Goal: Task Accomplishment & Management: Manage account settings

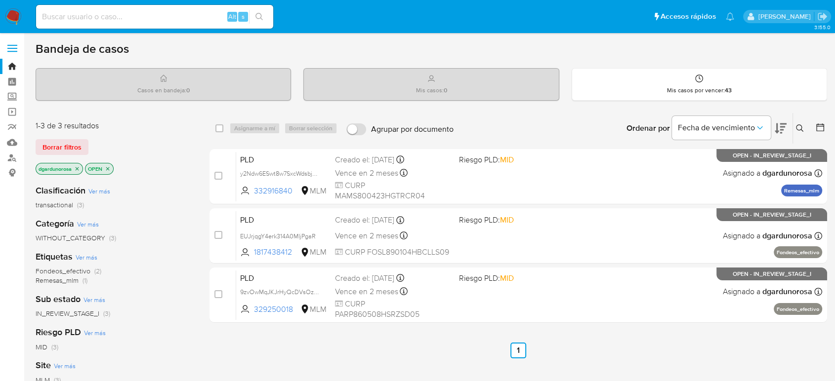
click at [80, 151] on span "Borrar filtros" at bounding box center [61, 147] width 39 height 14
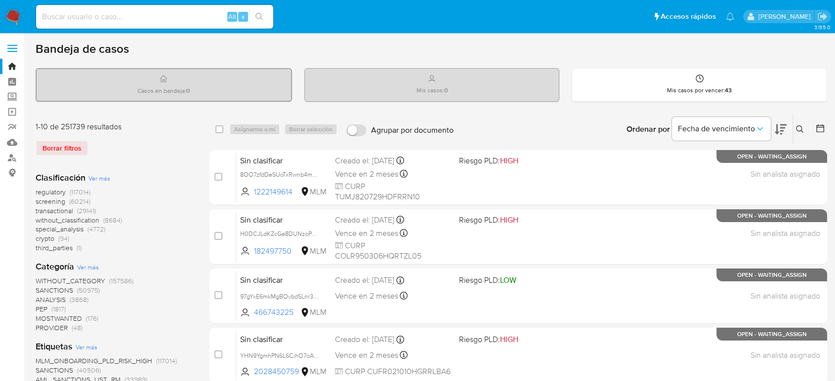
click at [798, 131] on icon at bounding box center [800, 129] width 8 height 8
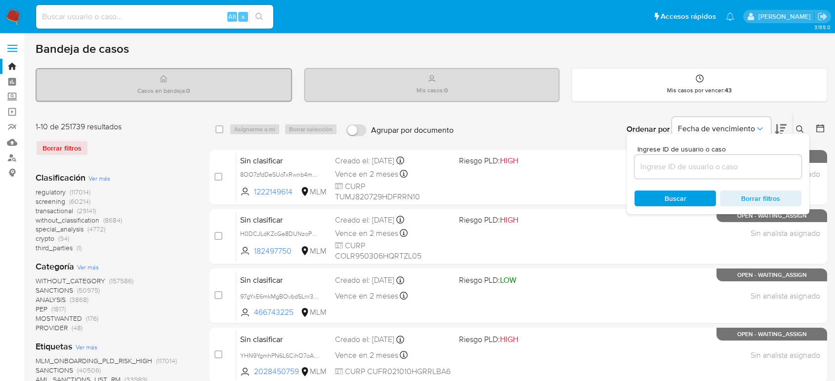
click at [674, 172] on input at bounding box center [717, 167] width 167 height 13
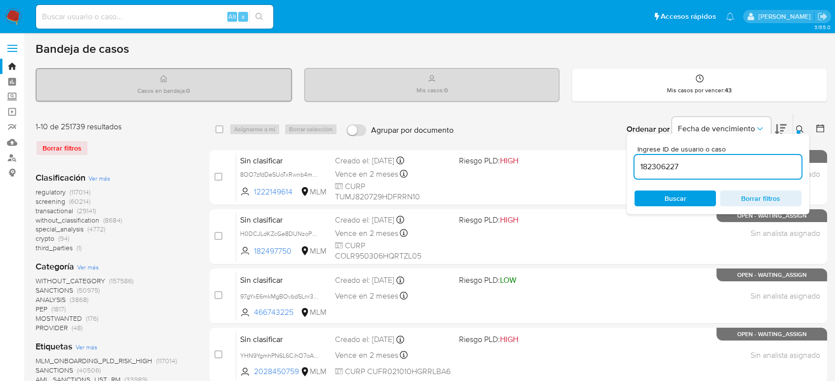
type input "182306227"
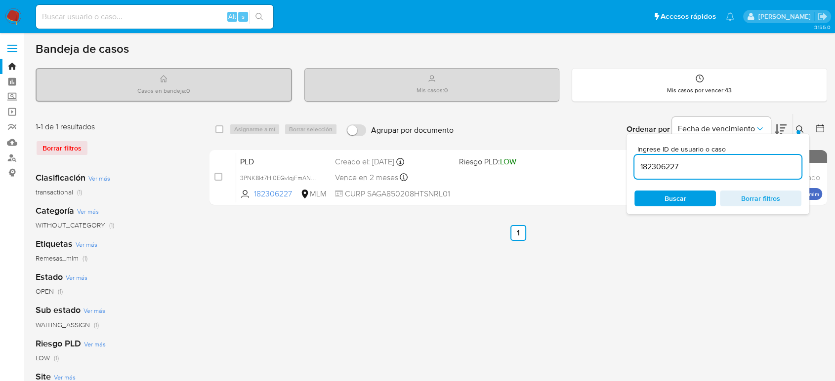
click at [796, 128] on icon at bounding box center [799, 128] width 7 height 7
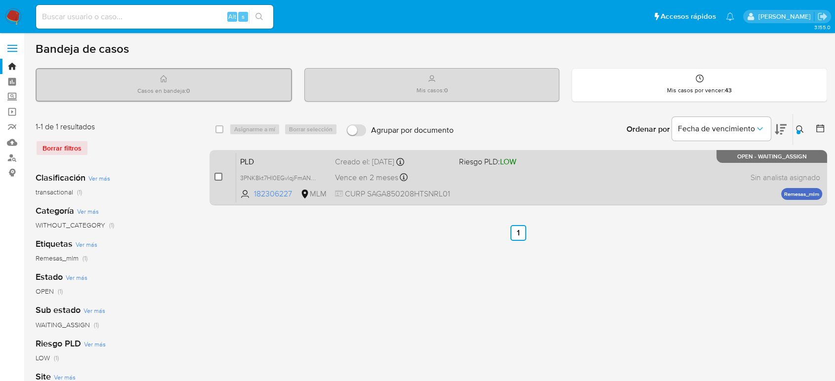
click at [221, 178] on input "checkbox" at bounding box center [218, 177] width 8 height 8
checkbox input "true"
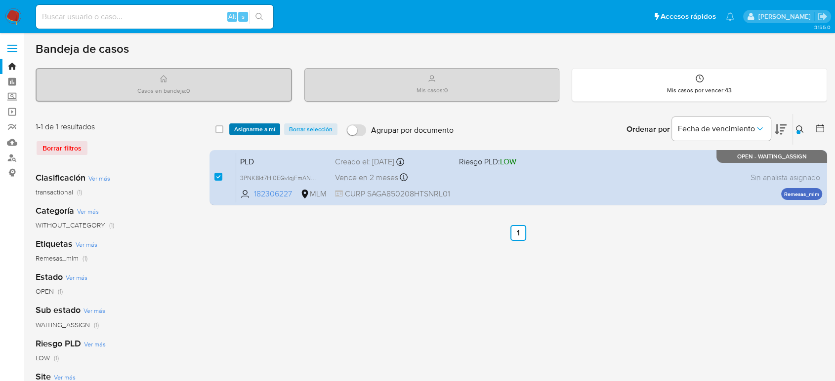
click at [261, 127] on span "Asignarme a mí" at bounding box center [254, 129] width 41 height 10
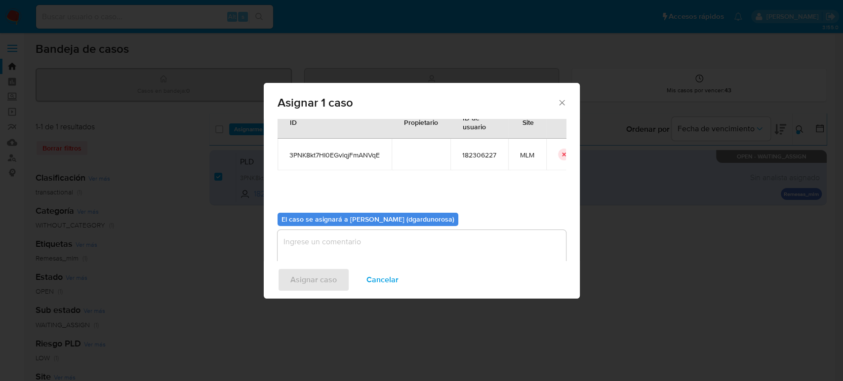
scroll to position [50, 0]
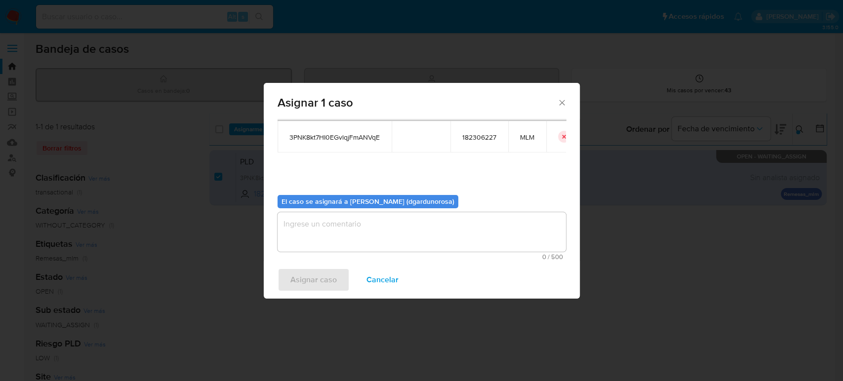
click at [443, 232] on textarea "assign-modal" at bounding box center [422, 232] width 288 height 40
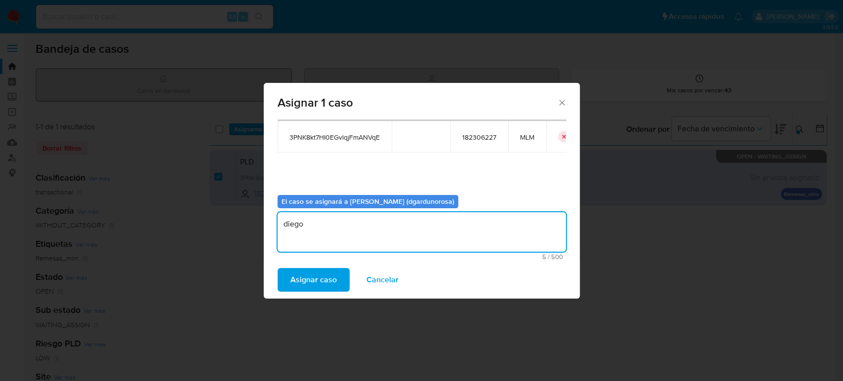
type textarea "diego"
click at [364, 135] on span "3PNK8kt7HI0EGvlqjFmANVqE" at bounding box center [334, 137] width 90 height 9
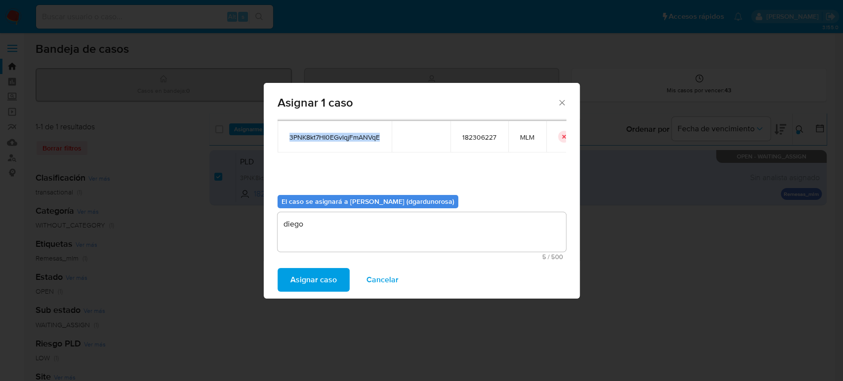
copy span "3PNK8kt7HI0EGvlqjFmANVqE"
click at [311, 280] on span "Asignar caso" at bounding box center [313, 280] width 46 height 22
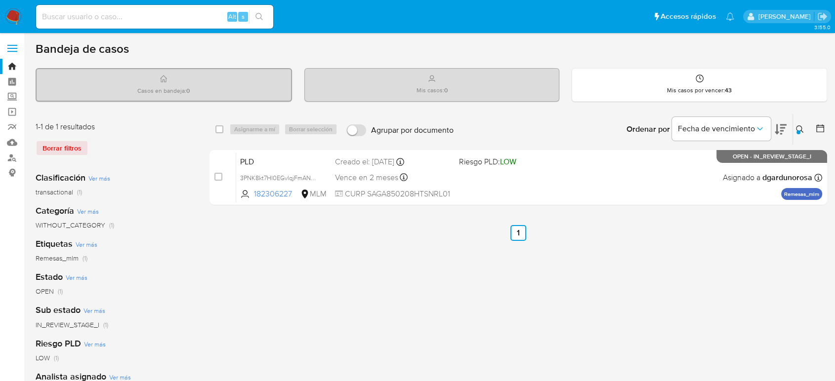
click at [798, 131] on div at bounding box center [798, 132] width 4 height 4
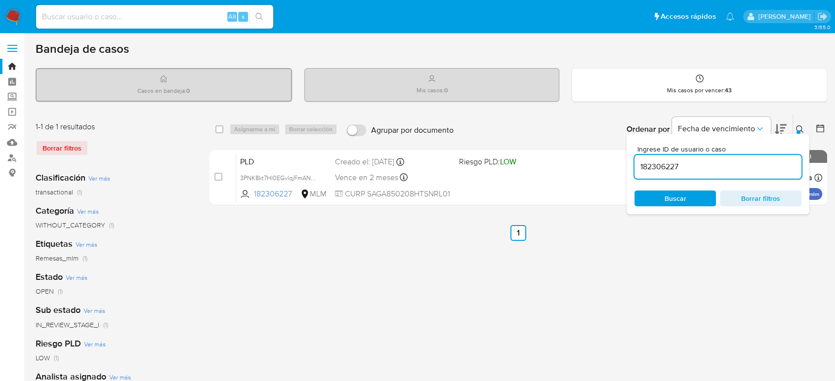
click at [667, 170] on input "182306227" at bounding box center [717, 167] width 167 height 13
click at [666, 170] on input "182306227" at bounding box center [717, 167] width 167 height 13
type input "2566795792"
click at [796, 130] on div at bounding box center [798, 132] width 4 height 4
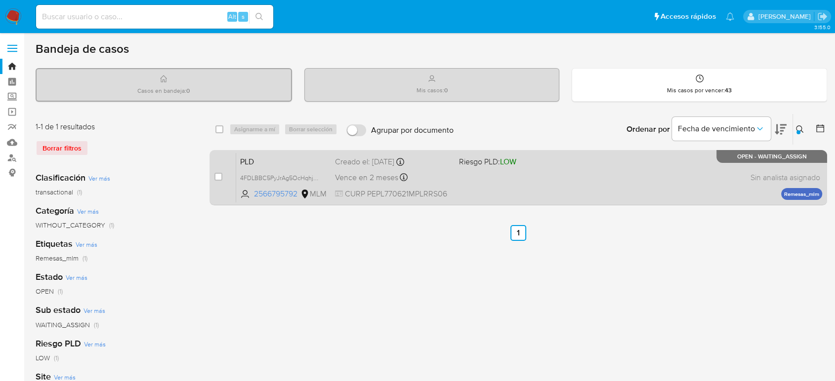
click at [218, 182] on div "case-item-checkbox" at bounding box center [218, 178] width 8 height 12
click at [218, 181] on div "case-item-checkbox" at bounding box center [218, 177] width 8 height 10
click at [218, 177] on input "checkbox" at bounding box center [218, 177] width 8 height 8
checkbox input "true"
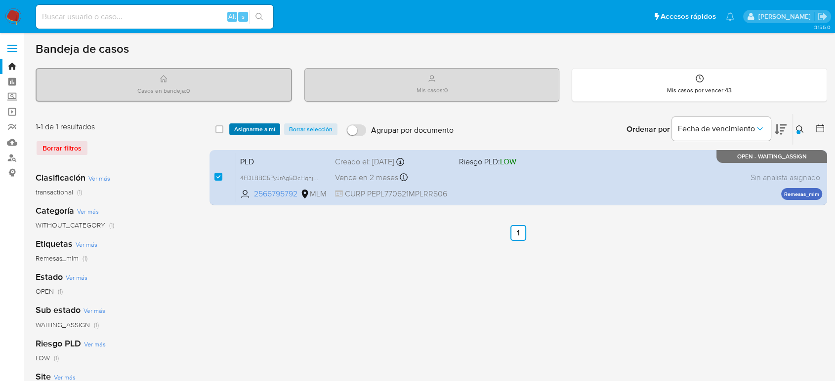
click at [260, 125] on span "Asignarme a mí" at bounding box center [254, 129] width 41 height 10
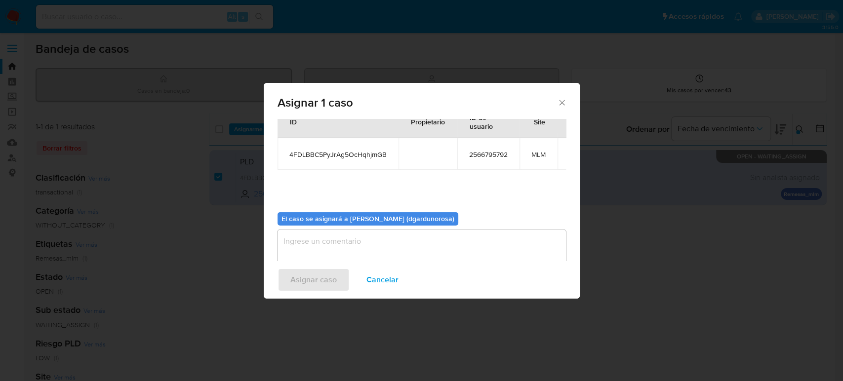
scroll to position [50, 0]
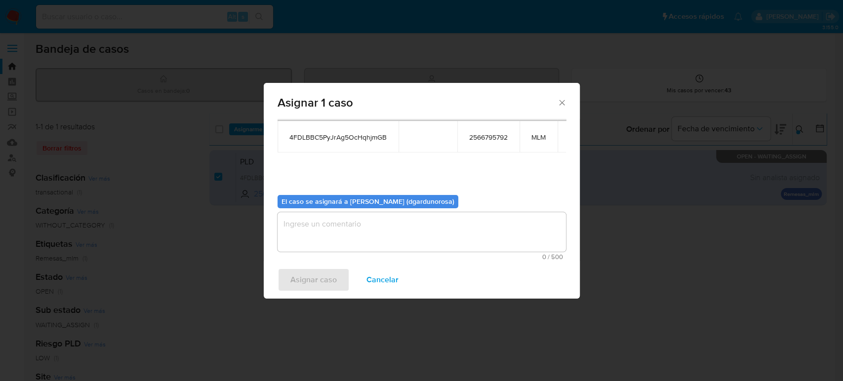
click at [420, 232] on textarea "assign-modal" at bounding box center [422, 232] width 288 height 40
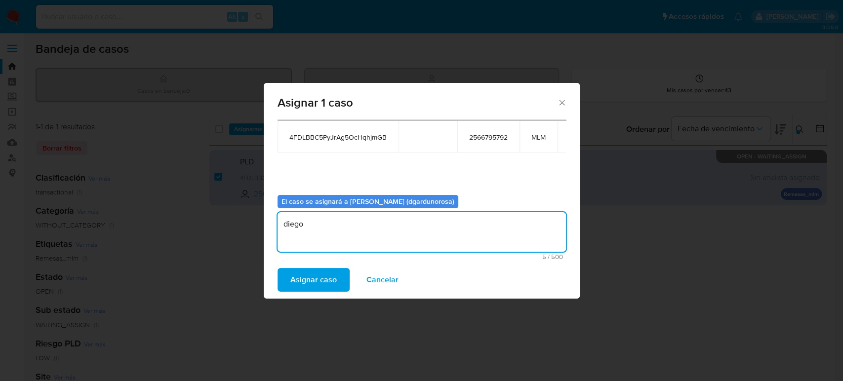
type textarea "diego"
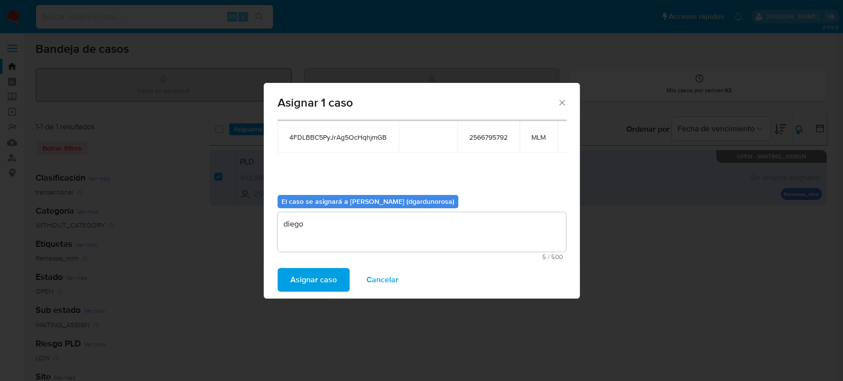
click at [348, 141] on span "4FDLBBC5PyJrAg5OcHqhjmGB" at bounding box center [337, 137] width 97 height 9
copy span "4FDLBBC5PyJrAg5OcHqhjmGB"
click at [335, 282] on span "Asignar caso" at bounding box center [313, 280] width 46 height 22
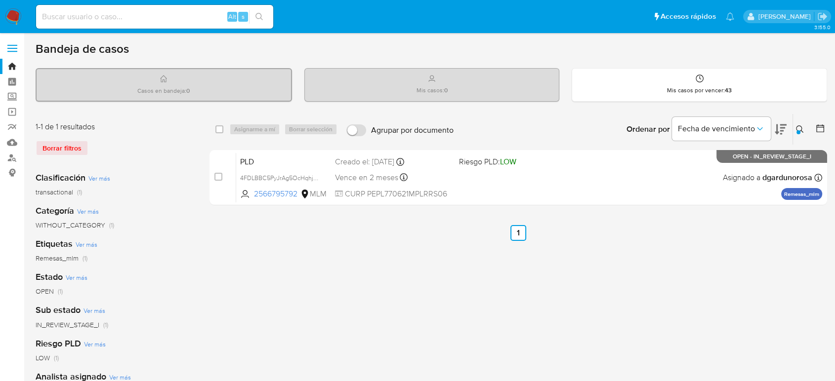
click at [798, 129] on icon at bounding box center [800, 129] width 8 height 8
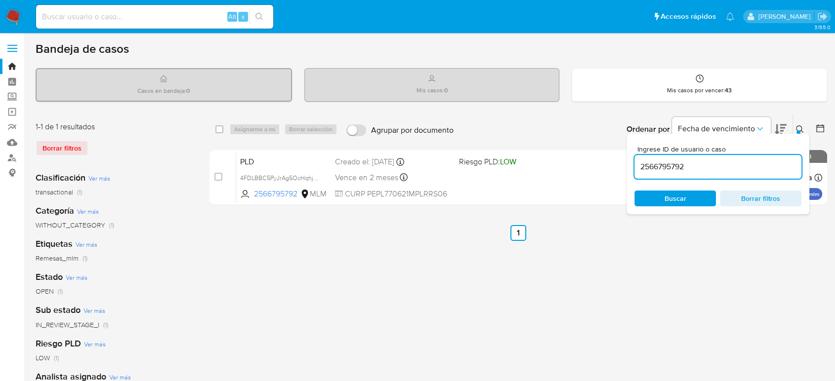
click at [649, 166] on input "2566795792" at bounding box center [717, 167] width 167 height 13
type input "699155210"
click at [800, 130] on icon at bounding box center [800, 129] width 8 height 8
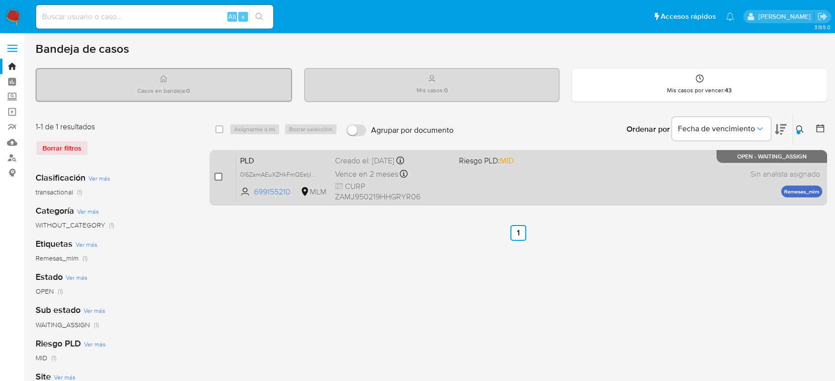
click at [217, 178] on input "checkbox" at bounding box center [218, 177] width 8 height 8
checkbox input "true"
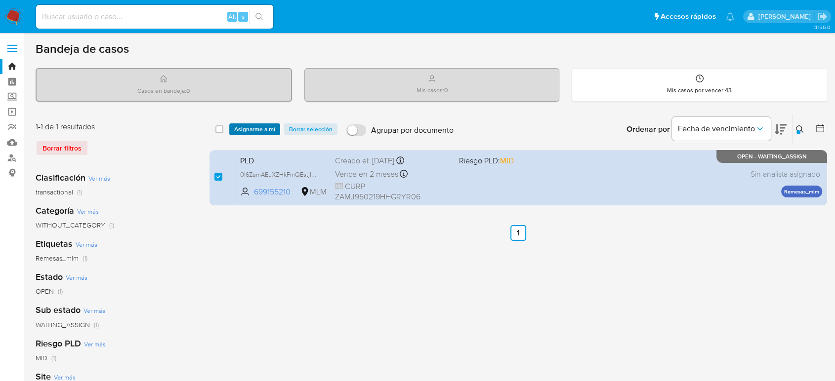
click at [245, 130] on span "Asignarme a mí" at bounding box center [254, 129] width 41 height 10
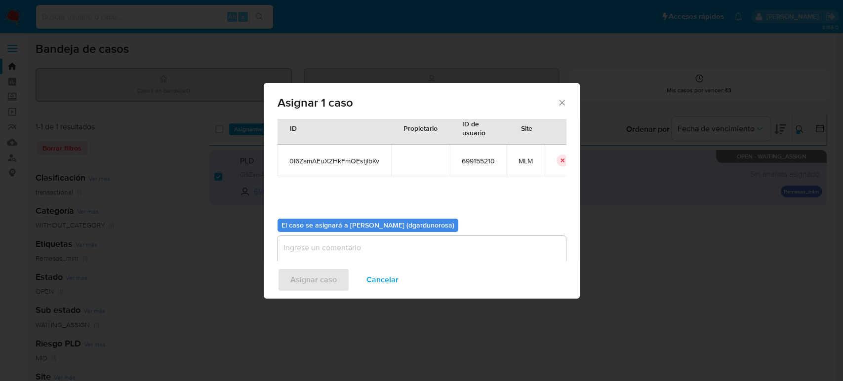
scroll to position [50, 0]
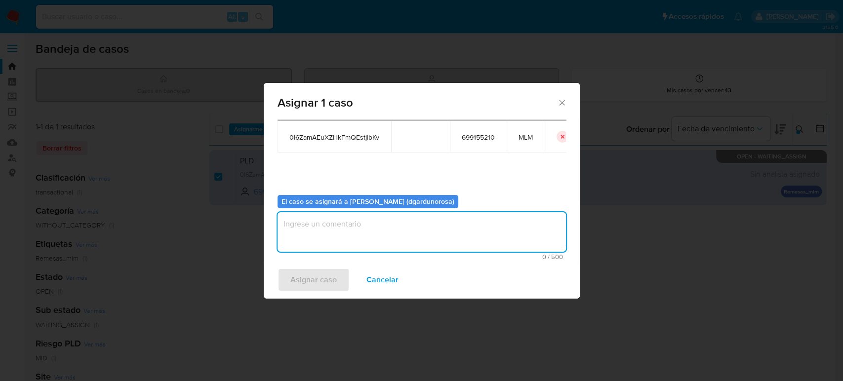
click at [386, 234] on textarea "assign-modal" at bounding box center [422, 232] width 288 height 40
type textarea "diego"
click at [338, 137] on span "0I6ZamAEuXZHkFmQEstjIbKv" at bounding box center [334, 137] width 90 height 9
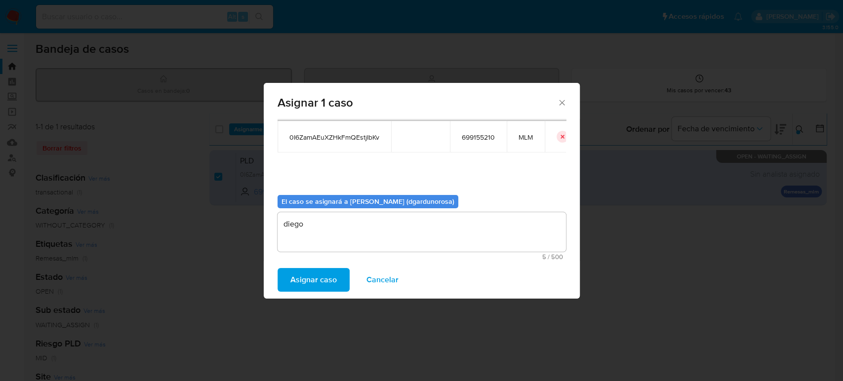
click at [342, 135] on span "0I6ZamAEuXZHkFmQEstjIbKv" at bounding box center [334, 137] width 90 height 9
click at [344, 135] on span "0I6ZamAEuXZHkFmQEstjIbKv" at bounding box center [334, 137] width 90 height 9
copy span "0I6ZamAEuXZHkFmQEstjIbKv"
click at [336, 283] on button "Asignar caso" at bounding box center [314, 280] width 72 height 24
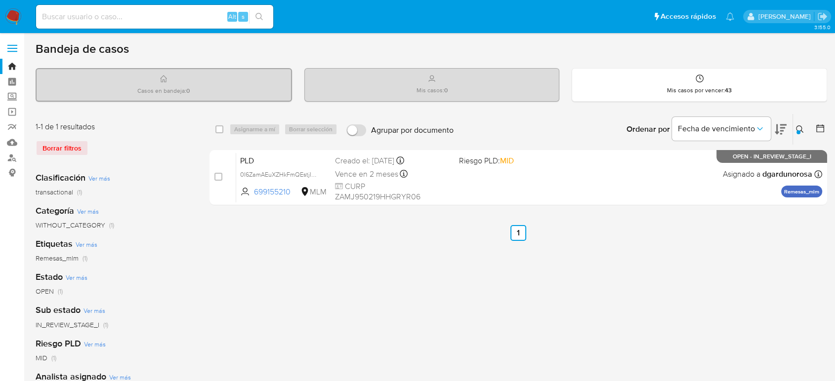
click at [800, 128] on icon at bounding box center [800, 129] width 8 height 8
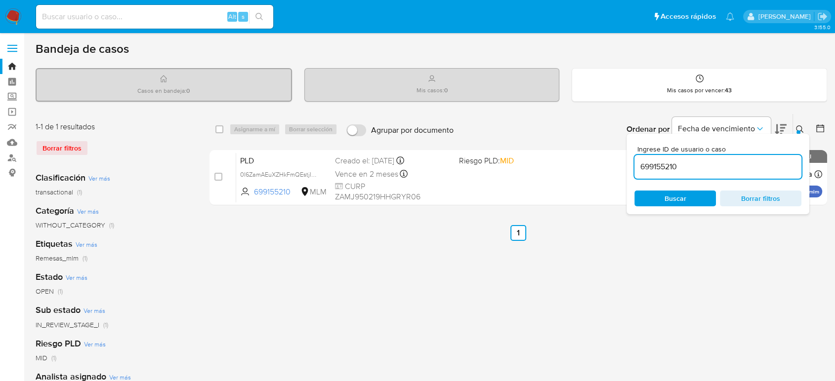
click at [671, 163] on input "699155210" at bounding box center [717, 167] width 167 height 13
click at [670, 164] on input "699155210" at bounding box center [717, 167] width 167 height 13
type input "2544439576"
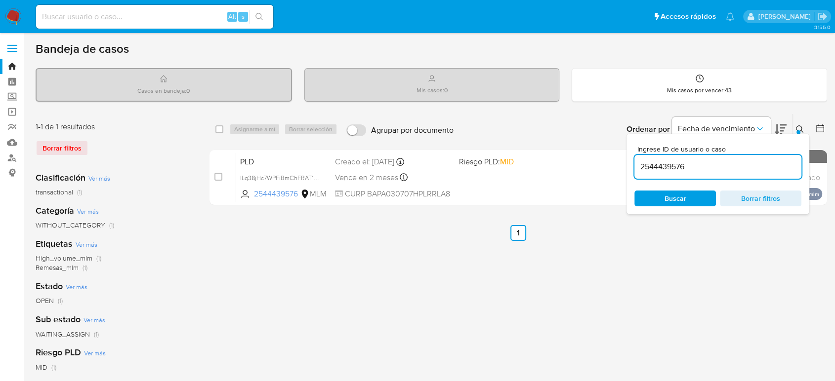
click at [799, 128] on icon at bounding box center [800, 129] width 8 height 8
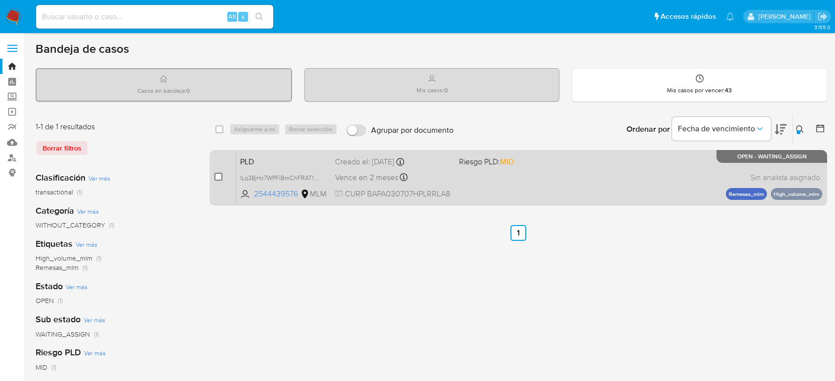
click at [219, 174] on input "checkbox" at bounding box center [218, 177] width 8 height 8
checkbox input "true"
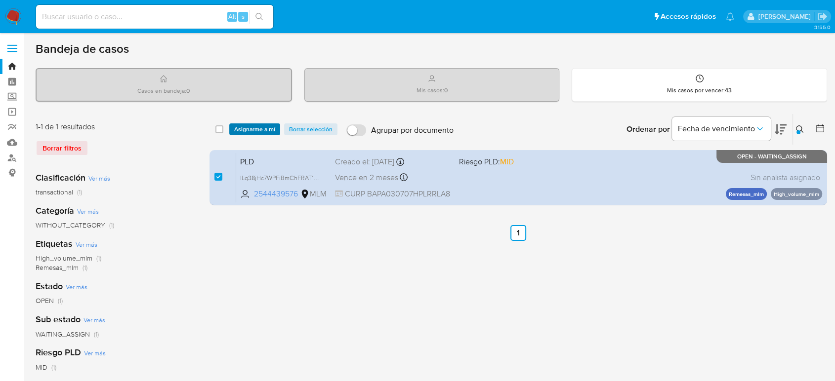
click at [248, 130] on span "Asignarme a mí" at bounding box center [254, 129] width 41 height 10
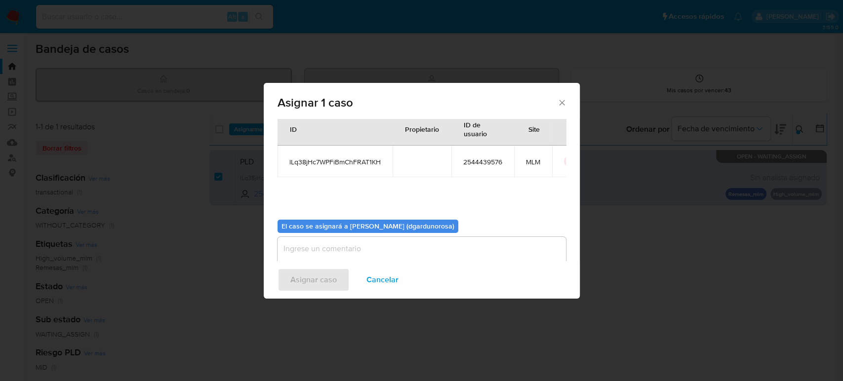
scroll to position [50, 0]
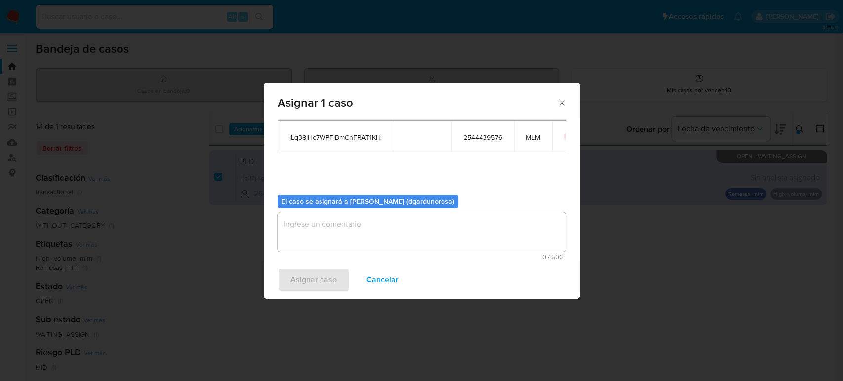
click at [396, 252] on div "0 / 500 500 caracteres restantes" at bounding box center [422, 236] width 288 height 48
click at [372, 223] on textarea "assign-modal" at bounding box center [422, 232] width 288 height 40
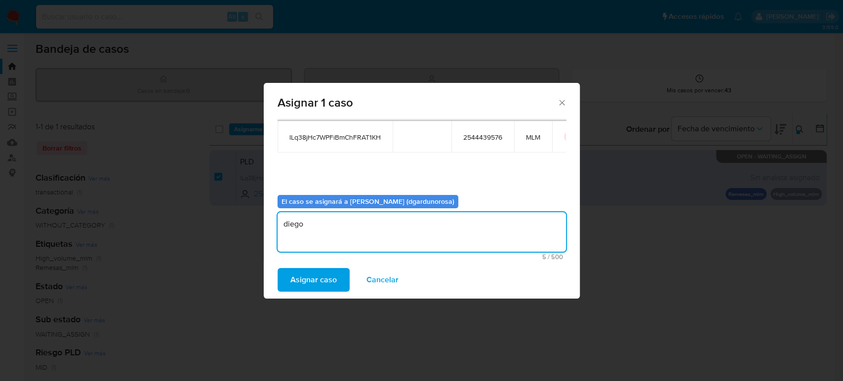
type textarea "diego"
click at [339, 133] on span "lLq38jHc7WPFiBmChFRAT1KH" at bounding box center [334, 137] width 91 height 9
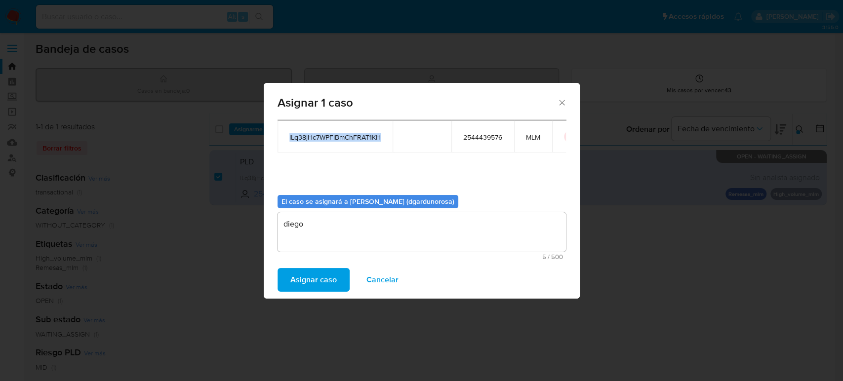
click at [339, 133] on span "lLq38jHc7WPFiBmChFRAT1KH" at bounding box center [334, 137] width 91 height 9
copy span "lLq38jHc7WPFiBmChFRAT1KH"
click at [332, 281] on span "Asignar caso" at bounding box center [313, 280] width 46 height 22
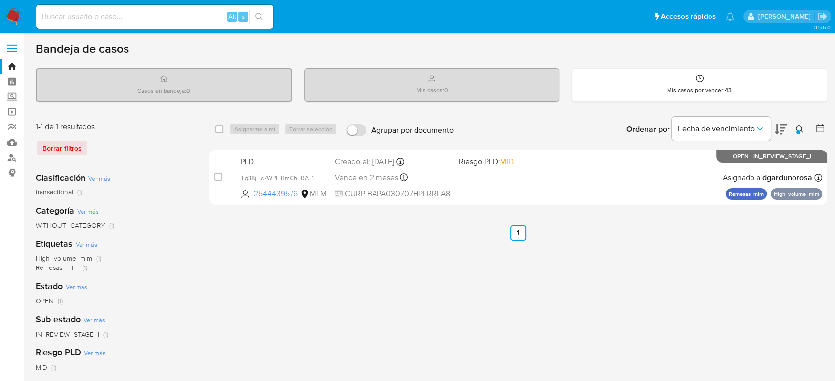
click at [801, 133] on button at bounding box center [801, 129] width 16 height 12
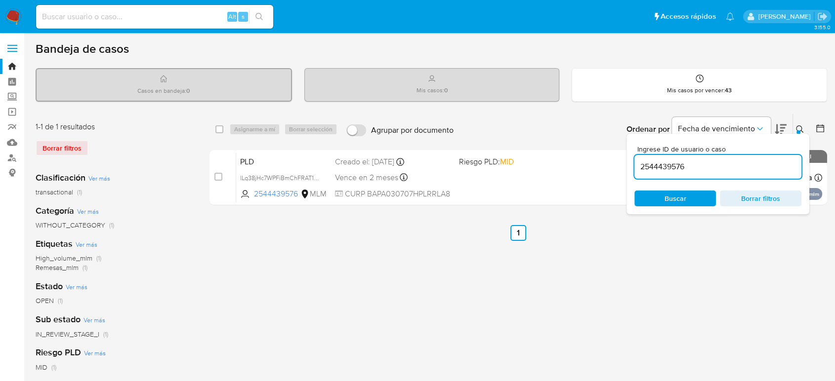
click at [652, 165] on input "2544439576" at bounding box center [717, 167] width 167 height 13
type input "492559437"
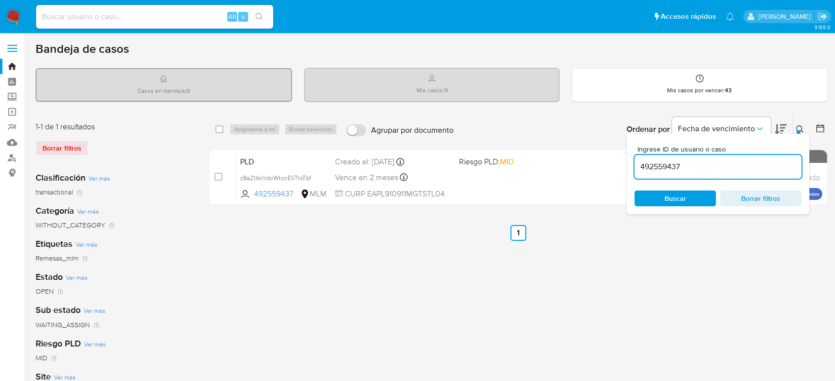
click at [802, 128] on icon at bounding box center [800, 129] width 8 height 8
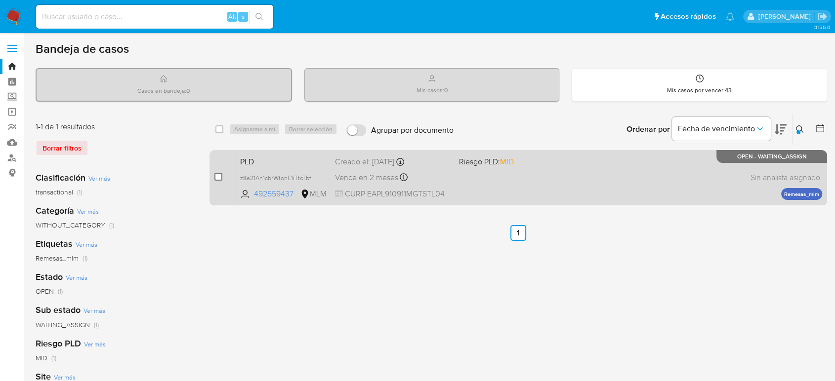
click at [216, 175] on input "checkbox" at bounding box center [218, 177] width 8 height 8
checkbox input "true"
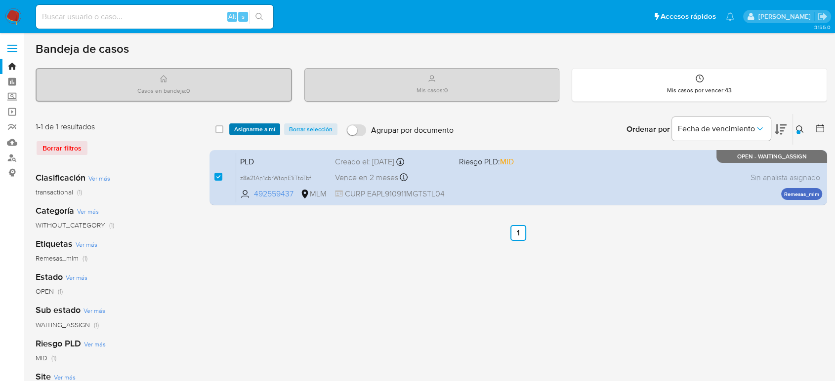
click at [247, 127] on span "Asignarme a mí" at bounding box center [254, 129] width 41 height 10
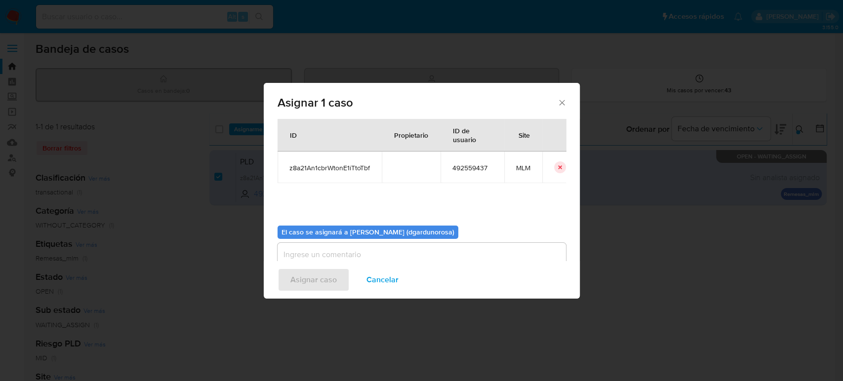
scroll to position [50, 0]
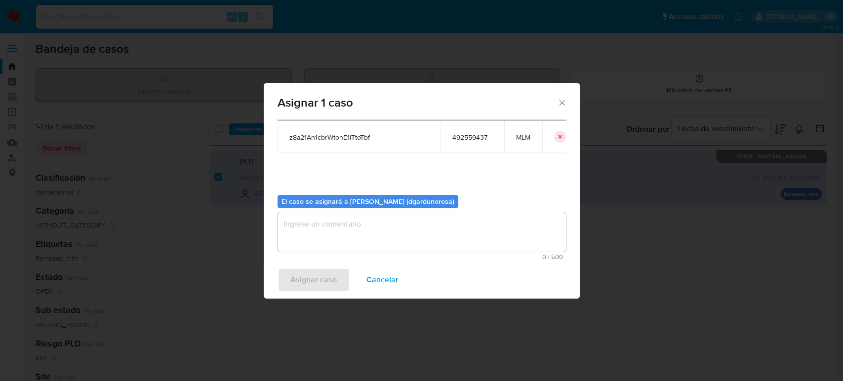
click at [399, 227] on textarea "assign-modal" at bounding box center [422, 232] width 288 height 40
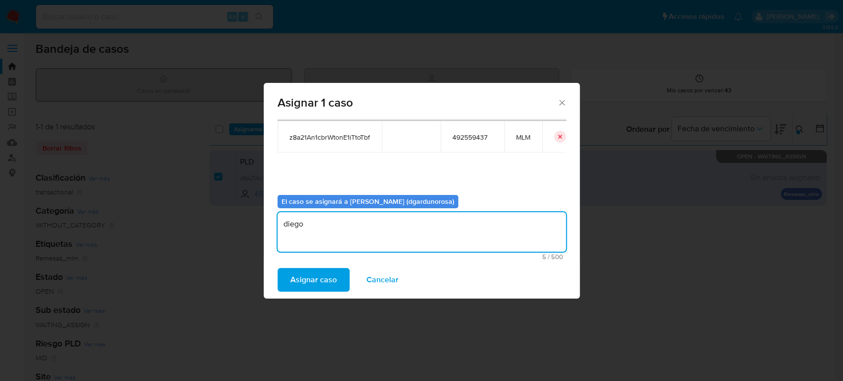
type textarea "diego"
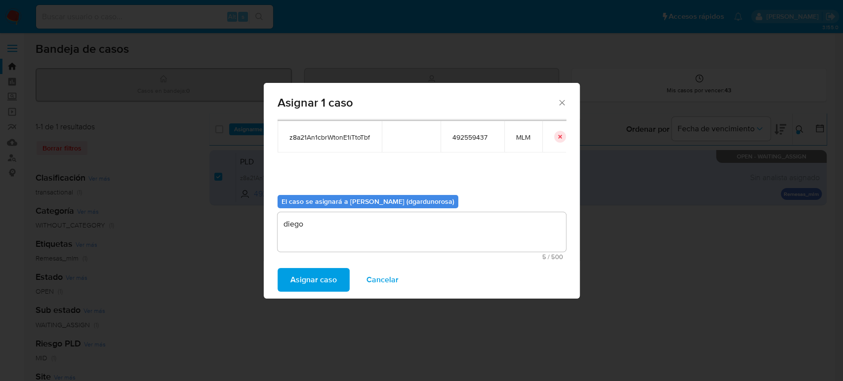
click at [330, 137] on span "z8a21An1cbrWtonE1iTtoTbf" at bounding box center [329, 137] width 81 height 9
copy span "z8a21An1cbrWtonE1iTtoTbf"
click at [319, 280] on span "Asignar caso" at bounding box center [313, 280] width 46 height 22
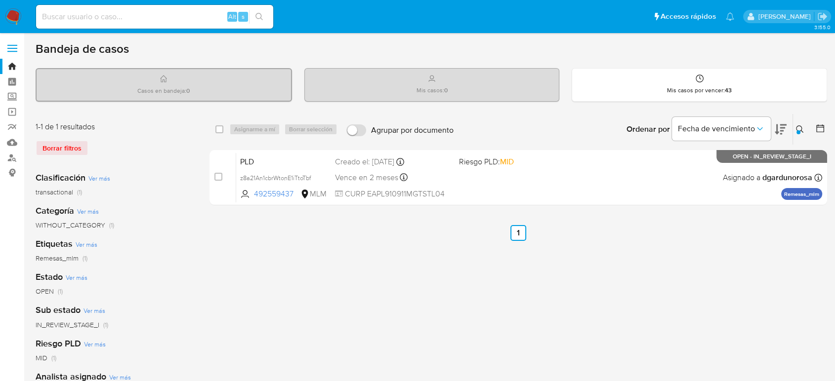
drag, startPoint x: 56, startPoint y: 135, endPoint x: 43, endPoint y: 125, distance: 16.2
click at [54, 133] on div "1-1 de 1 resultados Borrar filtros" at bounding box center [115, 143] width 158 height 42
click at [799, 135] on div "Ingrese ID de usuario o caso 492559437 Buscar Borrar filtros" at bounding box center [800, 129] width 17 height 31
click at [797, 133] on div at bounding box center [798, 132] width 4 height 4
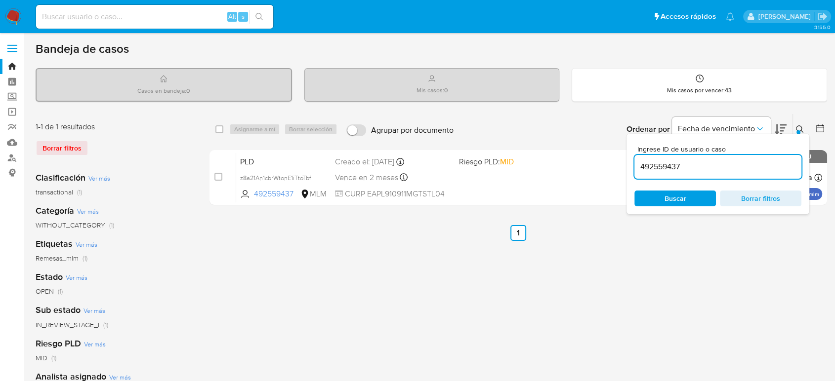
click at [668, 169] on input "492559437" at bounding box center [717, 167] width 167 height 13
type input "2565645094"
click at [798, 127] on icon at bounding box center [800, 129] width 8 height 8
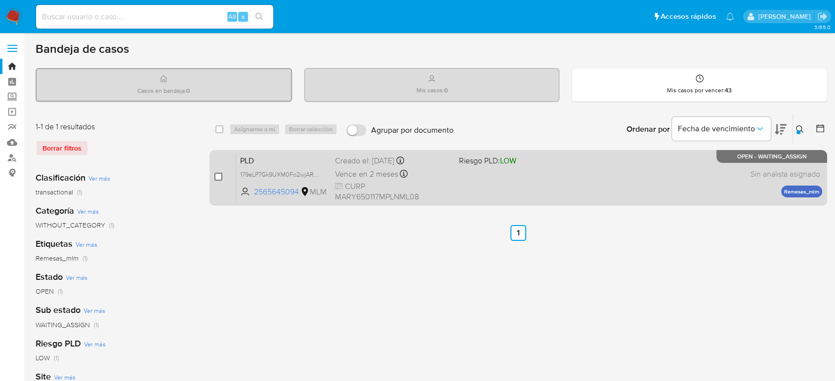
click at [218, 176] on input "checkbox" at bounding box center [218, 177] width 8 height 8
checkbox input "true"
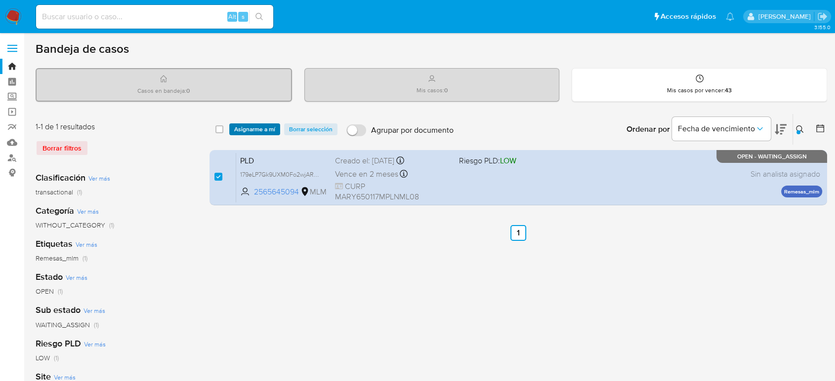
click at [256, 134] on span "Asignarme a mí" at bounding box center [254, 129] width 41 height 10
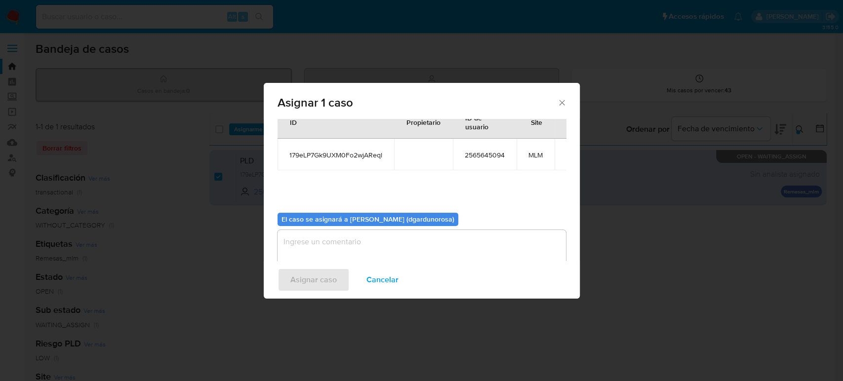
scroll to position [50, 0]
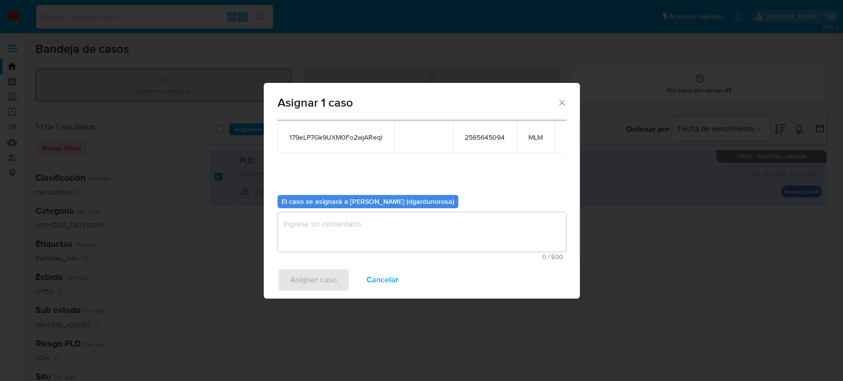
click at [411, 226] on textarea "assign-modal" at bounding box center [422, 232] width 288 height 40
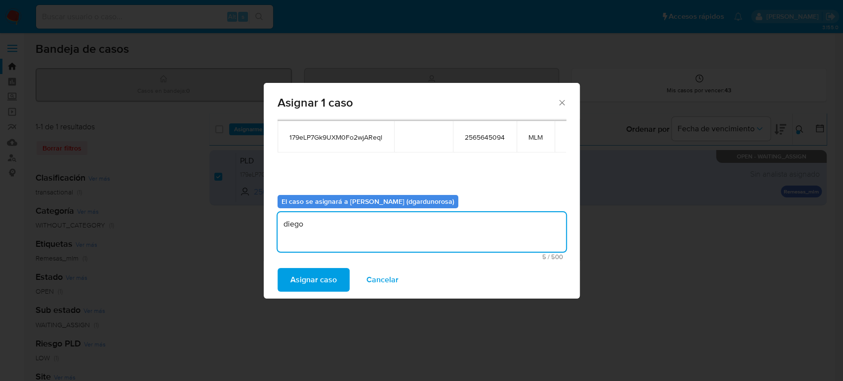
type textarea "diego"
click at [359, 136] on span "179eLP7Gk9UXM0Fo2wjAReql" at bounding box center [335, 137] width 93 height 9
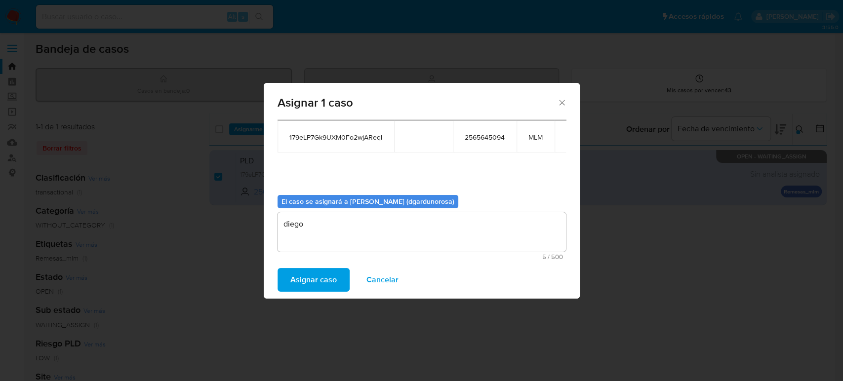
click at [358, 137] on span "179eLP7Gk9UXM0Fo2wjAReql" at bounding box center [335, 137] width 93 height 9
click at [337, 137] on span "179eLP7Gk9UXM0Fo2wjAReql" at bounding box center [335, 137] width 93 height 9
click at [337, 136] on span "179eLP7Gk9UXM0Fo2wjAReql" at bounding box center [335, 137] width 93 height 9
copy span "179eLP7Gk9UXM0Fo2wjAReql"
click at [308, 286] on span "Asignar caso" at bounding box center [313, 280] width 46 height 22
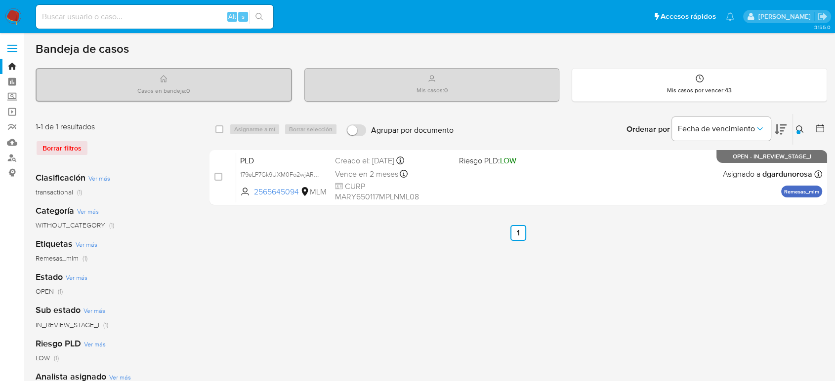
click at [800, 127] on icon at bounding box center [800, 129] width 8 height 8
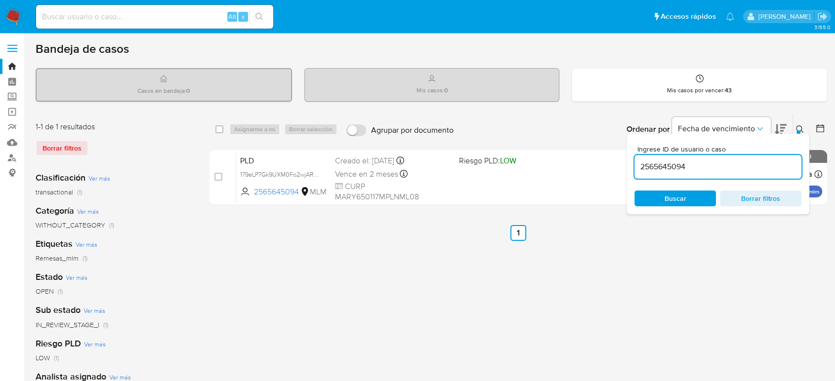
click at [654, 168] on input "2565645094" at bounding box center [717, 167] width 167 height 13
type input "313803801"
click at [797, 130] on div at bounding box center [798, 132] width 4 height 4
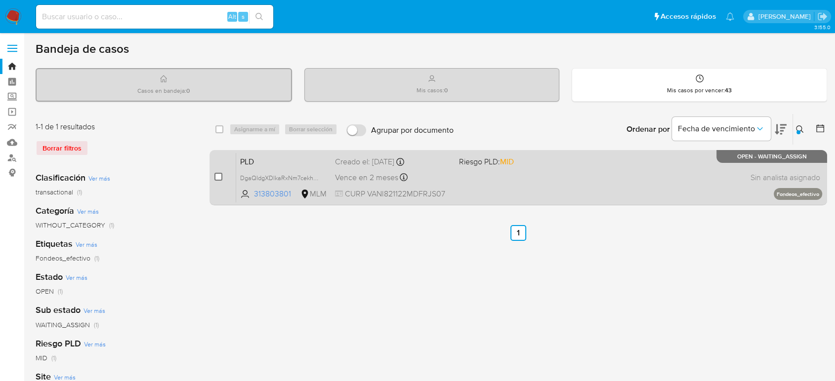
click at [216, 175] on input "checkbox" at bounding box center [218, 177] width 8 height 8
checkbox input "true"
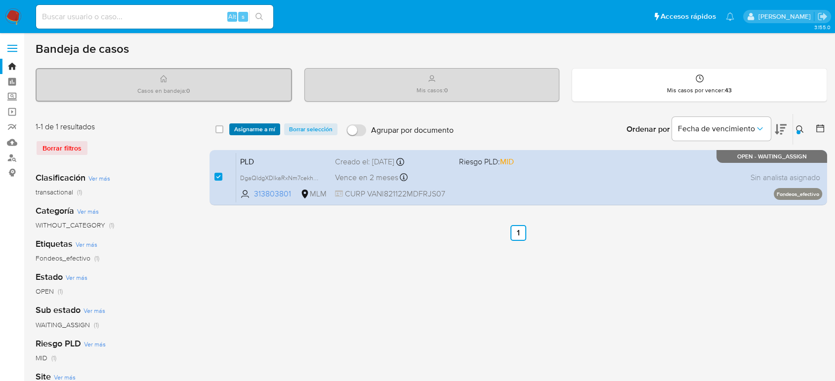
click at [260, 126] on span "Asignarme a mí" at bounding box center [254, 129] width 41 height 10
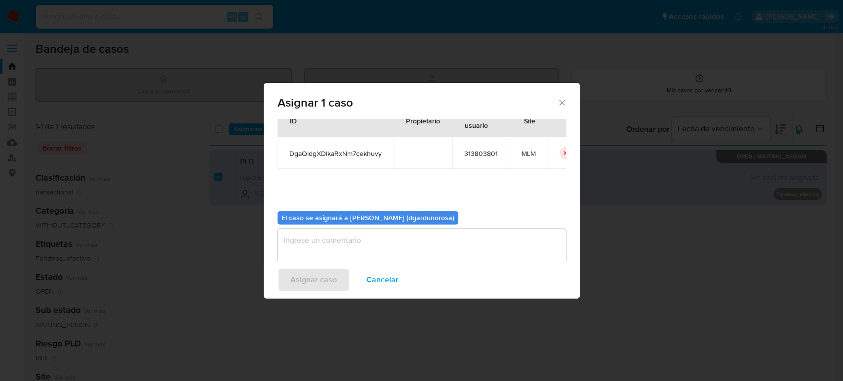
scroll to position [50, 0]
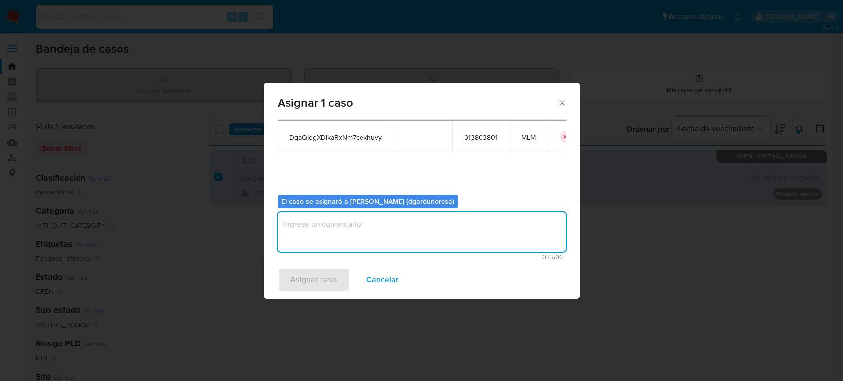
click at [429, 228] on textarea "assign-modal" at bounding box center [422, 232] width 288 height 40
type textarea "diego"
click at [349, 133] on span "DgaQIdgXDlkaRxNm7cekhuvy" at bounding box center [335, 137] width 92 height 9
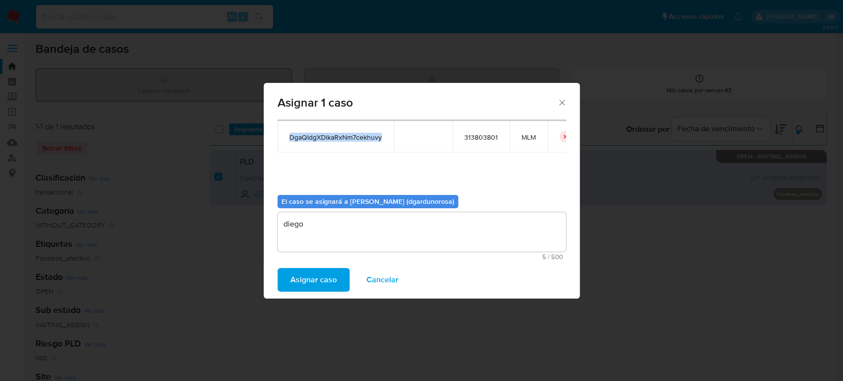
click at [349, 133] on span "DgaQIdgXDlkaRxNm7cekhuvy" at bounding box center [335, 137] width 92 height 9
copy span "DgaQIdgXDlkaRxNm7cekhuvy"
click at [304, 276] on span "Asignar caso" at bounding box center [313, 280] width 46 height 22
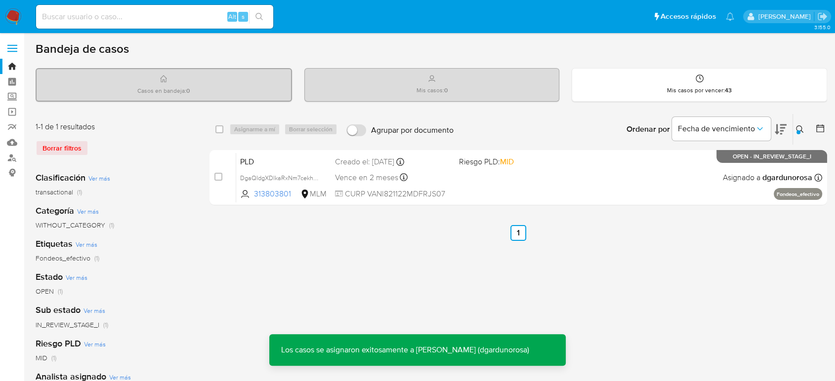
click at [798, 125] on icon at bounding box center [800, 129] width 8 height 8
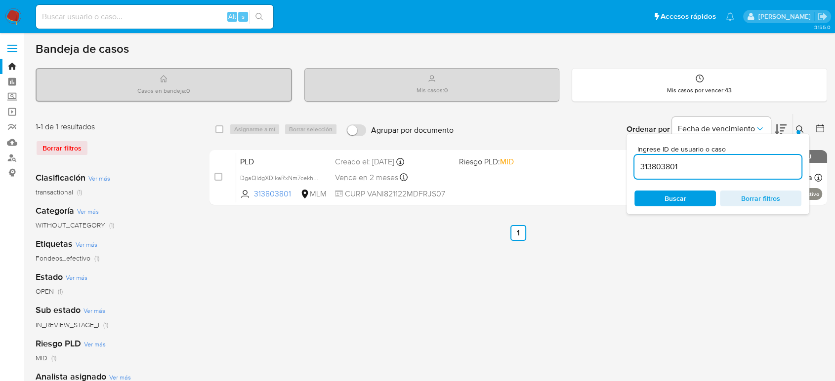
click at [659, 169] on input "313803801" at bounding box center [717, 167] width 167 height 13
type input "93056230"
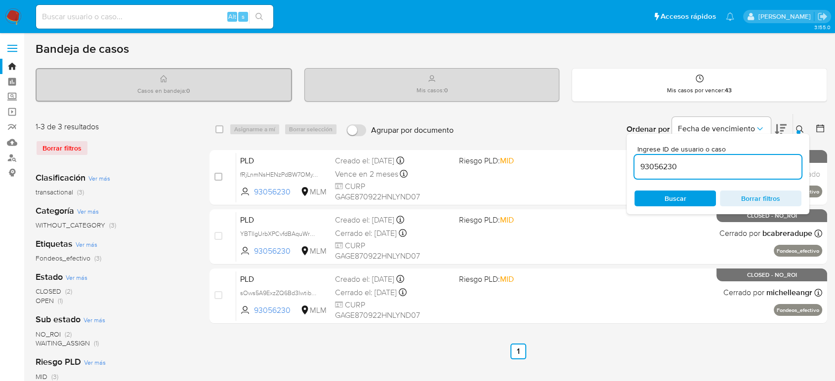
click at [798, 130] on div at bounding box center [798, 132] width 4 height 4
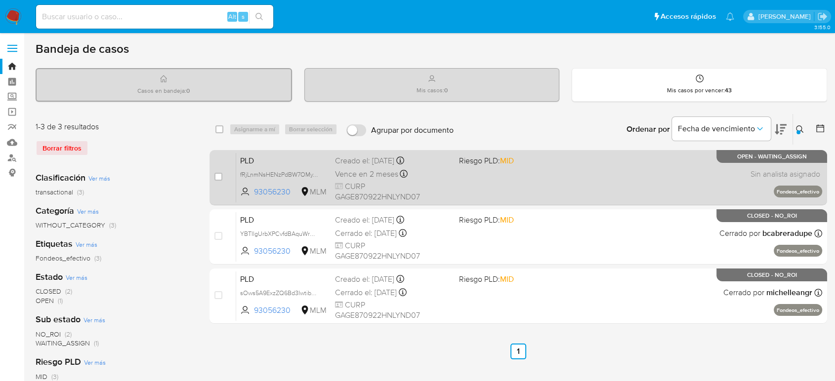
click at [218, 180] on div "case-item-checkbox" at bounding box center [218, 177] width 8 height 10
click at [219, 173] on input "checkbox" at bounding box center [218, 177] width 8 height 8
checkbox input "true"
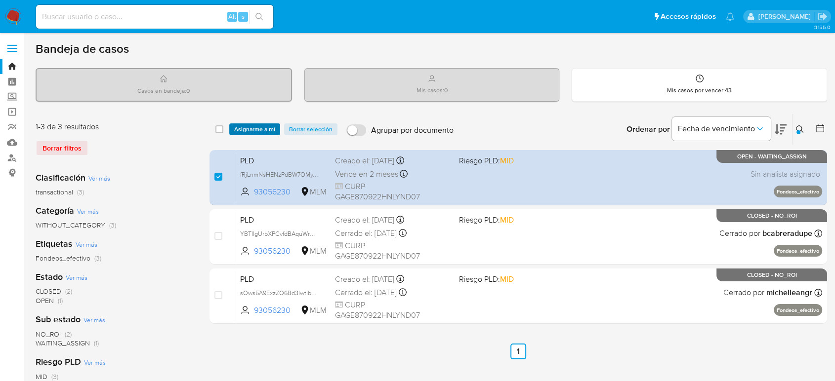
click at [257, 127] on span "Asignarme a mí" at bounding box center [254, 129] width 41 height 10
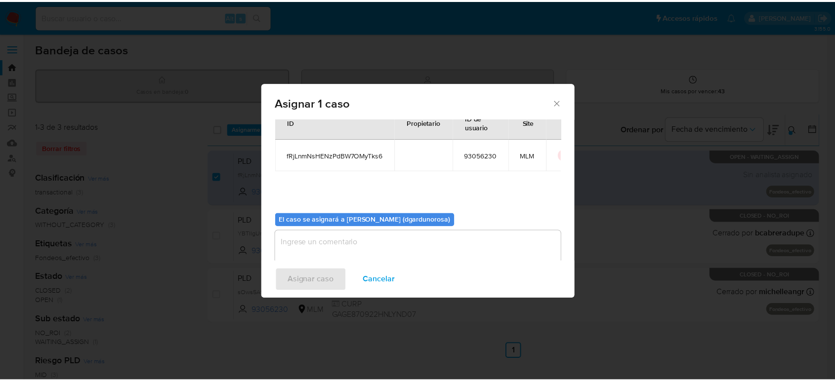
scroll to position [50, 0]
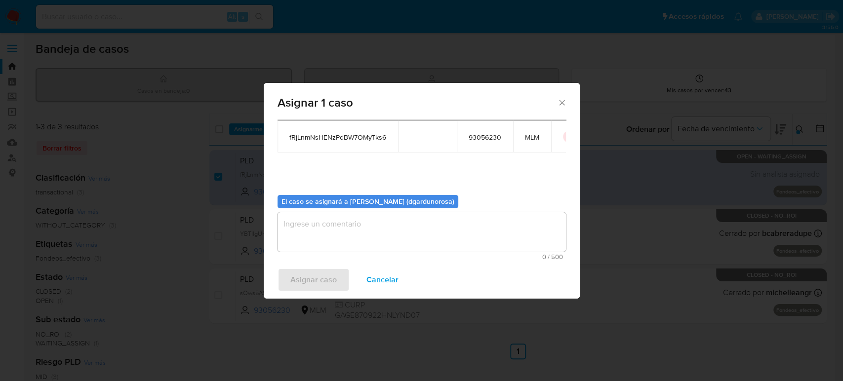
click at [374, 218] on textarea "assign-modal" at bounding box center [422, 232] width 288 height 40
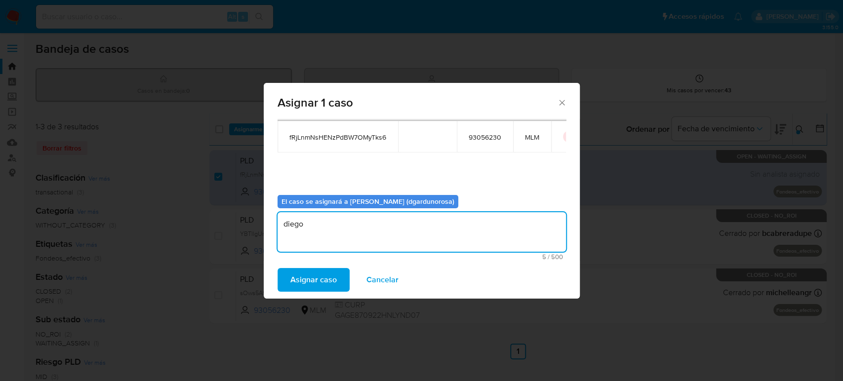
type textarea "diego"
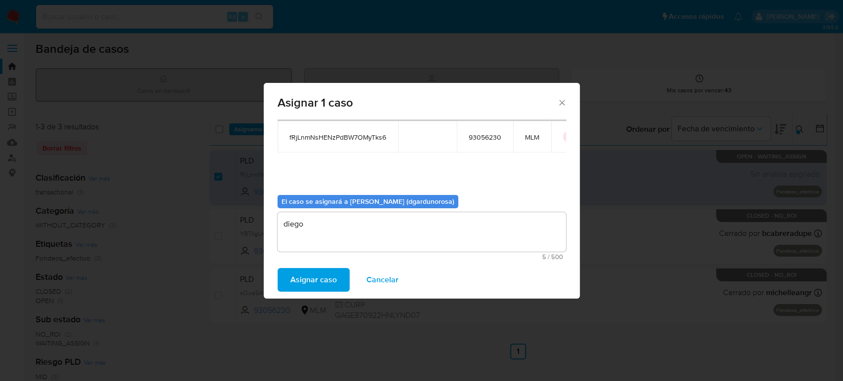
click at [373, 139] on span "fRjLnmNsHENzPdBW7OMyTks6" at bounding box center [337, 137] width 97 height 9
copy span "fRjLnmNsHENzPdBW7OMyTks6"
click at [336, 275] on button "Asignar caso" at bounding box center [314, 280] width 72 height 24
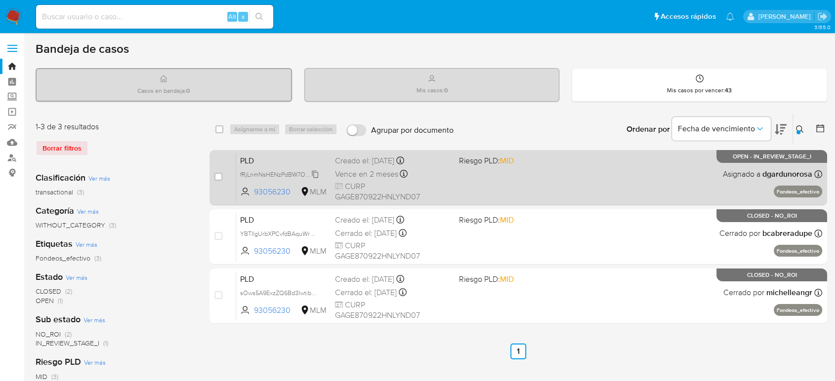
click at [315, 172] on span "fRjLnmNsHENzPdBW7OMyTks6" at bounding box center [282, 173] width 85 height 11
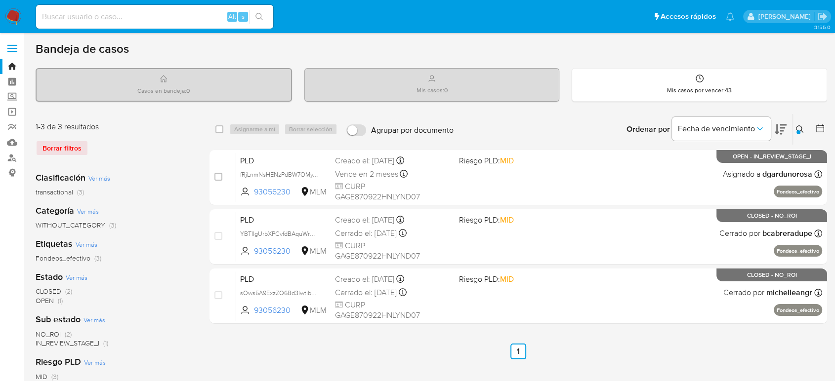
click at [796, 126] on icon at bounding box center [800, 129] width 8 height 8
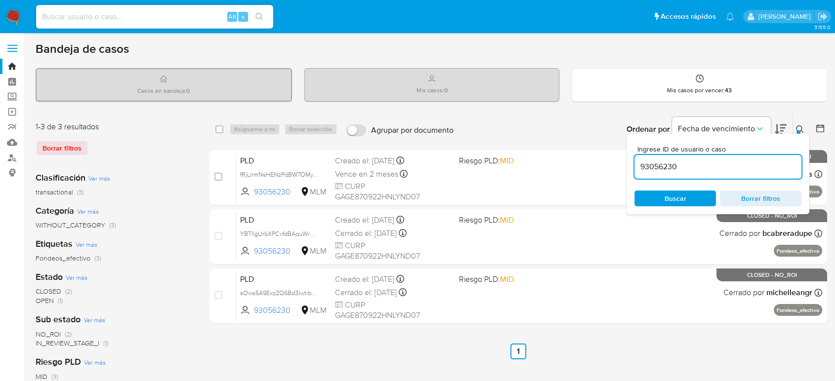
click at [667, 169] on input "93056230" at bounding box center [717, 167] width 167 height 13
click at [666, 169] on input "93056230" at bounding box center [717, 167] width 167 height 13
type input "332916840"
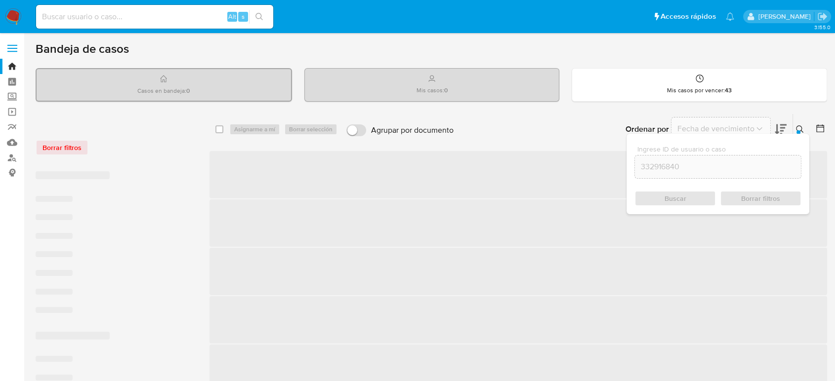
click at [797, 122] on div "Ingrese ID de usuario o caso 332916840 Buscar Borrar filtros" at bounding box center [800, 129] width 17 height 31
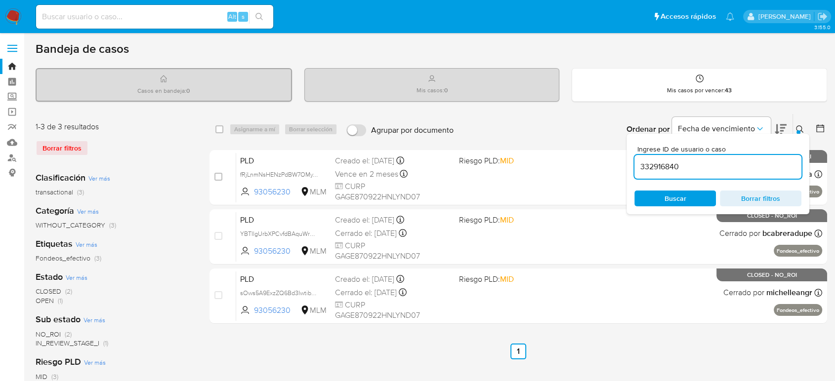
click at [802, 123] on button at bounding box center [801, 129] width 16 height 12
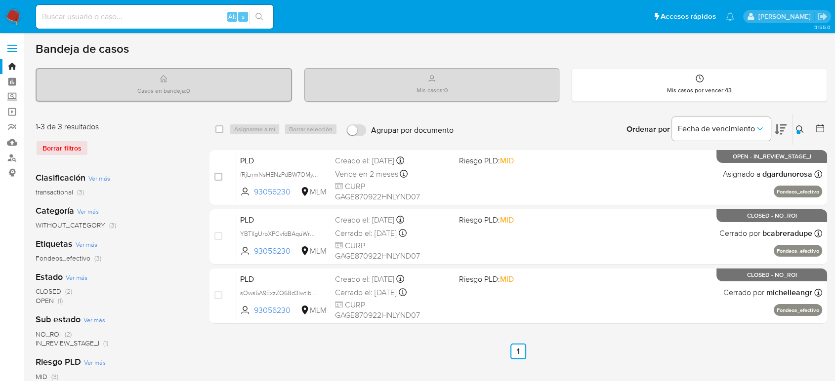
click at [469, 365] on div "select-all-cases-checkbox Asignarme a mí Borrar selección Agrupar por documento…" at bounding box center [517, 331] width 617 height 434
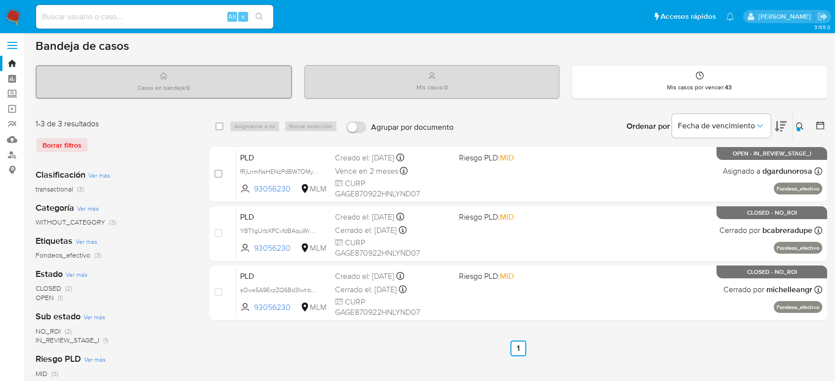
scroll to position [55, 0]
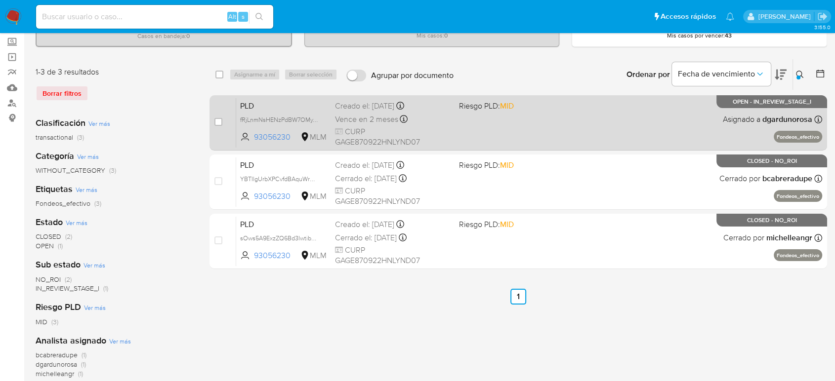
click at [563, 142] on div "PLD fRjLnmNsHENzPdBW7OMyTks6 93056230 MLM Riesgo PLD: MID Creado el: 12/08/2025…" at bounding box center [529, 123] width 586 height 50
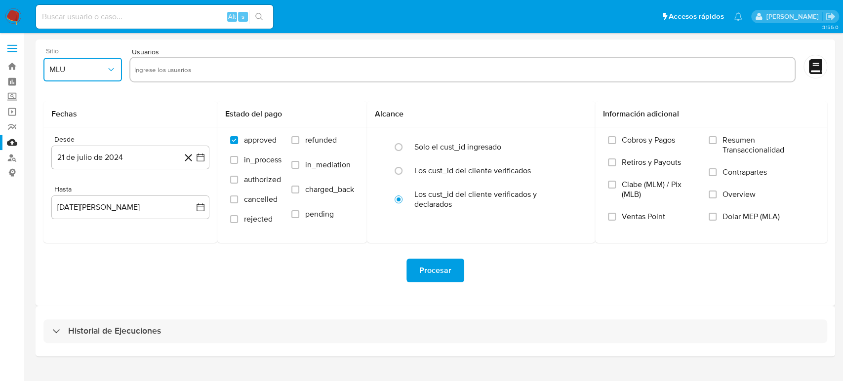
click at [108, 66] on icon "button" at bounding box center [111, 70] width 10 height 10
click at [77, 210] on div "MLM" at bounding box center [79, 215] width 61 height 24
click at [249, 76] on input "text" at bounding box center [462, 70] width 656 height 16
type input "182306227"
click at [272, 63] on input "text" at bounding box center [493, 70] width 596 height 16
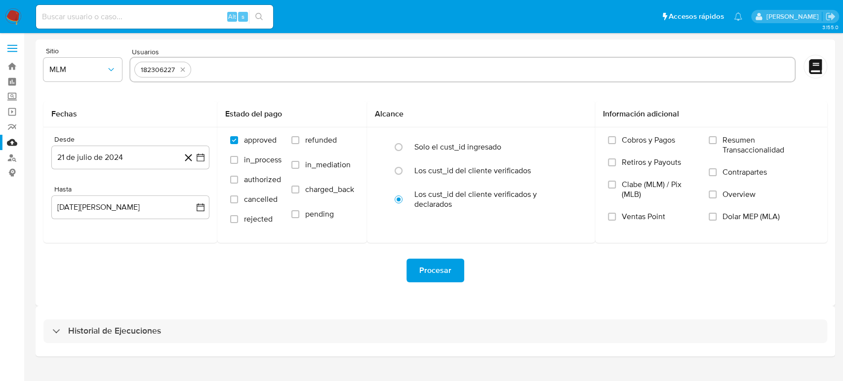
paste input "2566795792"
type input "2566795792"
click at [306, 75] on input "text" at bounding box center [525, 70] width 530 height 16
paste input "699155210"
type input "699155210"
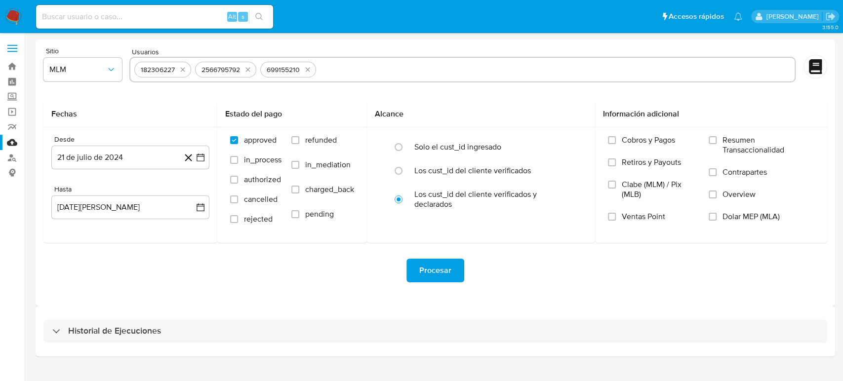
click at [361, 64] on input "text" at bounding box center [555, 70] width 471 height 16
paste input "2544439576"
type input "2544439576"
click at [203, 159] on icon "button" at bounding box center [201, 158] width 10 height 10
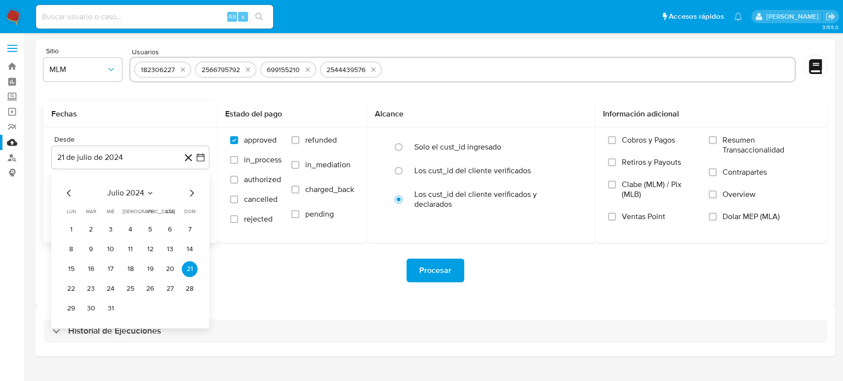
click at [150, 193] on icon "Seleccionar mes y año" at bounding box center [150, 193] width 8 height 8
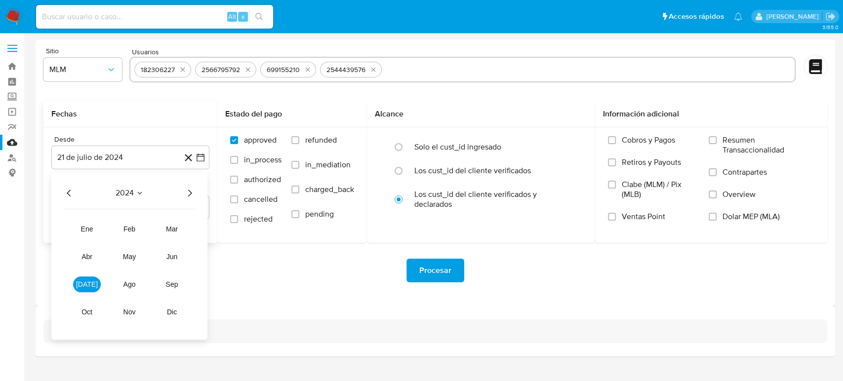
click at [190, 186] on div "2024 [DATE] feb mar abr may jun [DATE] ago sep oct nov dic" at bounding box center [129, 255] width 156 height 167
click at [192, 193] on icon "Año siguiente" at bounding box center [190, 193] width 4 height 7
click at [87, 258] on span "abr" at bounding box center [86, 257] width 11 height 8
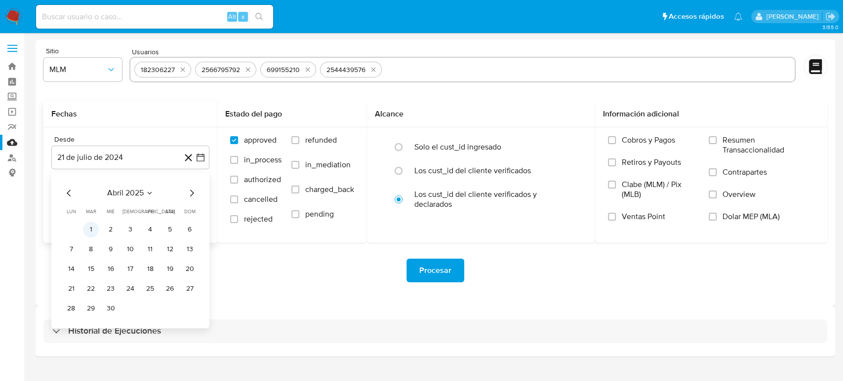
click at [93, 230] on button "1" at bounding box center [91, 230] width 16 height 16
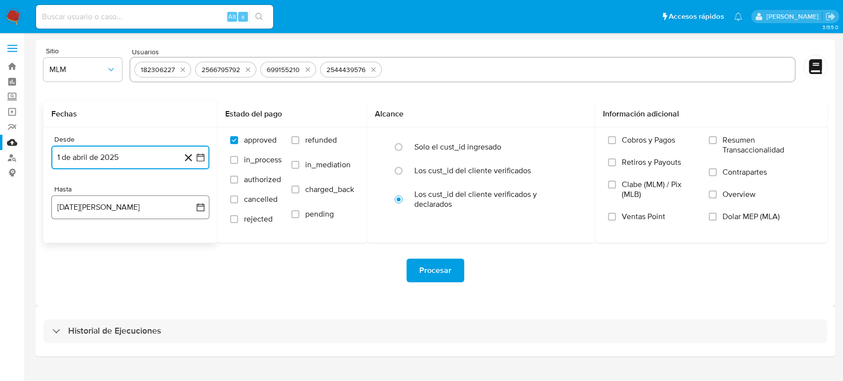
click at [201, 212] on button "[DATE][PERSON_NAME]" at bounding box center [130, 208] width 158 height 24
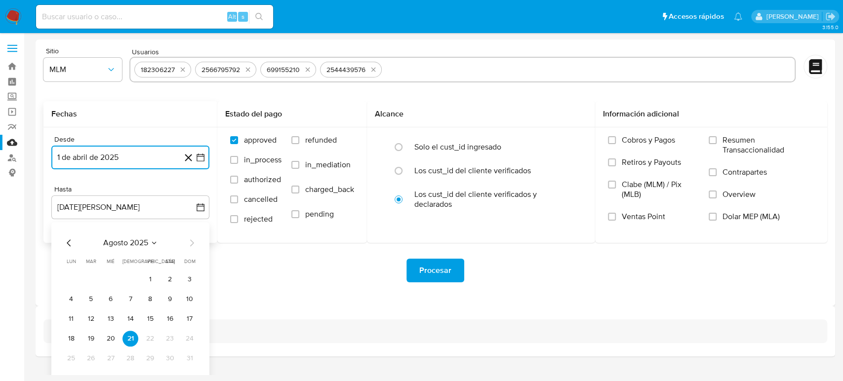
click at [68, 238] on icon "Mes anterior" at bounding box center [69, 243] width 12 height 12
click at [132, 355] on button "31" at bounding box center [130, 359] width 16 height 16
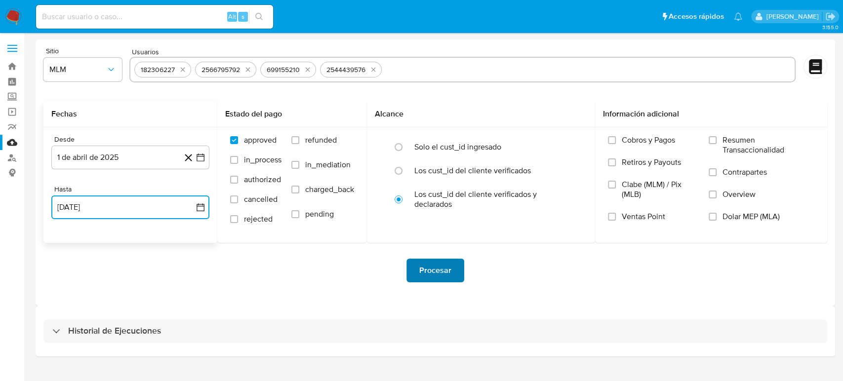
click at [431, 270] on span "Procesar" at bounding box center [435, 271] width 32 height 22
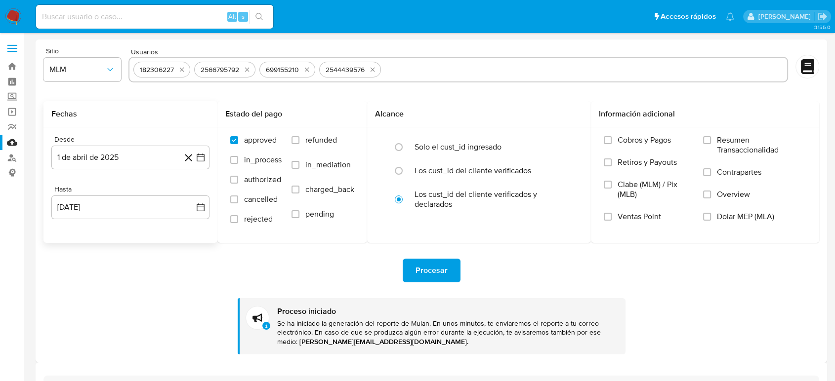
click at [391, 77] on input "text" at bounding box center [584, 70] width 398 height 16
type input "492559437"
click at [277, 82] on div "492559437" at bounding box center [457, 71] width 659 height 28
click at [271, 69] on input "text" at bounding box center [489, 70] width 588 height 16
paste input "2565645094"
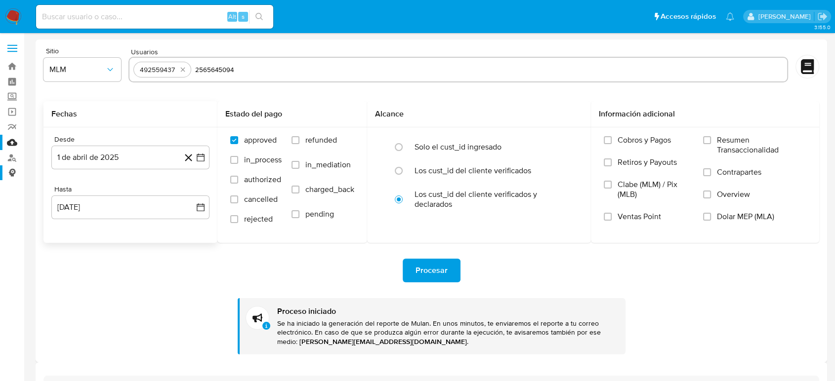
type input "2565645094"
click at [356, 65] on input "text" at bounding box center [522, 70] width 521 height 16
paste input "313803801"
type input "313803801"
click at [349, 56] on div "Usuarios 492559437 2565645094 313803801" at bounding box center [457, 65] width 659 height 37
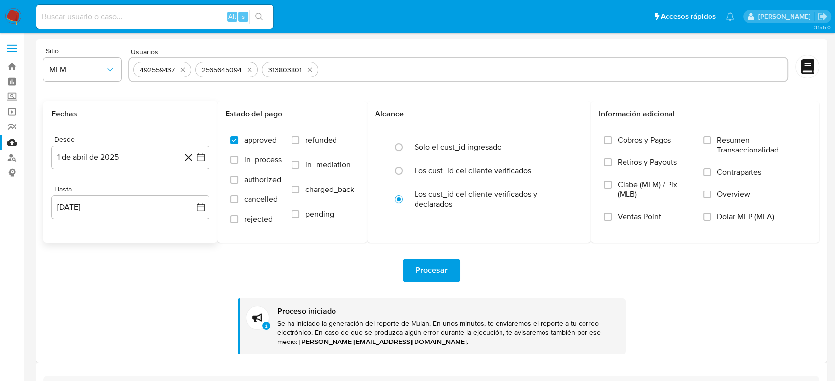
click at [353, 65] on input "text" at bounding box center [552, 70] width 461 height 16
paste input "93056230"
type input "93056230"
click at [509, 256] on div "Procesar Proceso iniciado Se ha iniciado la generación del reporte de Mulan. En…" at bounding box center [430, 299] width 775 height 112
click at [437, 267] on span "Procesar" at bounding box center [431, 271] width 32 height 22
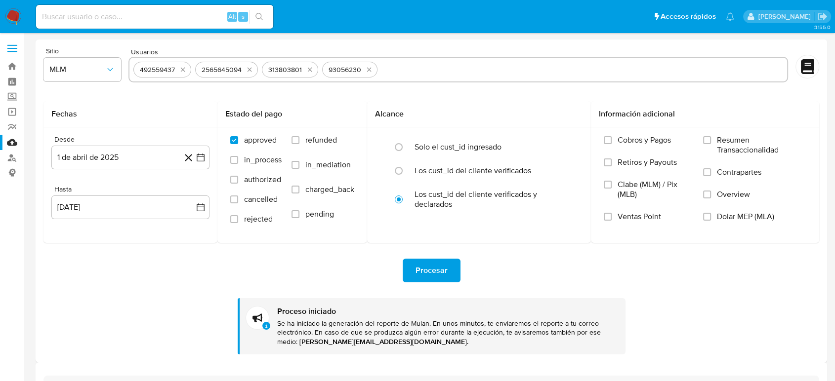
drag, startPoint x: 72, startPoint y: 103, endPoint x: 32, endPoint y: 53, distance: 64.3
click at [72, 103] on div "Fechas" at bounding box center [130, 114] width 174 height 26
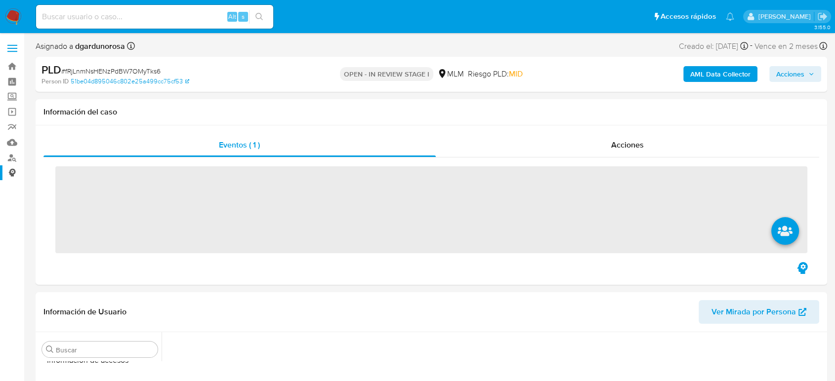
scroll to position [417, 0]
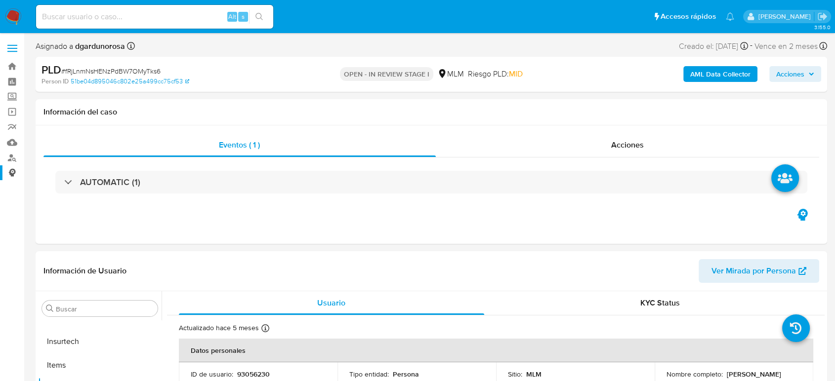
select select "10"
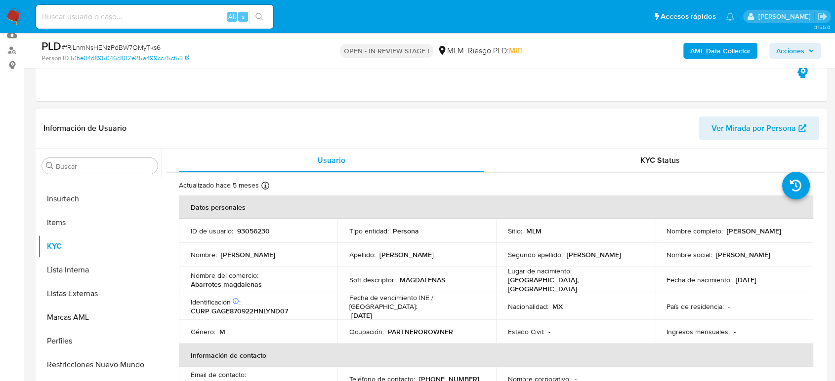
scroll to position [110, 0]
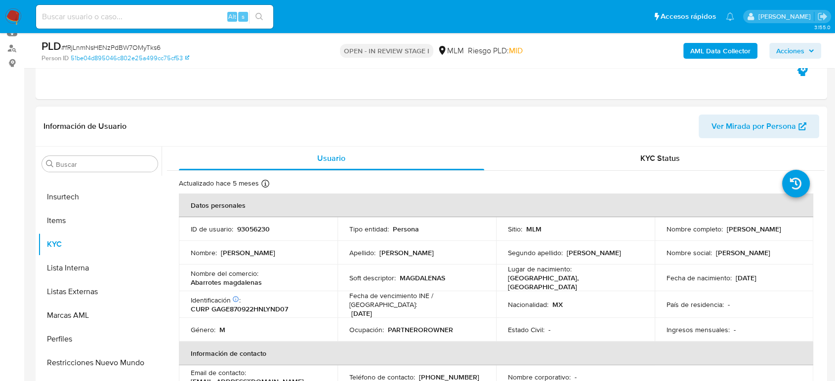
drag, startPoint x: 664, startPoint y: 235, endPoint x: 726, endPoint y: 236, distance: 61.8
click at [727, 234] on p "Edgar Ismael Gaytan Gonzalez" at bounding box center [754, 229] width 54 height 9
click at [441, 256] on div "Apellido : Gaytan" at bounding box center [416, 252] width 135 height 9
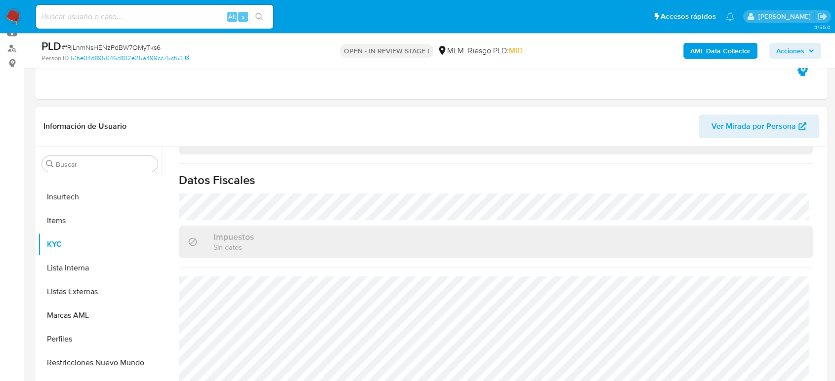
scroll to position [164, 0]
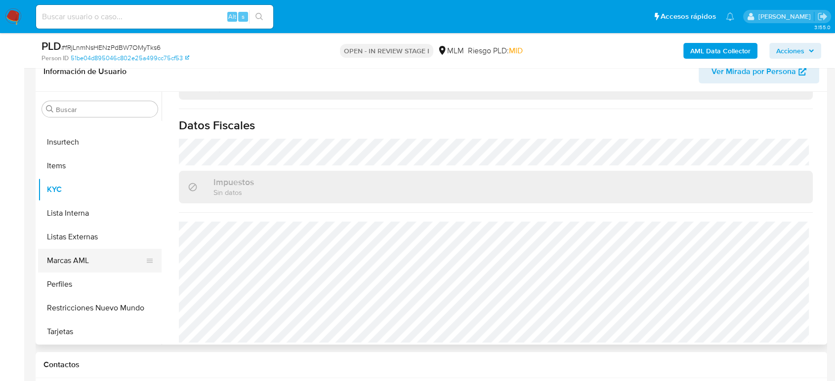
click at [63, 230] on button "Listas Externas" at bounding box center [99, 237] width 123 height 24
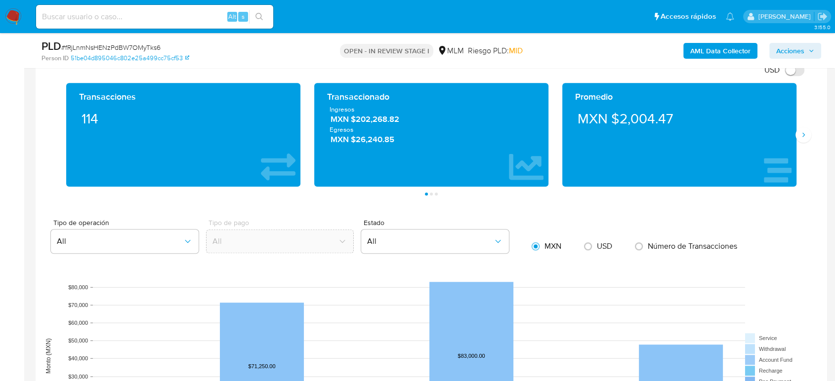
scroll to position [658, 0]
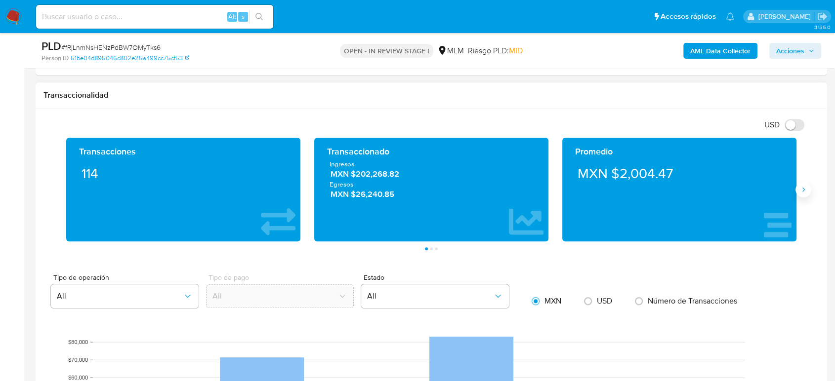
click at [804, 186] on icon "Siguiente" at bounding box center [803, 190] width 8 height 8
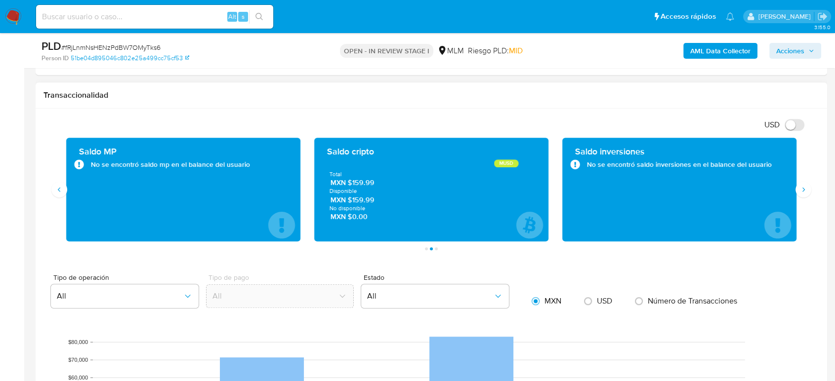
drag, startPoint x: 261, startPoint y: 171, endPoint x: 94, endPoint y: 173, distance: 166.5
click at [92, 173] on div "Saldo MP No se encontró saldo mp en el balance del usuario" at bounding box center [183, 190] width 218 height 88
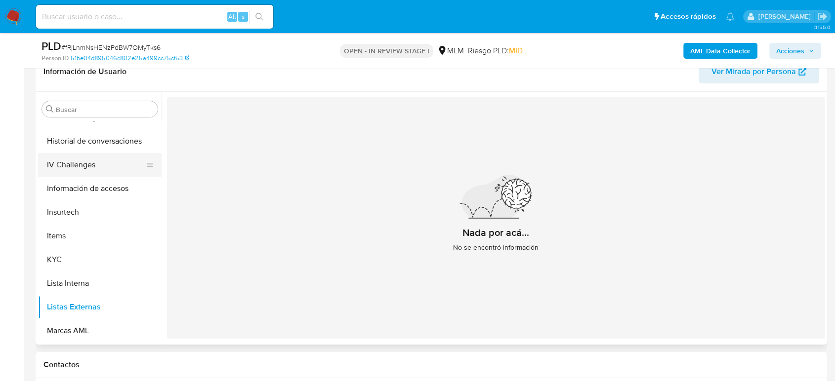
scroll to position [253, 0]
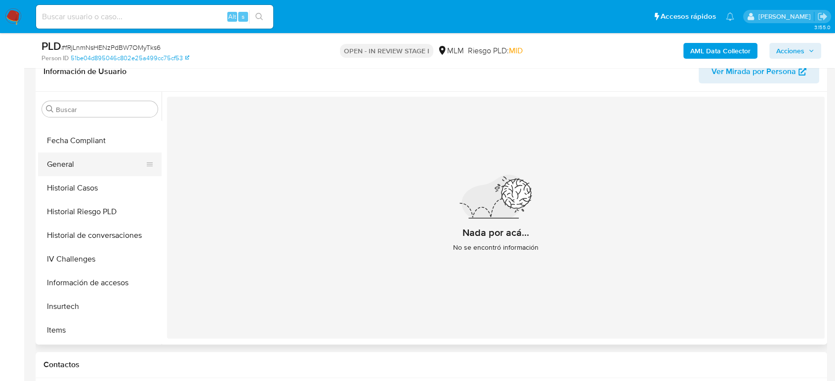
drag, startPoint x: 77, startPoint y: 162, endPoint x: 96, endPoint y: 171, distance: 21.2
click at [79, 163] on button "General" at bounding box center [96, 165] width 116 height 24
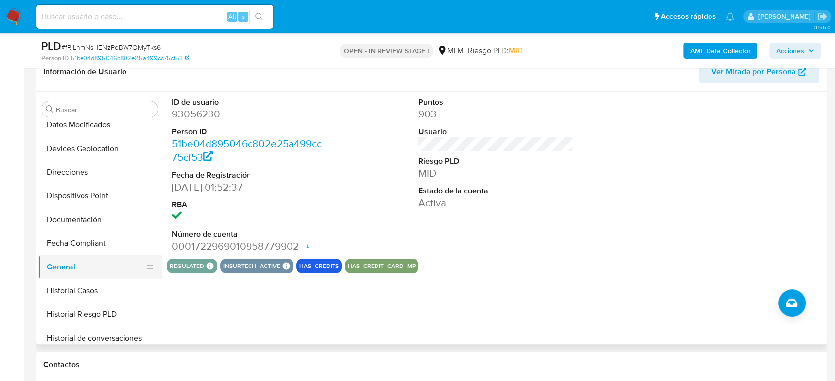
scroll to position [143, 0]
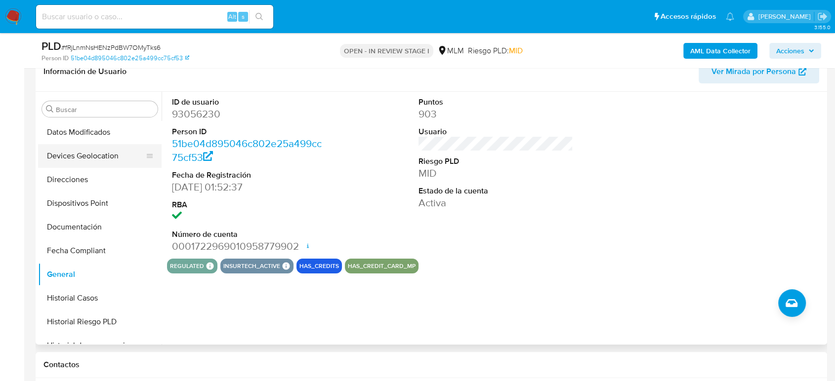
click at [98, 158] on button "Devices Geolocation" at bounding box center [96, 156] width 116 height 24
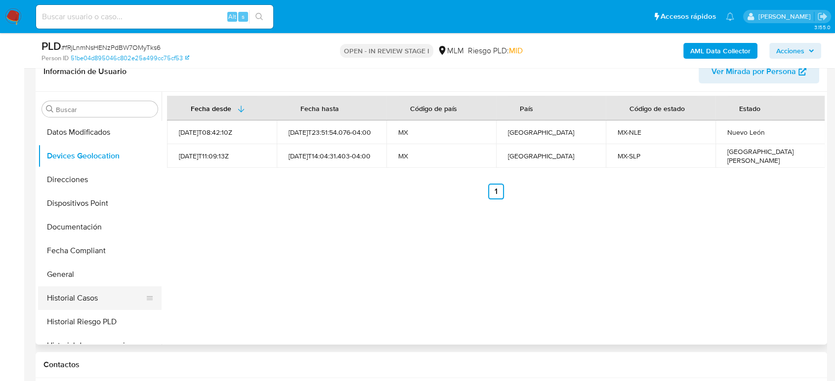
click at [89, 299] on button "Historial Casos" at bounding box center [96, 298] width 116 height 24
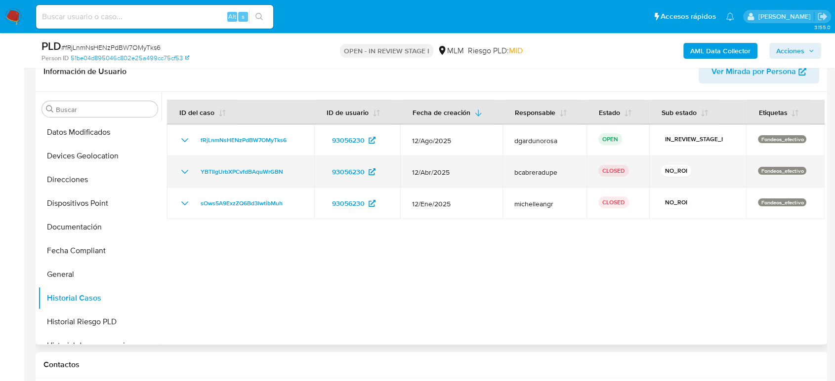
click at [189, 168] on icon "Mostrar/Ocultar" at bounding box center [185, 172] width 12 height 12
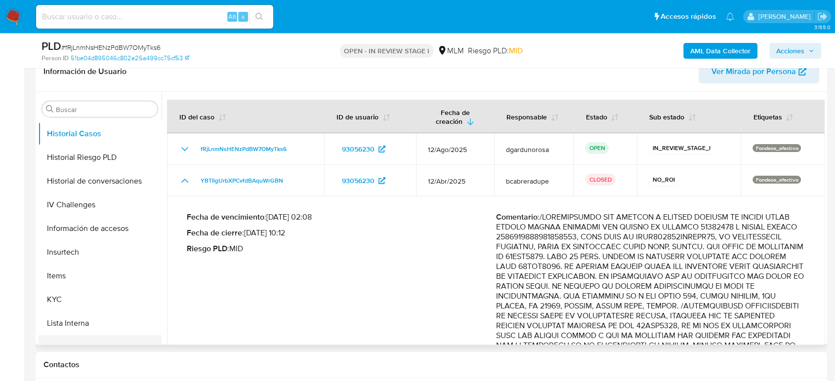
scroll to position [417, 0]
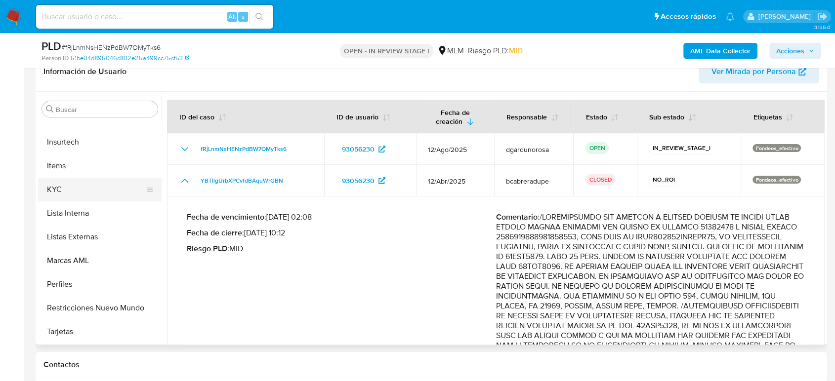
click at [77, 195] on button "KYC" at bounding box center [96, 190] width 116 height 24
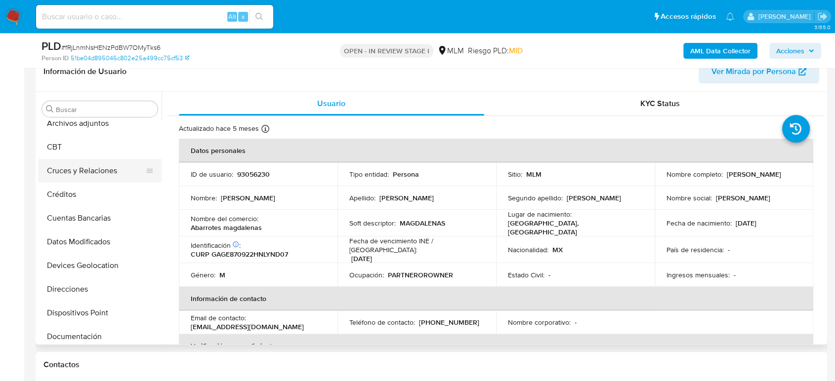
scroll to position [0, 0]
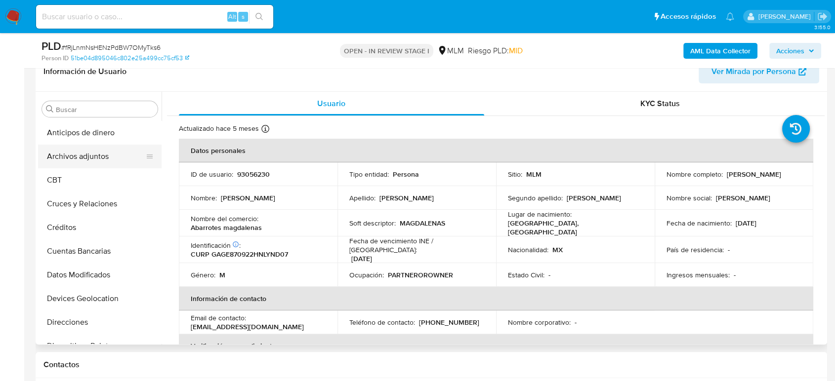
click at [77, 163] on button "Archivos adjuntos" at bounding box center [96, 157] width 116 height 24
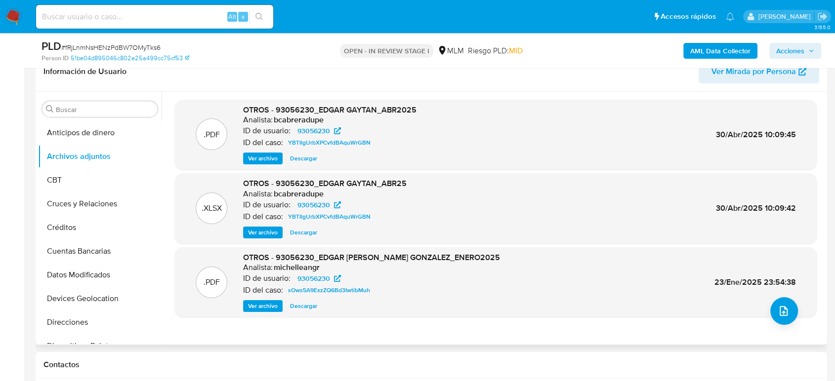
click at [265, 160] on span "Ver archivo" at bounding box center [263, 159] width 30 height 10
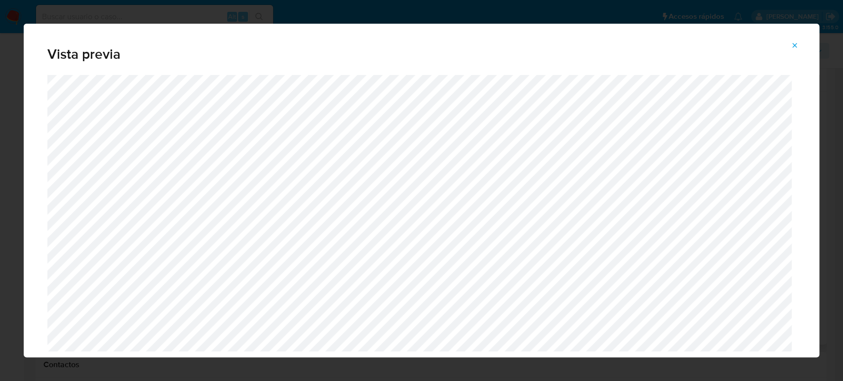
click at [796, 43] on icon "Attachment preview" at bounding box center [795, 45] width 8 height 8
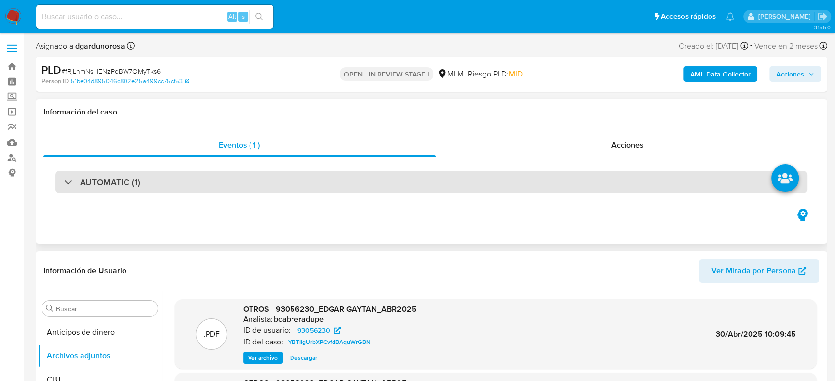
click at [119, 185] on h3 "AUTOMATIC (1)" at bounding box center [110, 182] width 60 height 11
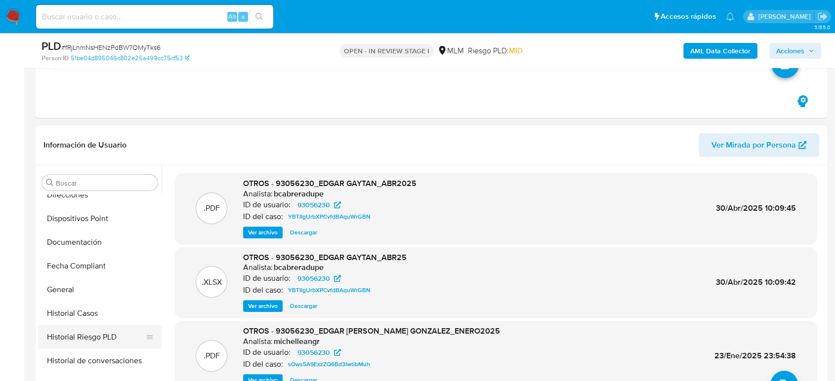
scroll to position [219, 0]
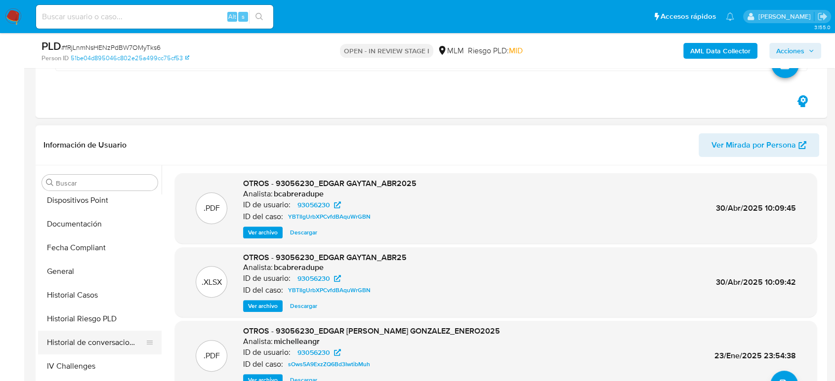
click at [105, 347] on button "Historial de conversaciones" at bounding box center [96, 343] width 116 height 24
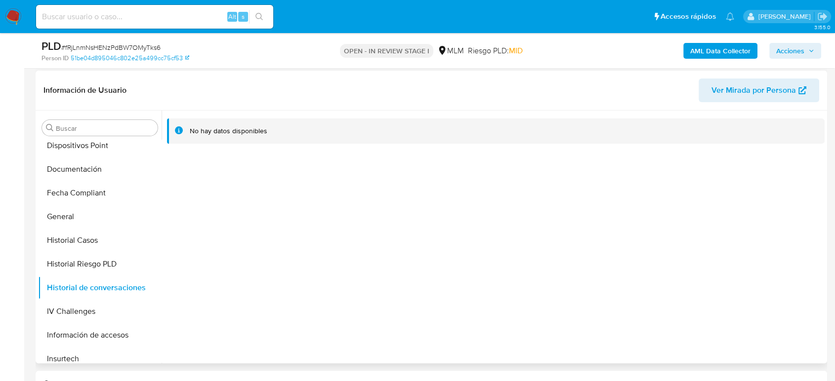
scroll to position [384, 0]
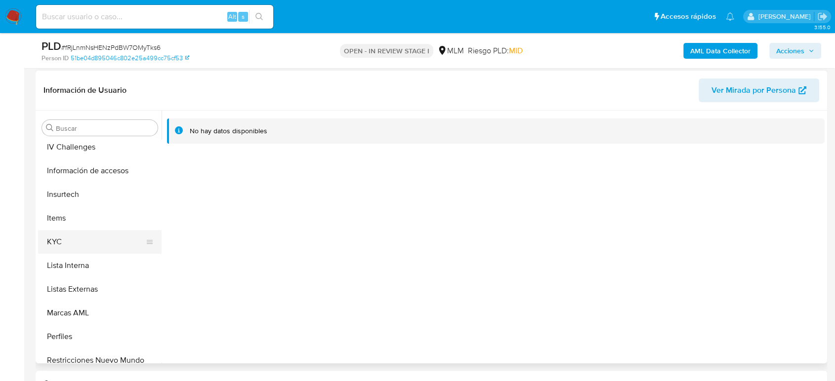
click at [80, 239] on button "KYC" at bounding box center [96, 242] width 116 height 24
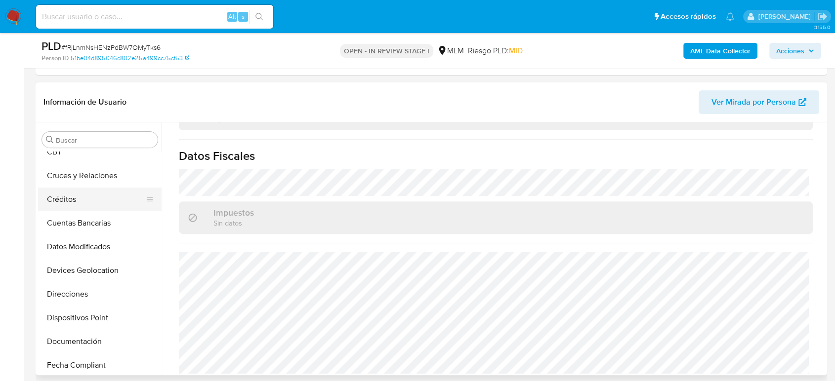
scroll to position [0, 0]
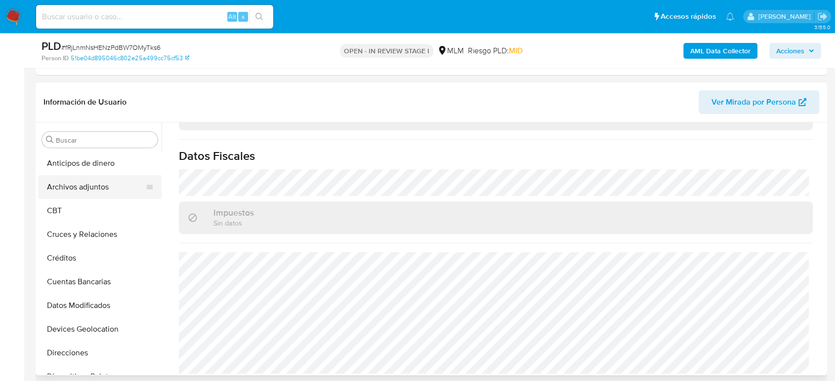
click at [86, 182] on button "Archivos adjuntos" at bounding box center [96, 187] width 116 height 24
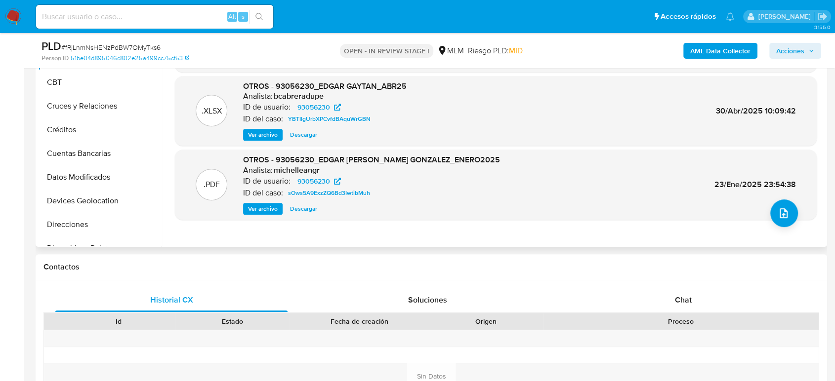
scroll to position [439, 0]
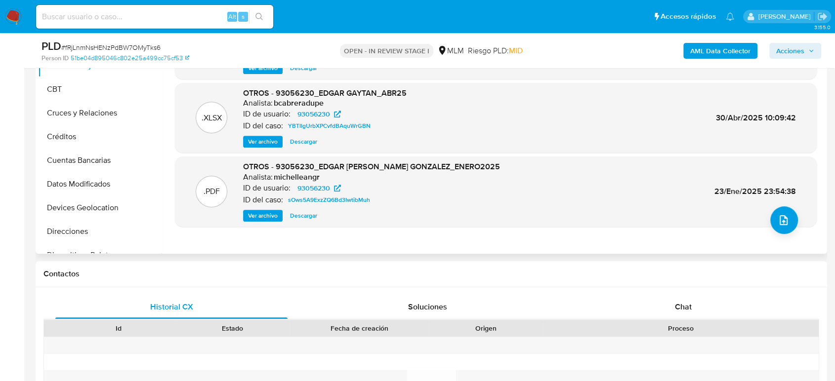
click at [265, 216] on span "Ver archivo" at bounding box center [263, 216] width 30 height 10
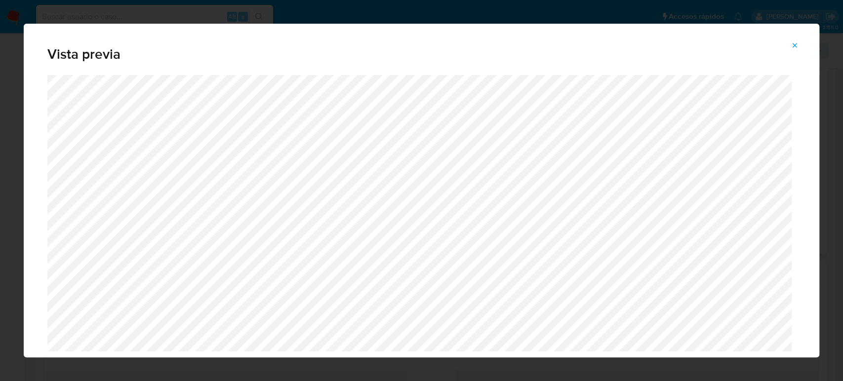
click at [801, 41] on button "Attachment preview" at bounding box center [795, 46] width 22 height 16
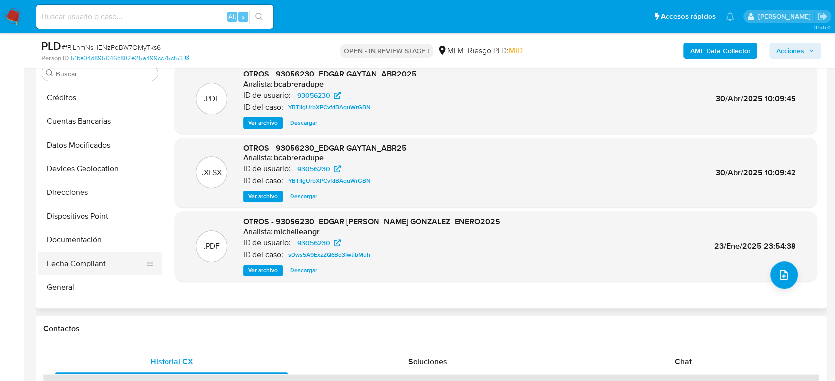
scroll to position [164, 0]
click at [81, 122] on button "Direcciones" at bounding box center [96, 122] width 116 height 24
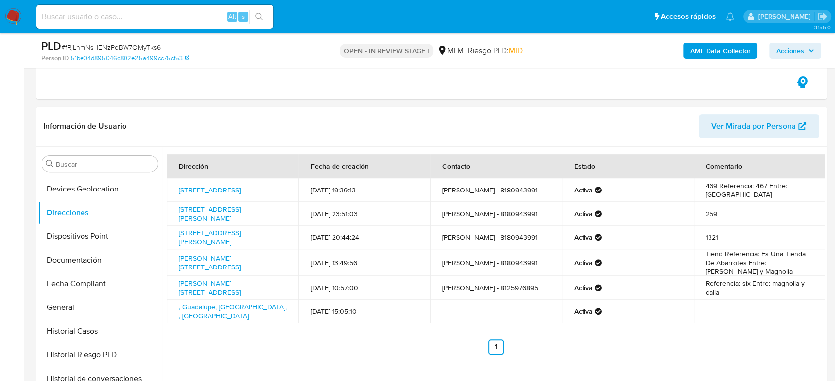
scroll to position [329, 0]
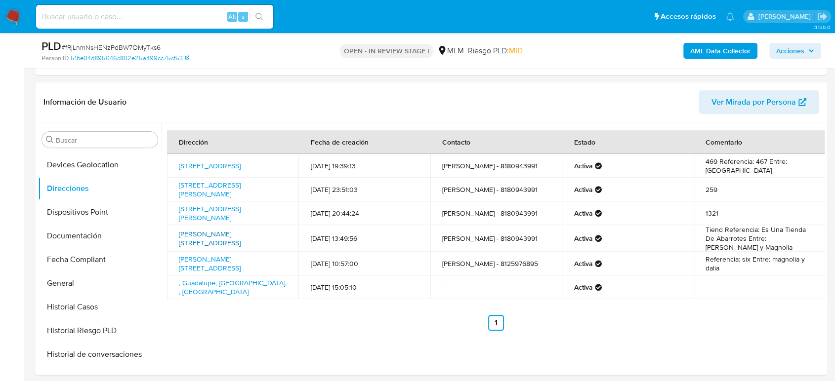
click at [206, 239] on link "Dalia 400, Juárez, Nuevo León, 67250, Mexico 400" at bounding box center [210, 238] width 62 height 19
click at [223, 265] on link "Dalia 400, Juárez, Nuevo León, 67280, Mexico 400" at bounding box center [210, 263] width 62 height 19
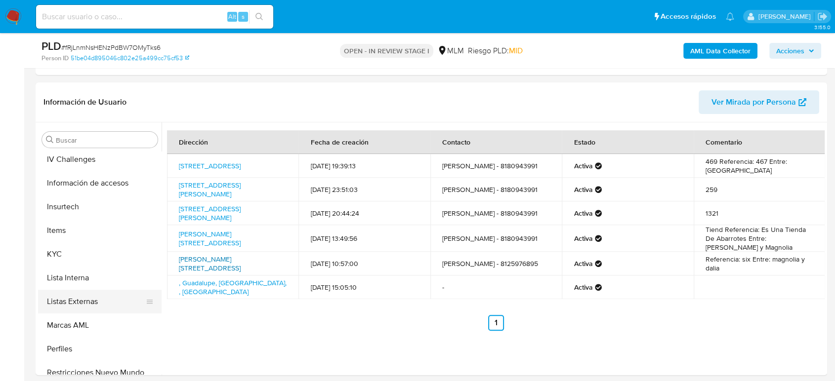
scroll to position [384, 0]
click at [67, 255] on button "KYC" at bounding box center [96, 254] width 116 height 24
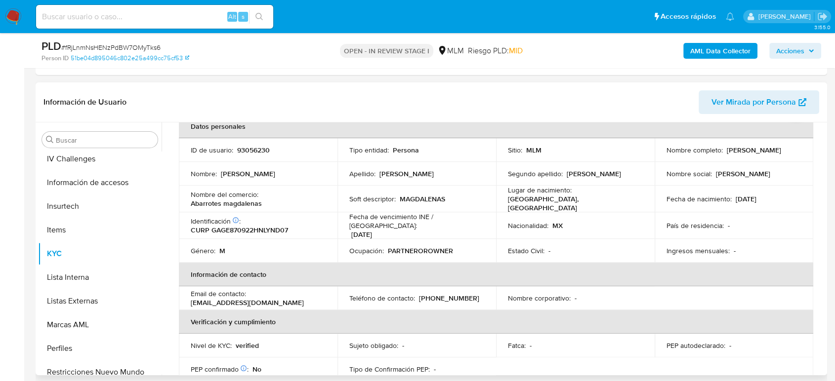
scroll to position [55, 0]
click at [444, 287] on td "Teléfono de contacto : (81) 80943991" at bounding box center [416, 299] width 159 height 24
click at [447, 294] on p "(81) 80943991" at bounding box center [449, 298] width 60 height 9
click at [446, 294] on p "(81) 80943991" at bounding box center [449, 298] width 60 height 9
copy p "80943991"
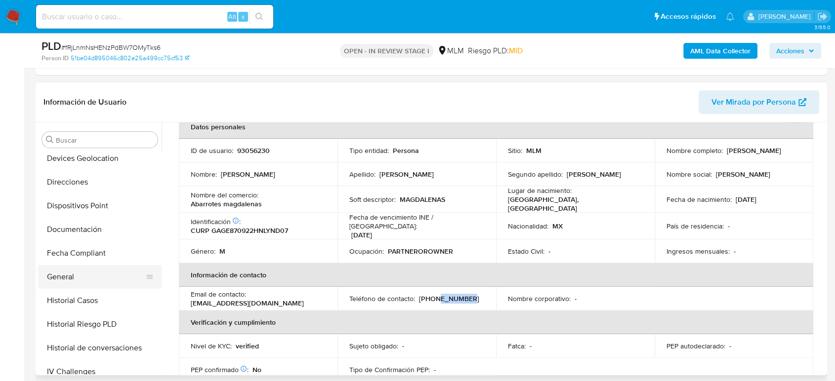
scroll to position [164, 0]
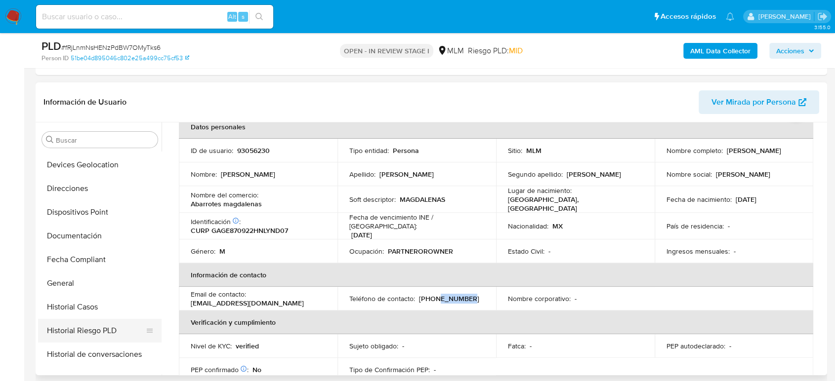
click at [72, 312] on button "Historial Casos" at bounding box center [99, 307] width 123 height 24
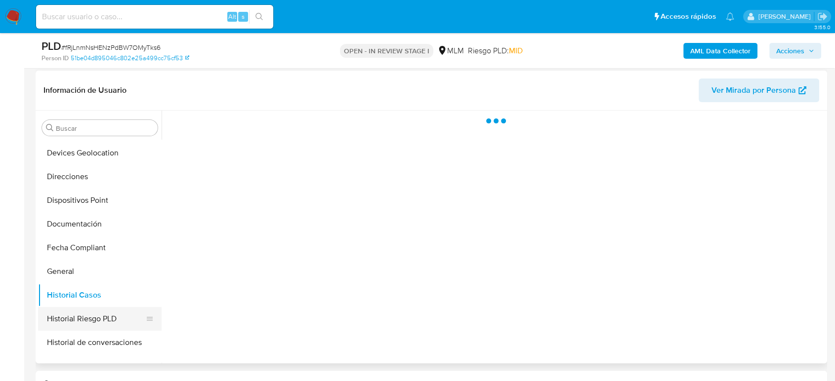
scroll to position [0, 0]
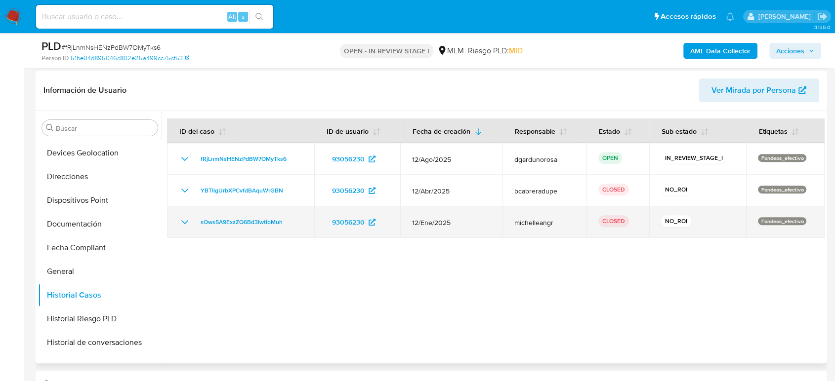
click at [183, 217] on icon "Mostrar/Ocultar" at bounding box center [185, 222] width 12 height 12
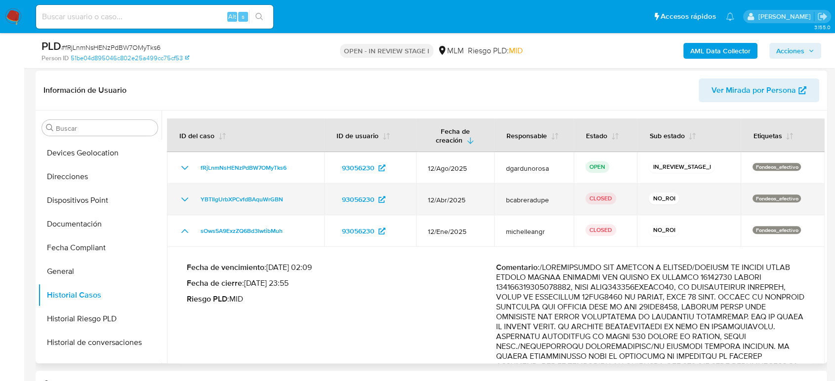
click at [183, 198] on icon "Mostrar/Ocultar" at bounding box center [184, 200] width 7 height 4
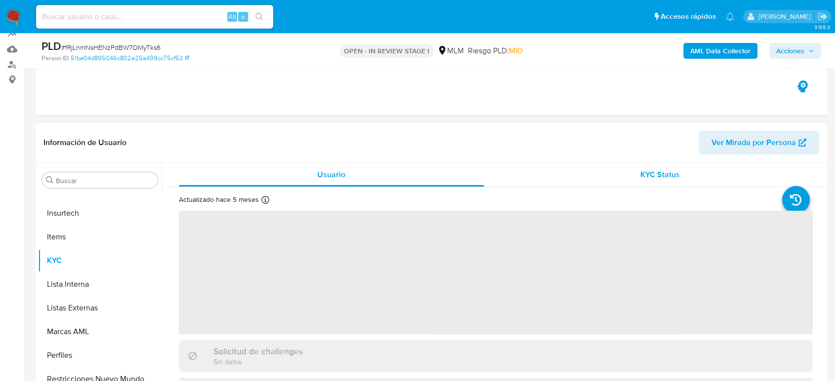
scroll to position [110, 0]
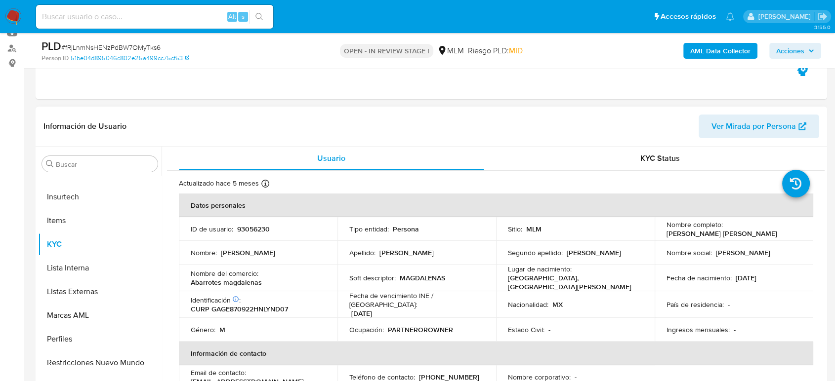
click at [237, 234] on p "93056230" at bounding box center [253, 229] width 33 height 9
select select "10"
copy p "93056230"
click at [258, 228] on p "93056230" at bounding box center [253, 229] width 33 height 9
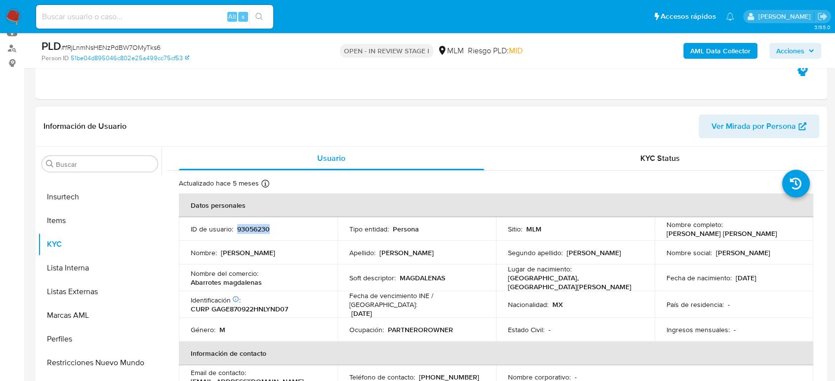
click at [258, 228] on p "93056230" at bounding box center [253, 229] width 33 height 9
click at [356, 239] on td "Tipo entidad : Persona" at bounding box center [416, 229] width 159 height 24
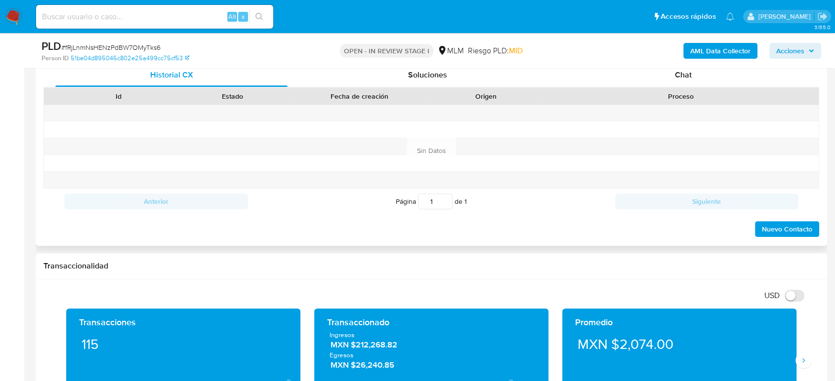
scroll to position [549, 0]
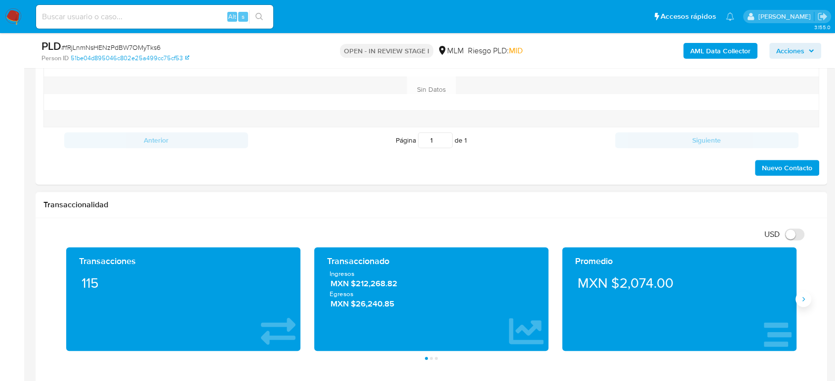
click at [807, 299] on button "Siguiente" at bounding box center [803, 299] width 16 height 16
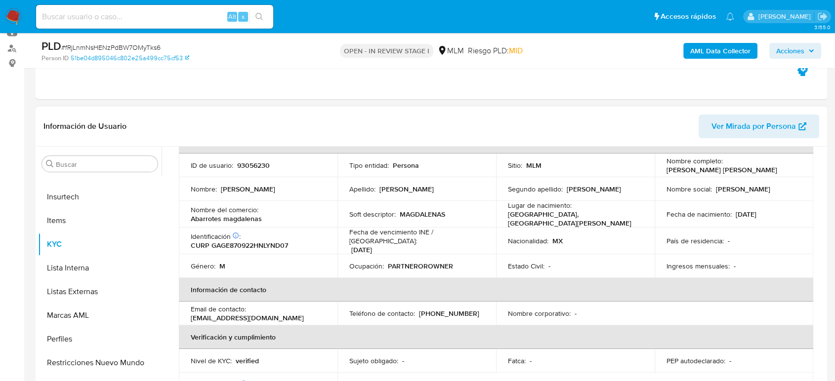
scroll to position [62, 0]
drag, startPoint x: 265, startPoint y: 216, endPoint x: 189, endPoint y: 210, distance: 75.8
click at [189, 210] on td "Nombre del comercio : Abarrotes magdalenas" at bounding box center [258, 216] width 159 height 27
copy div "Nombre del comercio : Abarrotes magdalenas"
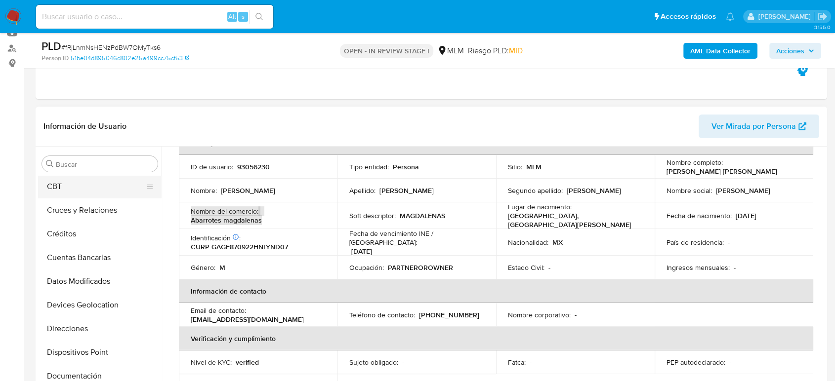
scroll to position [0, 0]
drag, startPoint x: 88, startPoint y: 209, endPoint x: 466, endPoint y: 276, distance: 383.6
click at [88, 209] on button "Archivos adjuntos" at bounding box center [99, 212] width 123 height 24
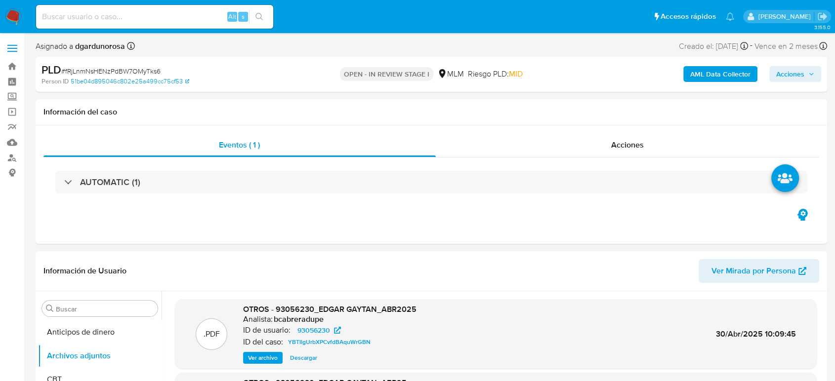
click at [798, 78] on span "Acciones" at bounding box center [790, 74] width 28 height 16
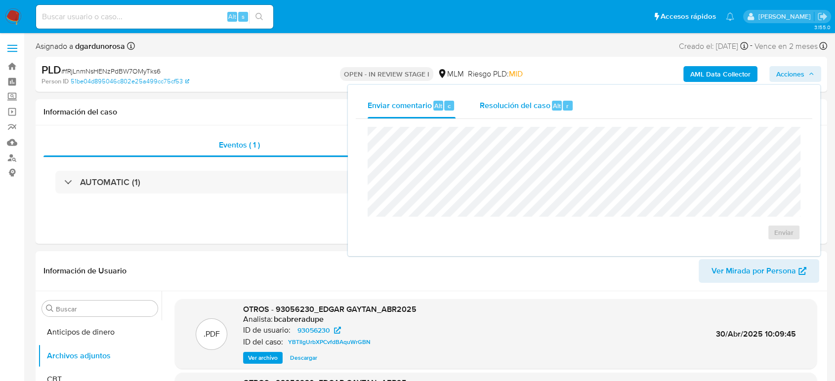
click at [516, 110] on span "Resolución del caso" at bounding box center [514, 105] width 71 height 11
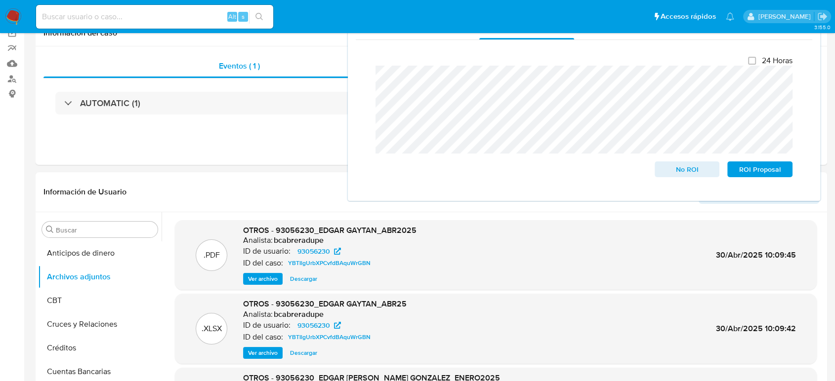
scroll to position [274, 0]
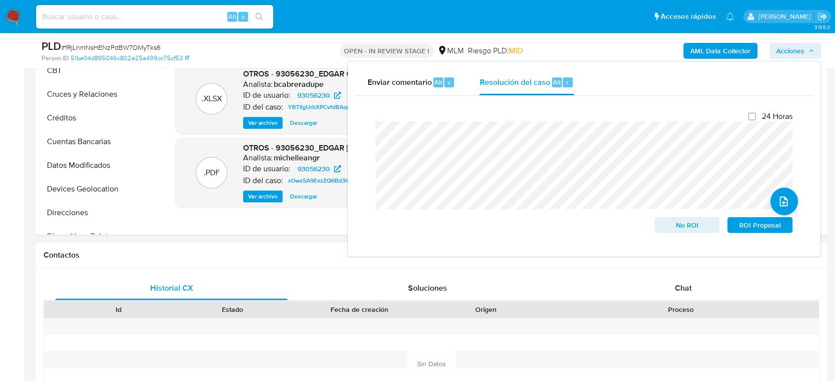
drag, startPoint x: 599, startPoint y: 272, endPoint x: 604, endPoint y: 277, distance: 7.0
click at [600, 273] on div "Historial CX Soluciones Chat Id Estado Fecha de creación Origen Proceso Anterio…" at bounding box center [431, 364] width 791 height 191
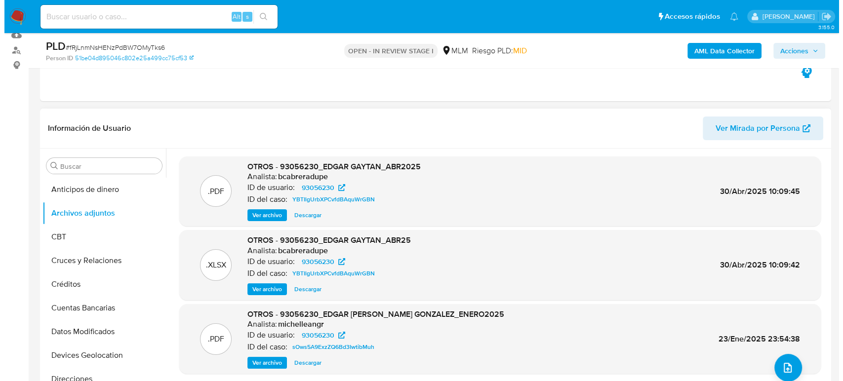
scroll to position [164, 0]
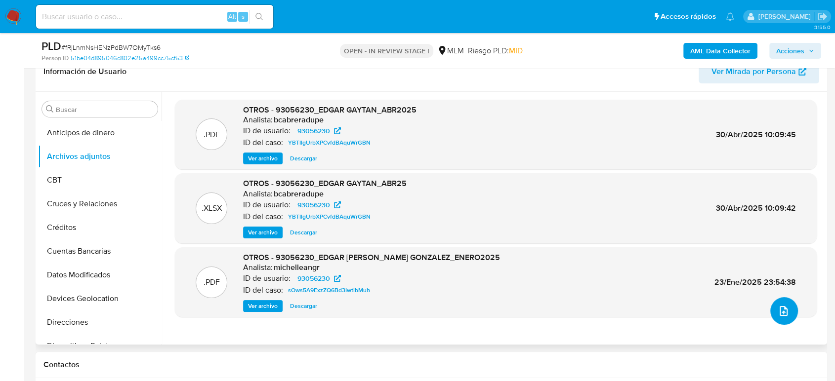
click at [777, 311] on icon "upload-file" at bounding box center [783, 311] width 12 height 12
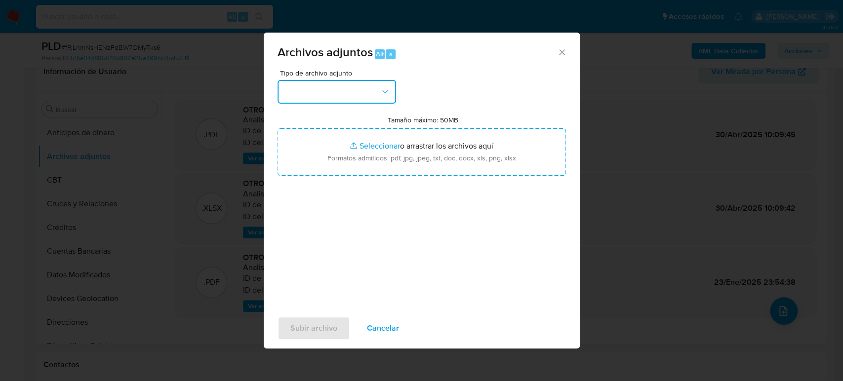
click at [342, 100] on button "button" at bounding box center [337, 92] width 119 height 24
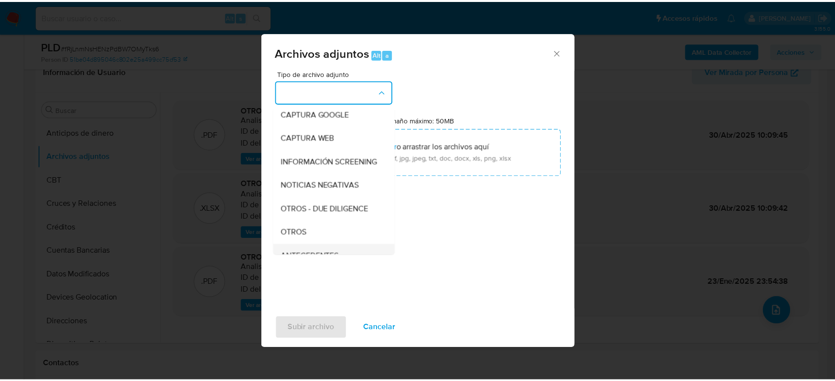
scroll to position [110, 0]
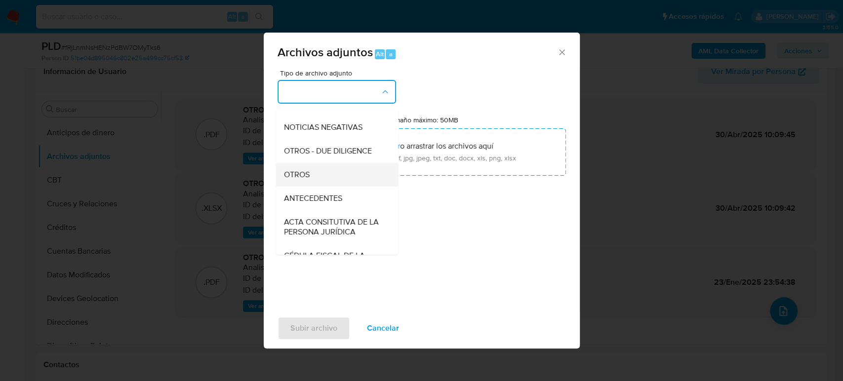
click at [321, 187] on div "OTROS" at bounding box center [334, 175] width 101 height 24
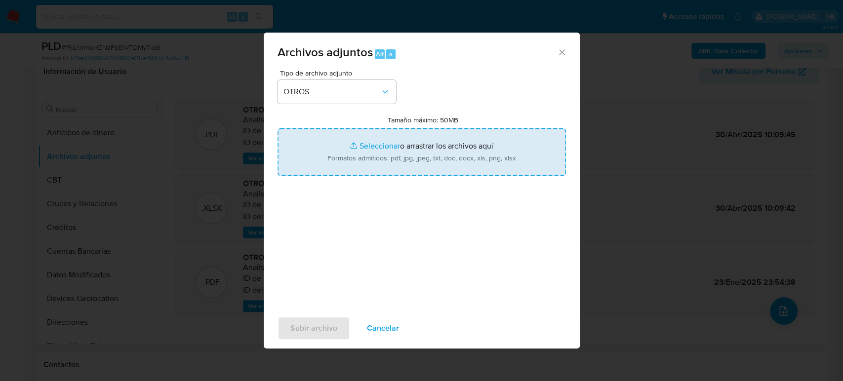
type input "C:\fakepath\93056230_Edgar Gaytan_Agosto2025.pdf"
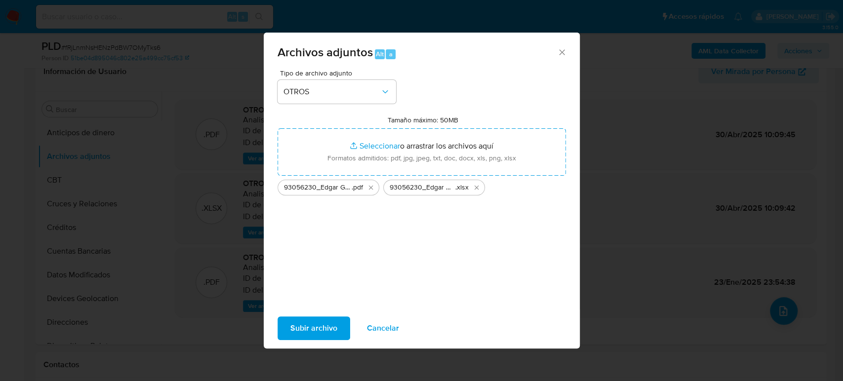
click at [318, 325] on span "Subir archivo" at bounding box center [313, 329] width 47 height 22
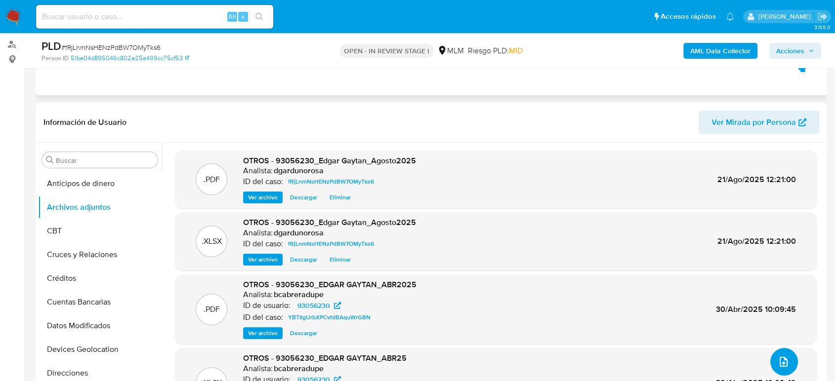
scroll to position [0, 0]
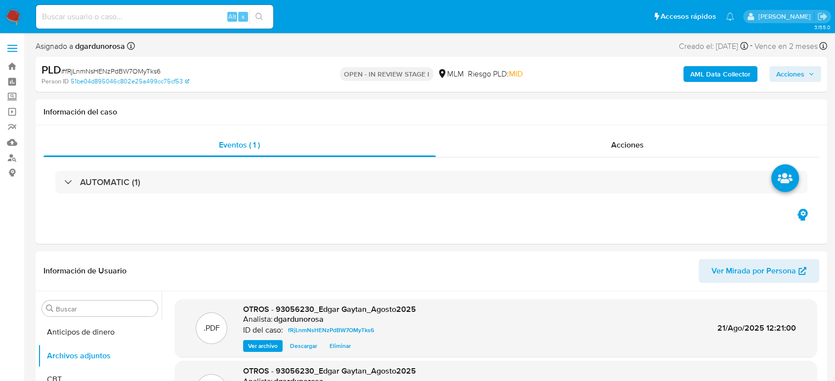
click at [807, 78] on span "Acciones" at bounding box center [795, 74] width 38 height 14
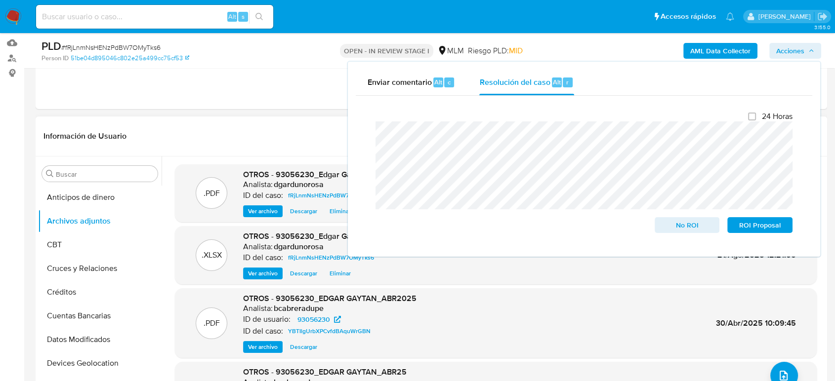
scroll to position [55, 0]
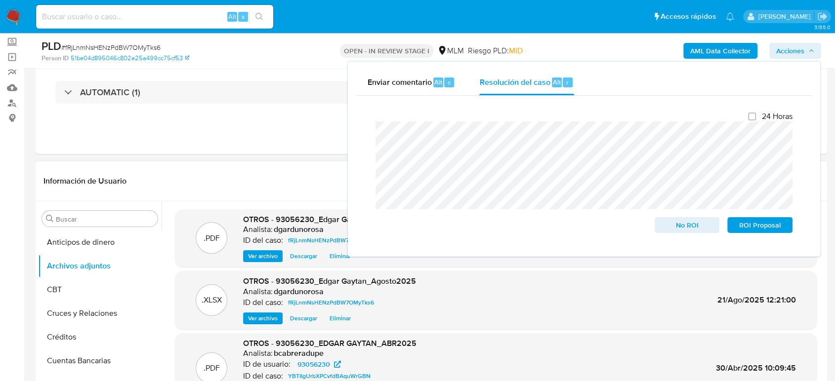
click at [514, 331] on div ".PDF OTROS - 93056230_Edgar Gaytan_Agosto2025 Analista: dgardunorosa ID del cas…" at bounding box center [496, 343] width 642 height 268
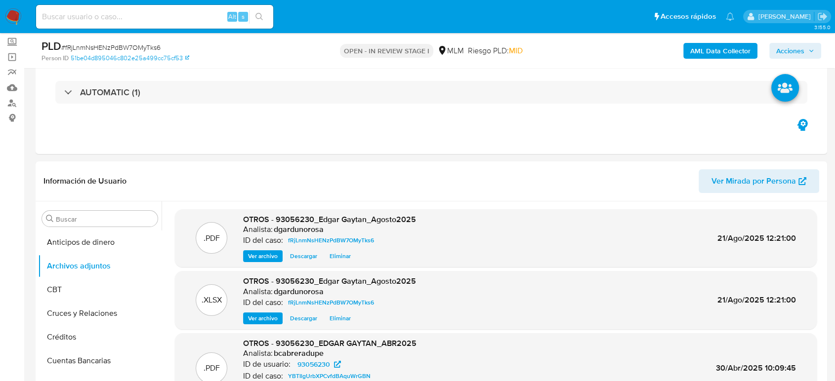
click at [800, 55] on span "Acciones" at bounding box center [790, 51] width 28 height 16
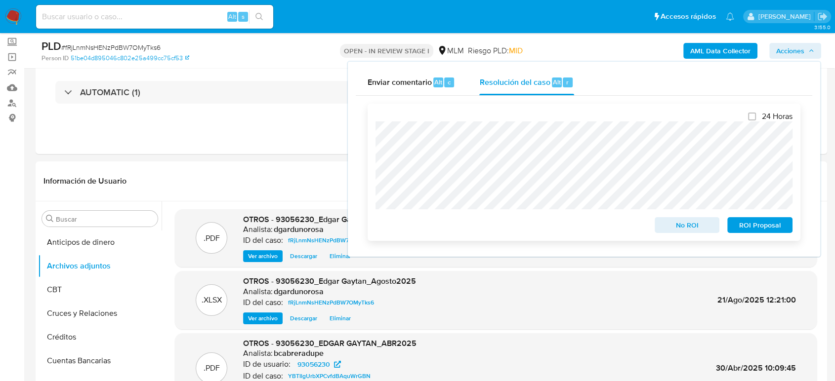
click at [687, 227] on span "No ROI" at bounding box center [686, 225] width 51 height 14
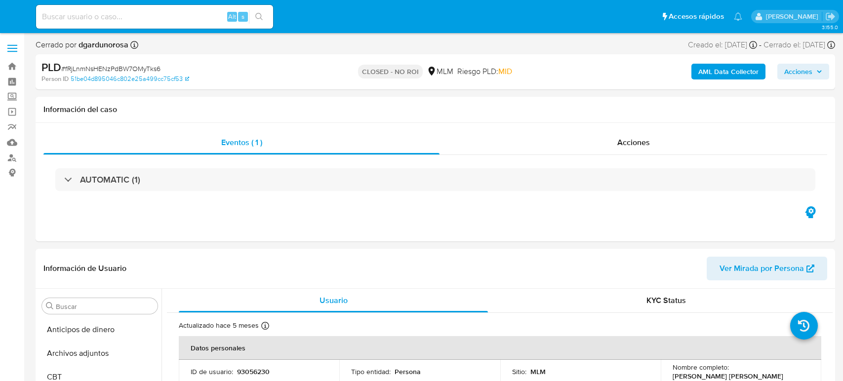
select select "10"
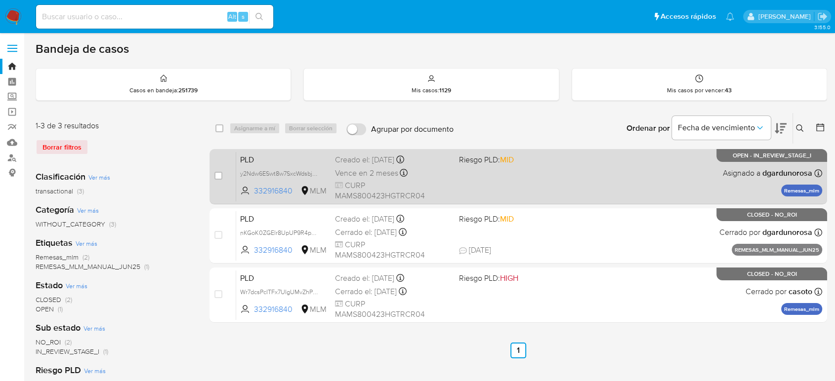
click at [636, 184] on div "PLD y2Ndw6ESwt8w7SxcWdsbjJoM 332916840 MLM Riesgo PLD: MID Creado el: 12/08/202…" at bounding box center [529, 177] width 586 height 50
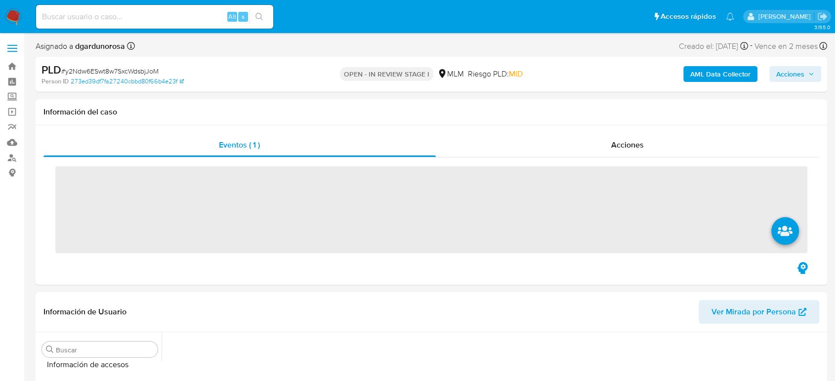
scroll to position [417, 0]
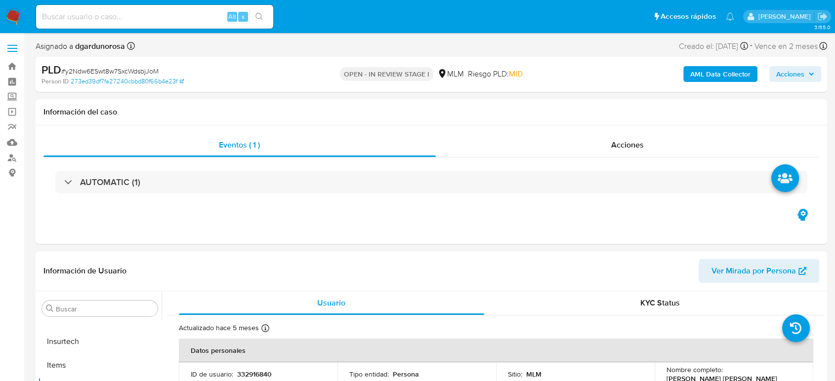
select select "10"
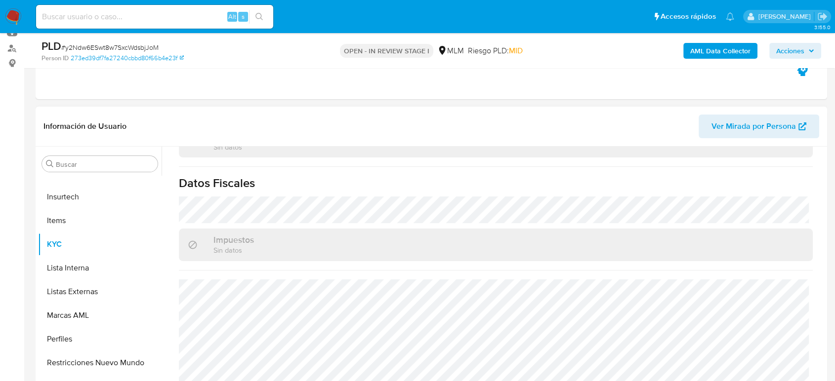
scroll to position [164, 0]
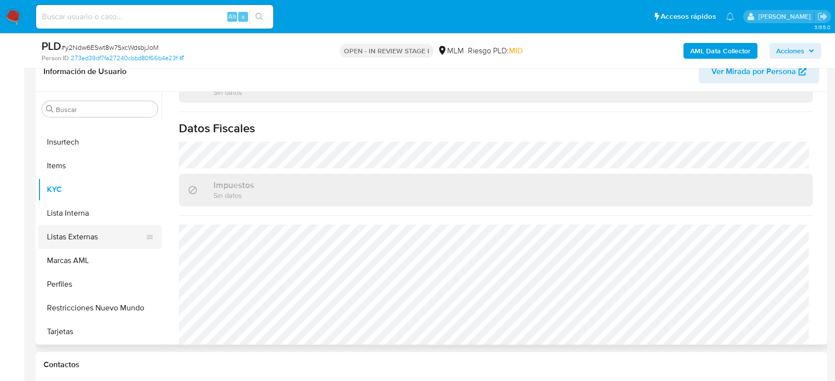
click at [87, 238] on button "Listas Externas" at bounding box center [96, 237] width 116 height 24
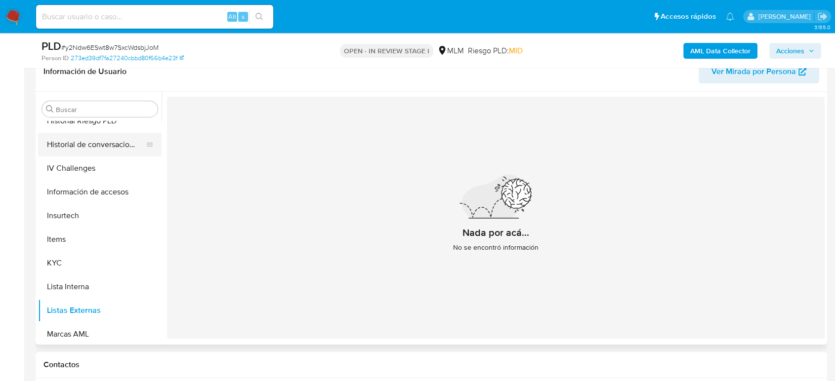
scroll to position [253, 0]
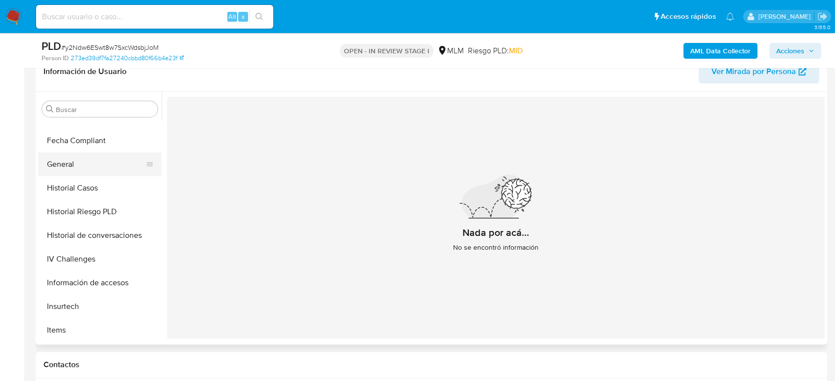
drag, startPoint x: 81, startPoint y: 165, endPoint x: 86, endPoint y: 165, distance: 5.0
click at [85, 165] on button "General" at bounding box center [96, 165] width 116 height 24
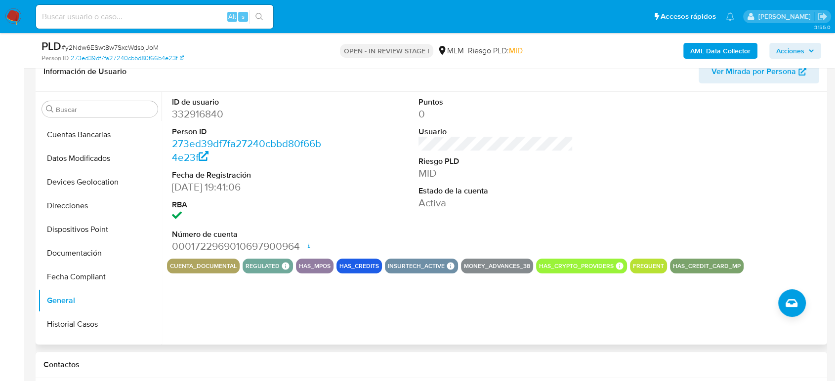
scroll to position [88, 0]
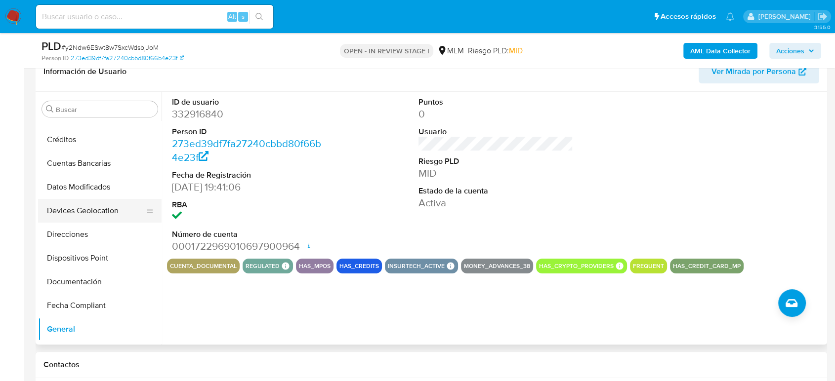
click at [99, 212] on button "Devices Geolocation" at bounding box center [96, 211] width 116 height 24
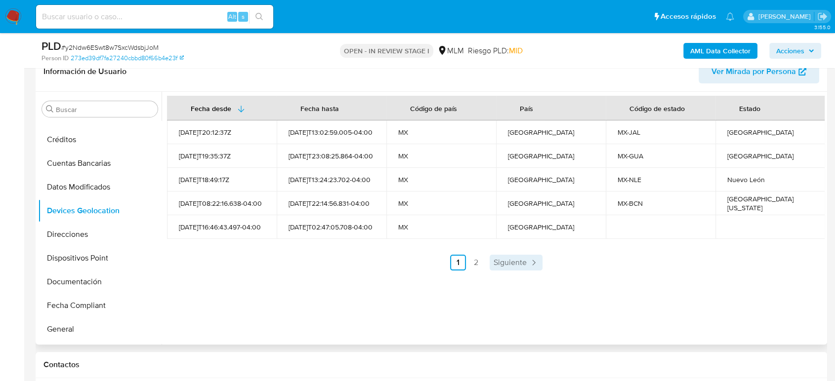
click at [521, 261] on span "Siguiente" at bounding box center [509, 263] width 33 height 8
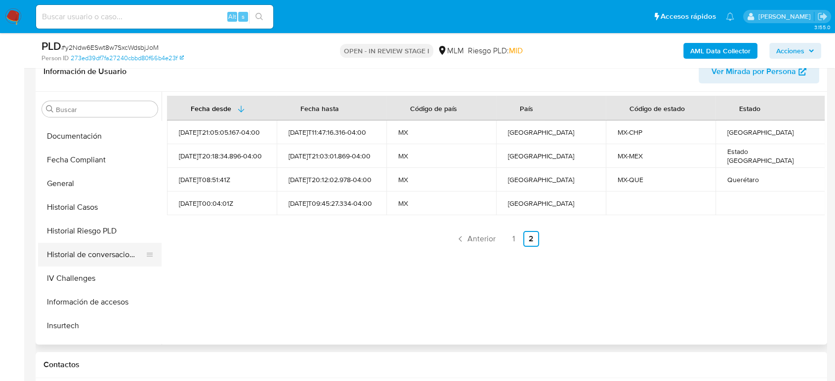
scroll to position [253, 0]
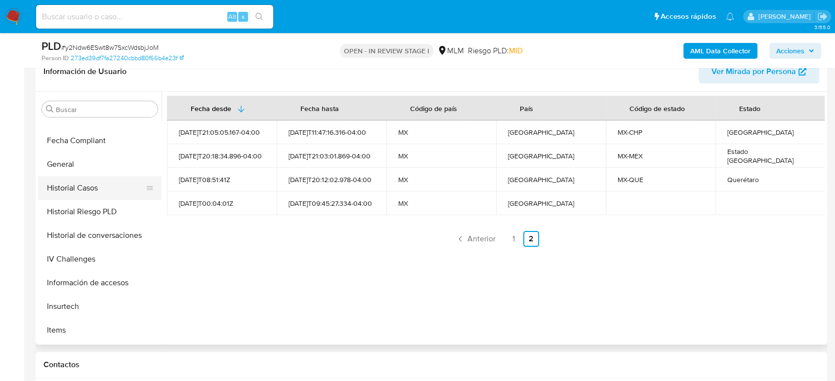
click at [81, 194] on button "Historial Casos" at bounding box center [96, 188] width 116 height 24
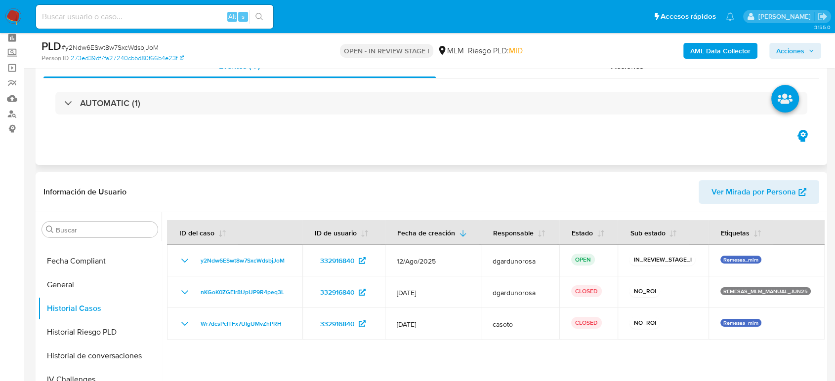
scroll to position [0, 0]
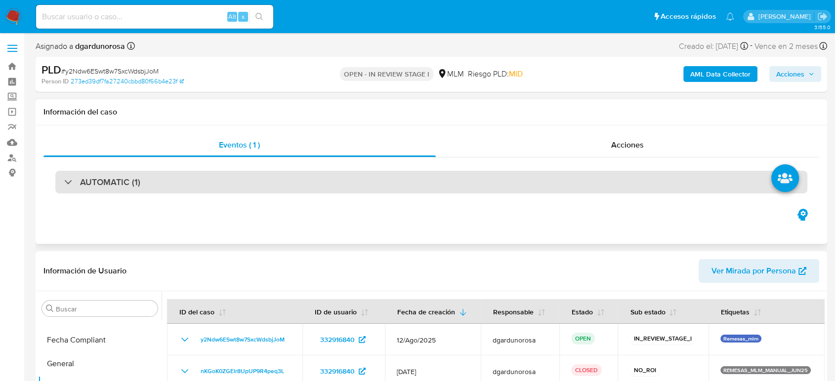
click at [309, 173] on div "AUTOMATIC (1)" at bounding box center [431, 182] width 752 height 23
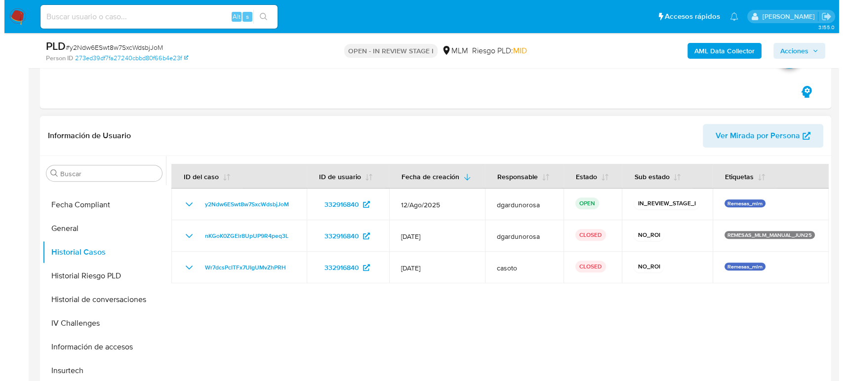
scroll to position [384, 0]
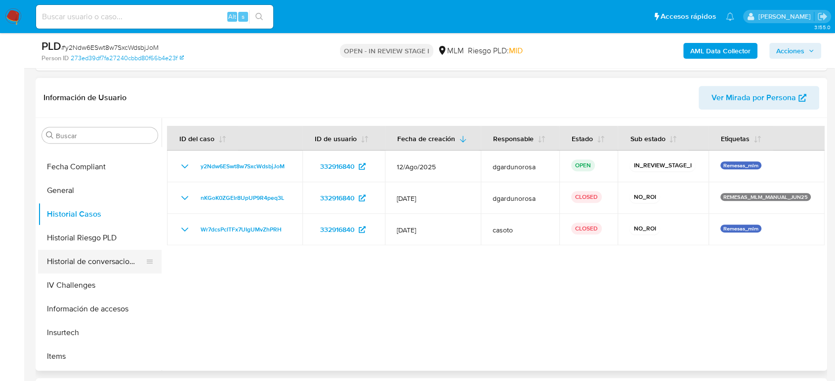
click at [118, 267] on button "Historial de conversaciones" at bounding box center [96, 262] width 116 height 24
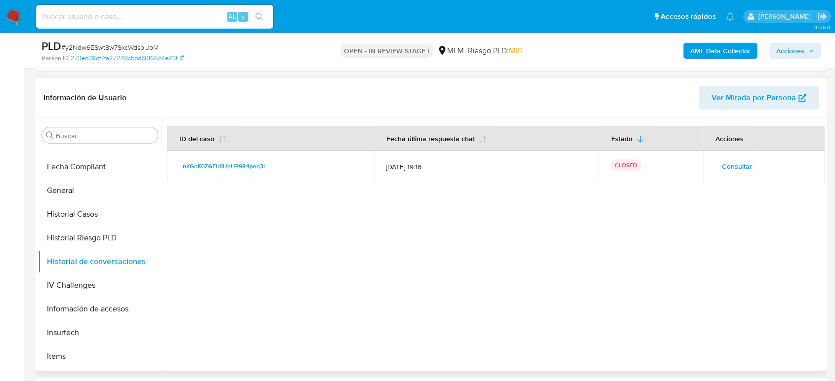
click at [746, 162] on span "Consultar" at bounding box center [737, 167] width 30 height 14
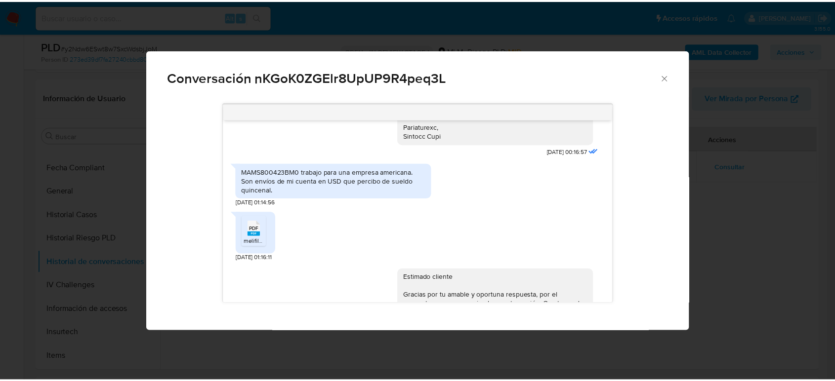
scroll to position [326, 0]
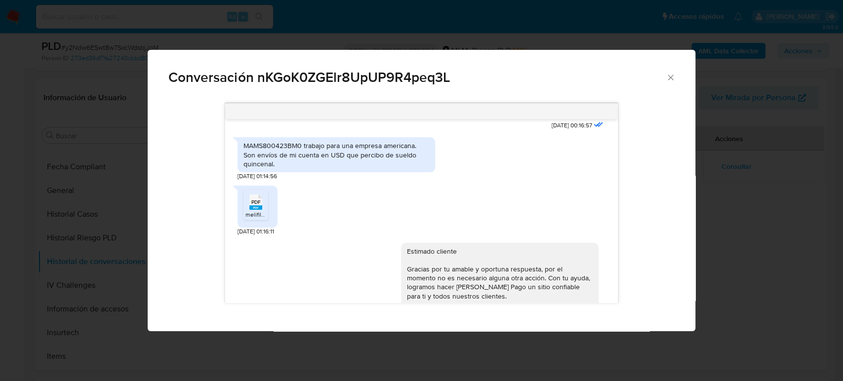
click at [671, 74] on icon "Cerrar" at bounding box center [671, 78] width 10 height 10
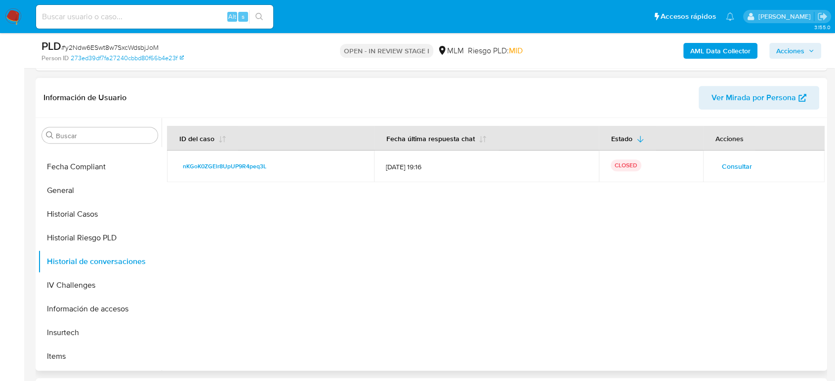
scroll to position [417, 0]
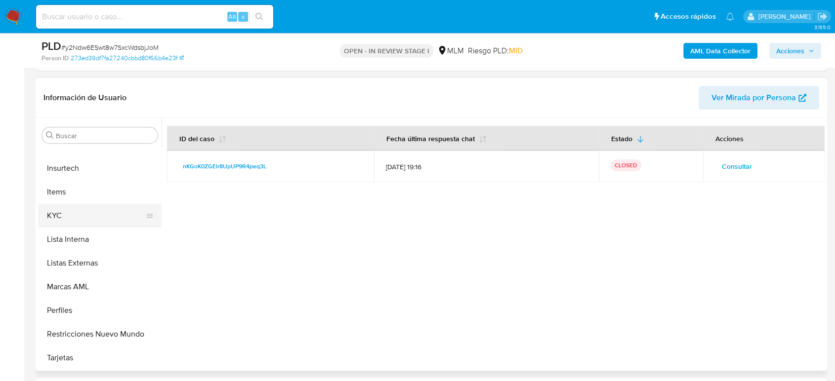
drag, startPoint x: 87, startPoint y: 213, endPoint x: 91, endPoint y: 219, distance: 6.7
click at [88, 213] on button "KYC" at bounding box center [96, 216] width 116 height 24
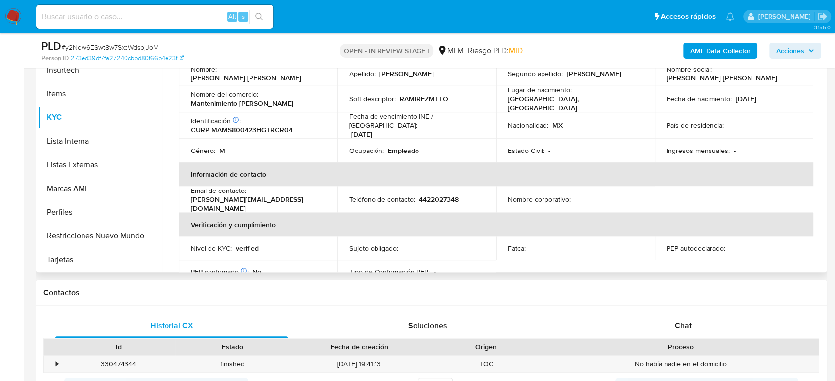
scroll to position [7, 0]
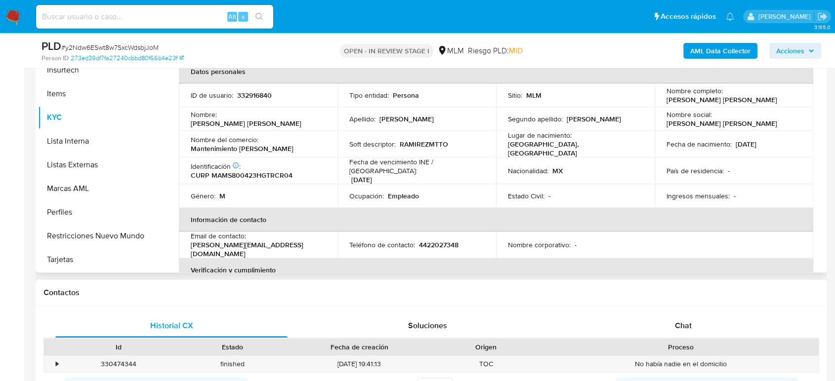
click at [445, 241] on p "4422027348" at bounding box center [439, 245] width 40 height 9
copy p "4422027348"
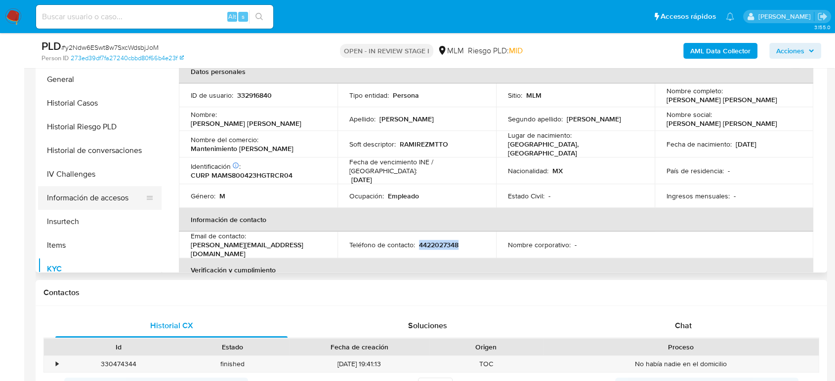
scroll to position [253, 0]
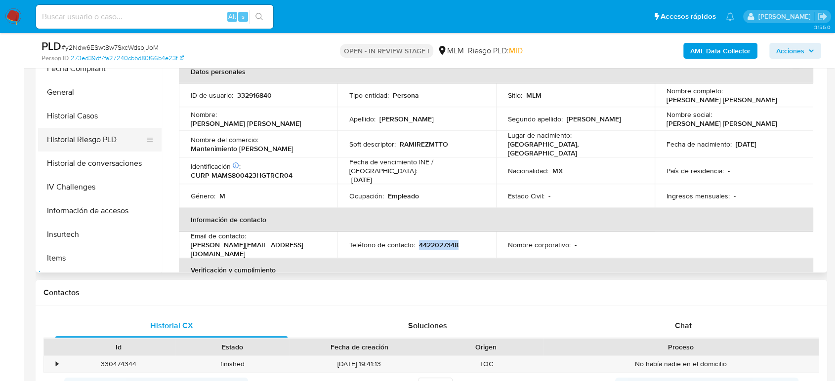
click at [86, 120] on button "Historial Casos" at bounding box center [99, 116] width 123 height 24
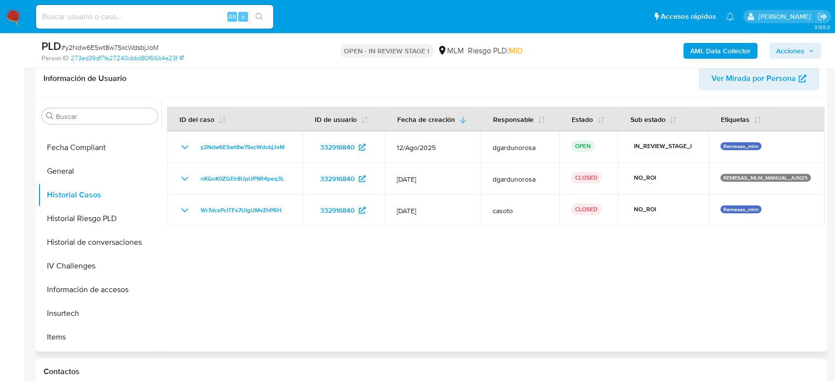
scroll to position [384, 0]
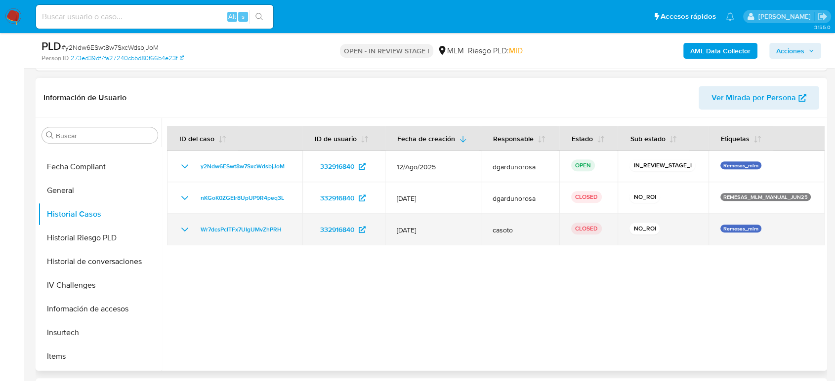
click at [183, 225] on icon "Mostrar/Ocultar" at bounding box center [185, 230] width 12 height 12
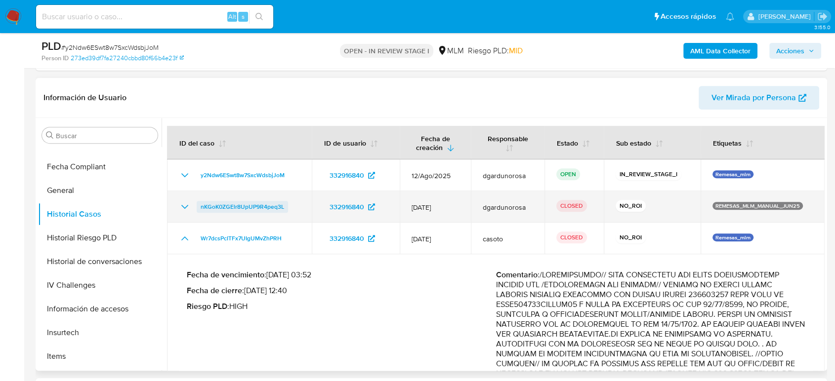
drag, startPoint x: 187, startPoint y: 205, endPoint x: 205, endPoint y: 211, distance: 19.4
click at [187, 206] on icon "Mostrar/Ocultar" at bounding box center [185, 207] width 12 height 12
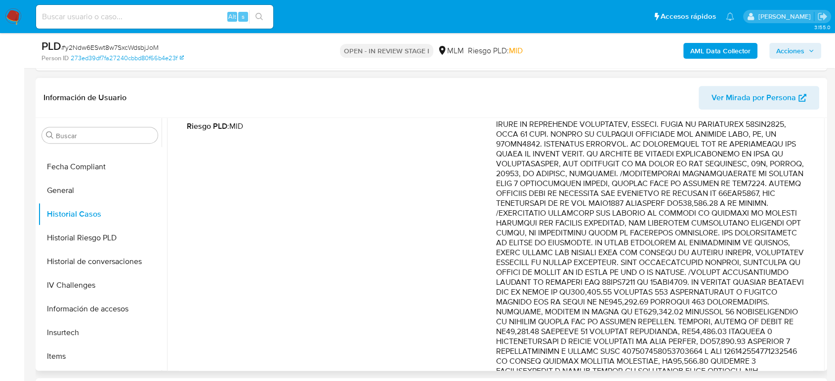
scroll to position [164, 0]
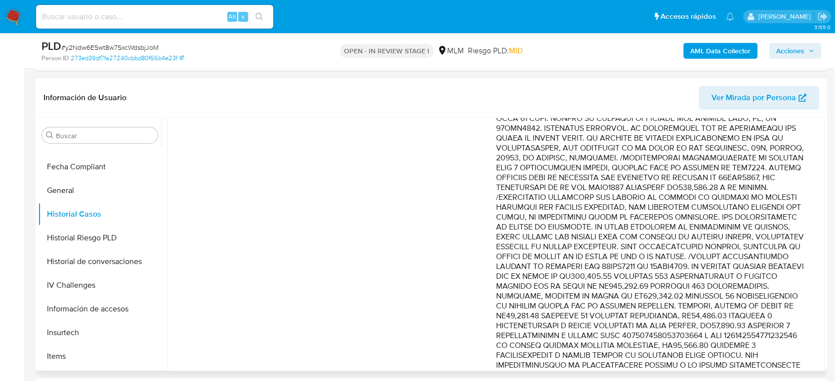
drag, startPoint x: 703, startPoint y: 210, endPoint x: 717, endPoint y: 285, distance: 76.3
click at [719, 287] on p "Comentario :" at bounding box center [650, 316] width 309 height 484
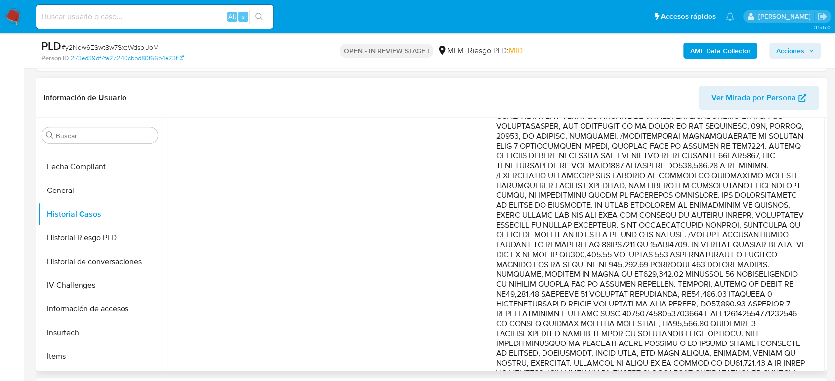
scroll to position [219, 0]
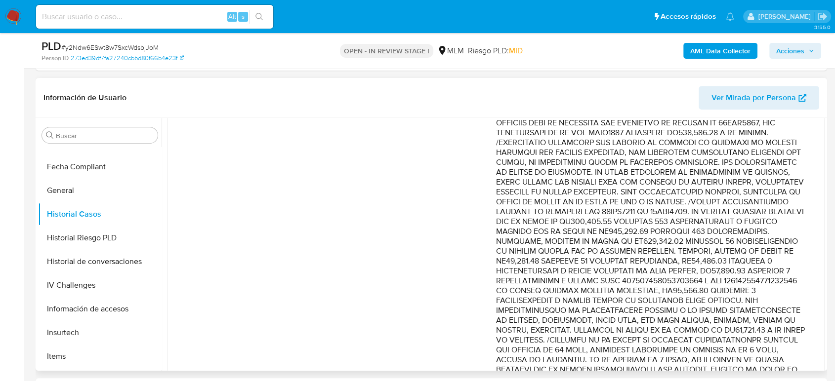
drag, startPoint x: 646, startPoint y: 248, endPoint x: 670, endPoint y: 255, distance: 25.6
click at [670, 255] on p "Comentario :" at bounding box center [650, 261] width 309 height 484
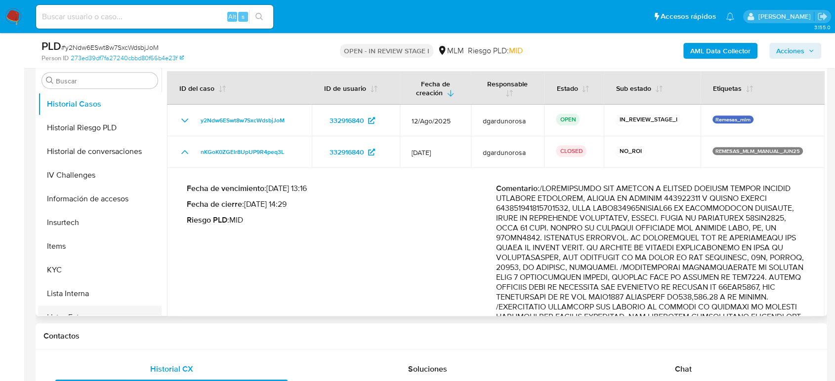
scroll to position [363, 0]
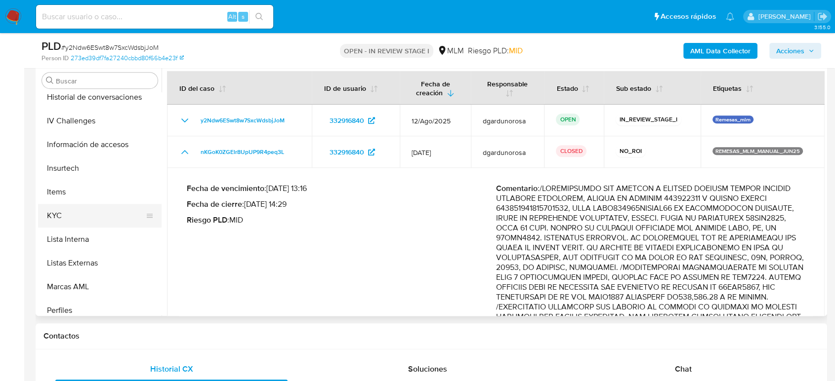
click at [87, 217] on button "KYC" at bounding box center [96, 216] width 116 height 24
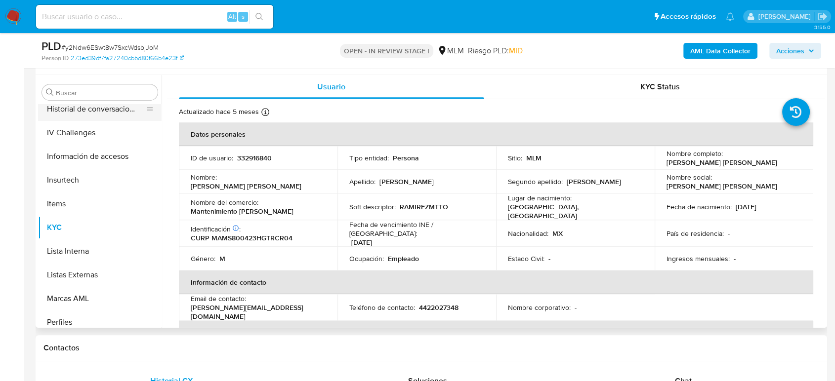
click at [118, 109] on button "Historial de conversaciones" at bounding box center [96, 109] width 116 height 24
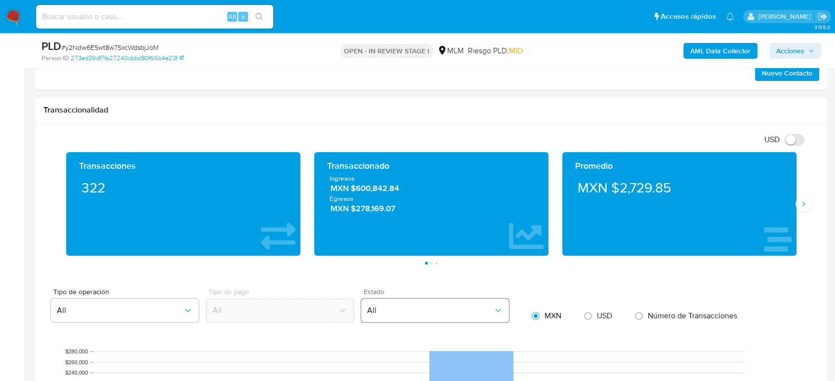
scroll to position [823, 0]
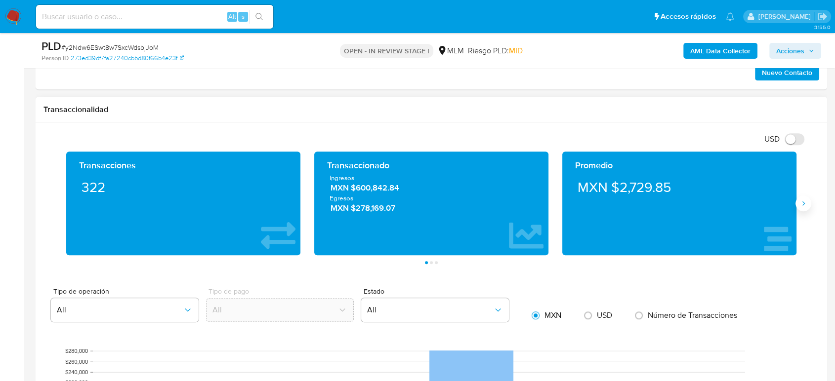
click at [804, 203] on icon "Siguiente" at bounding box center [803, 204] width 8 height 8
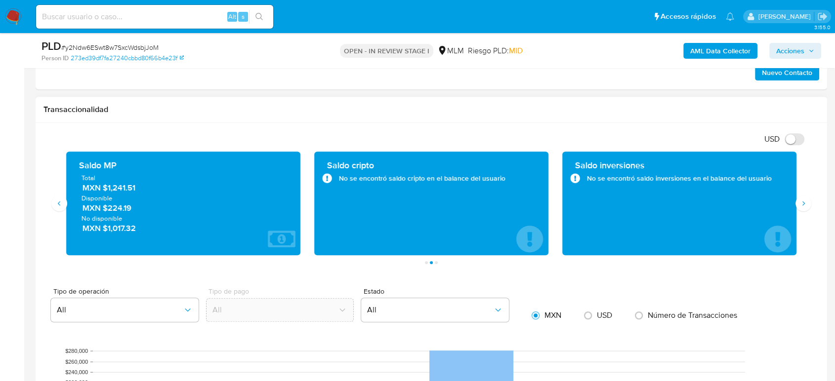
drag, startPoint x: 138, startPoint y: 185, endPoint x: 104, endPoint y: 185, distance: 34.1
click at [104, 185] on span "MXN $1,241.51" at bounding box center [183, 188] width 203 height 11
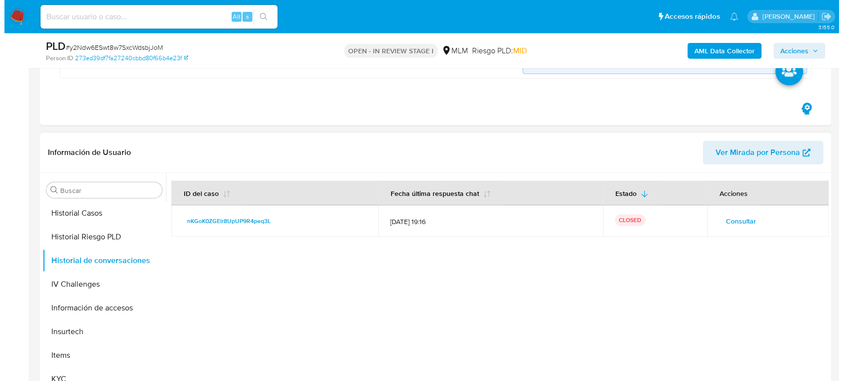
scroll to position [308, 0]
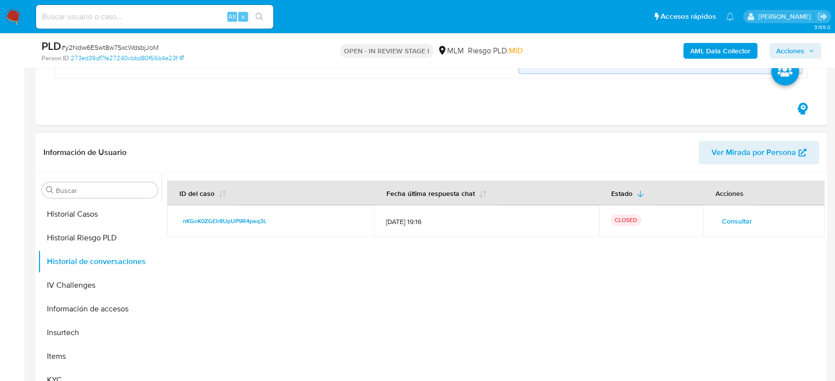
click at [731, 224] on span "Consultar" at bounding box center [737, 221] width 30 height 14
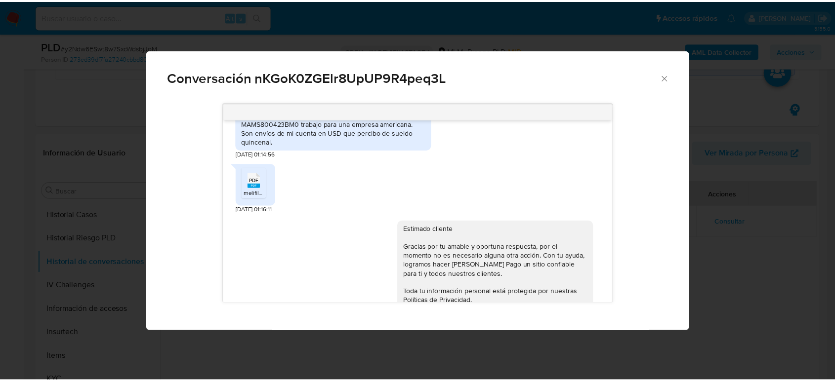
scroll to position [272, 0]
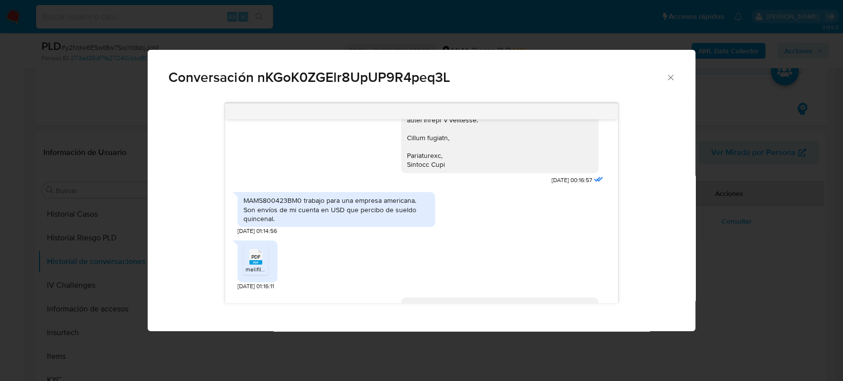
click at [252, 265] on span "melifile5107646382594243648.pdf" at bounding box center [291, 269] width 93 height 8
click at [670, 82] on icon "Cerrar" at bounding box center [671, 78] width 10 height 10
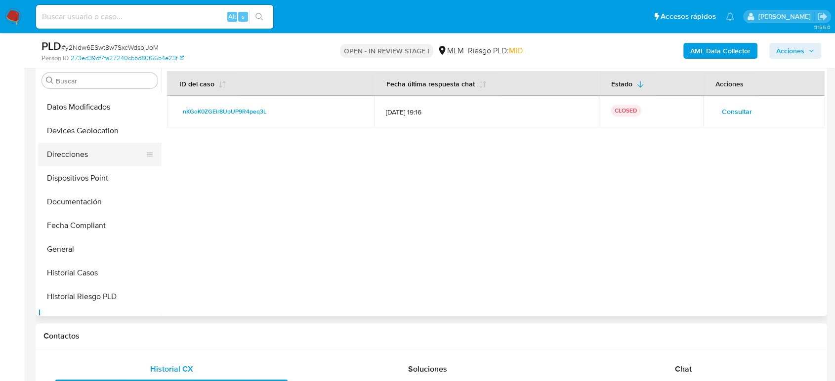
scroll to position [88, 0]
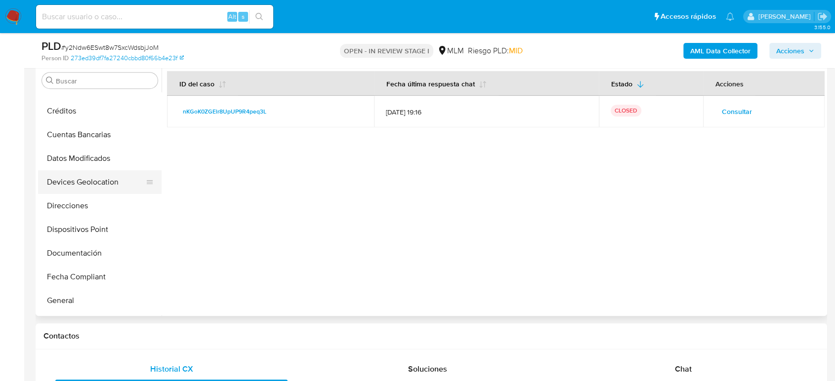
click at [90, 187] on button "Devices Geolocation" at bounding box center [96, 182] width 116 height 24
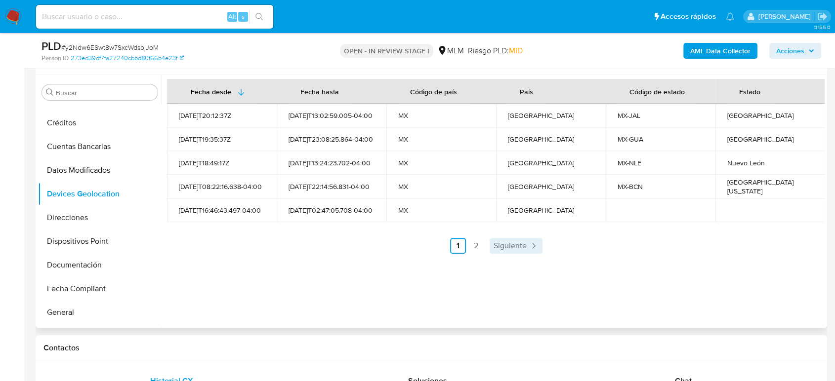
click at [498, 246] on span "Siguiente" at bounding box center [509, 246] width 33 height 8
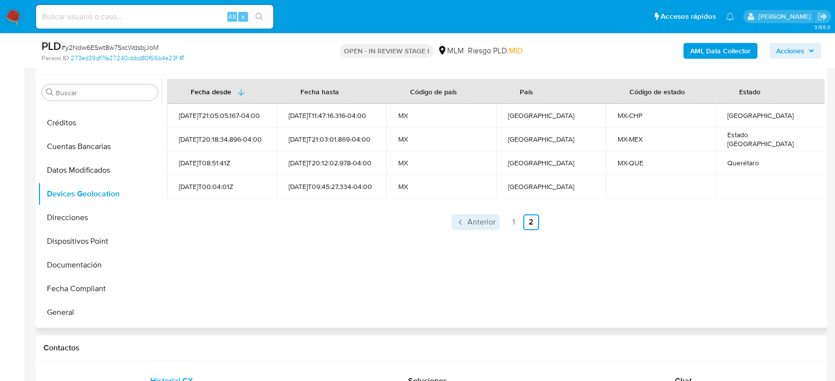
click at [481, 221] on span "Anterior" at bounding box center [481, 222] width 28 height 8
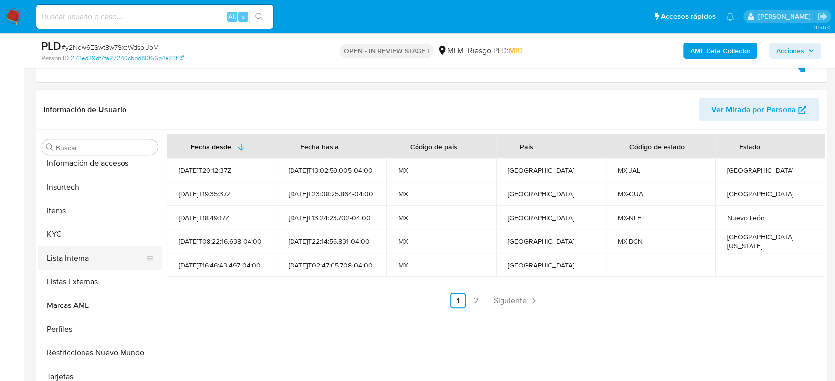
scroll to position [417, 0]
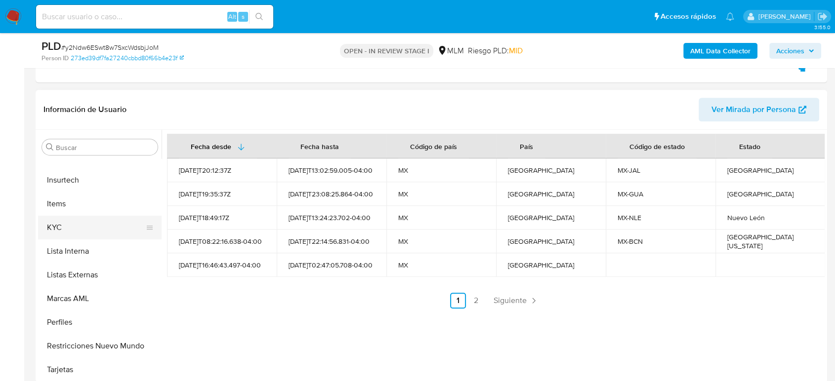
click at [66, 226] on button "KYC" at bounding box center [96, 228] width 116 height 24
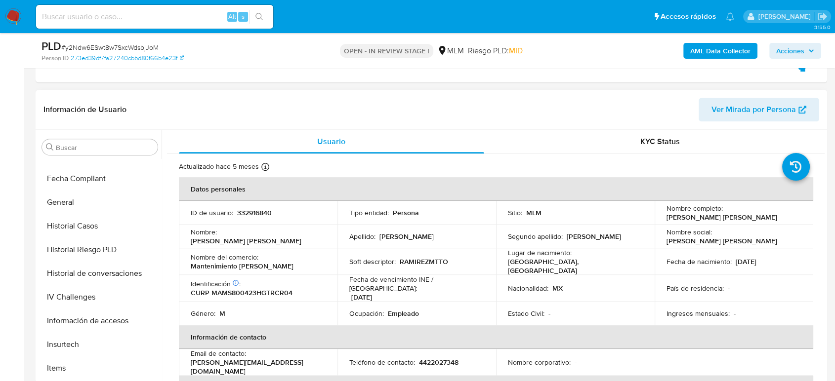
scroll to position [88, 0]
click at [90, 208] on button "Cuentas Bancarias" at bounding box center [96, 202] width 116 height 24
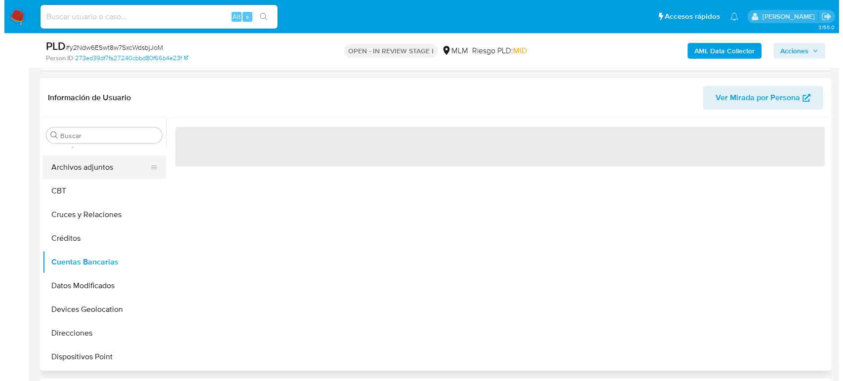
scroll to position [0, 0]
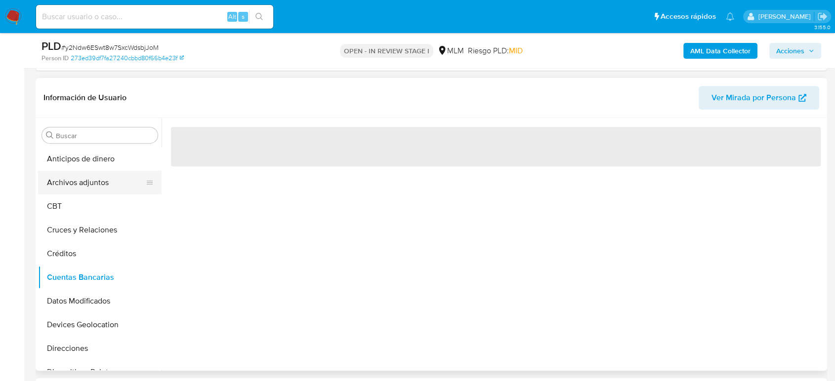
click at [89, 191] on button "Archivos adjuntos" at bounding box center [96, 183] width 116 height 24
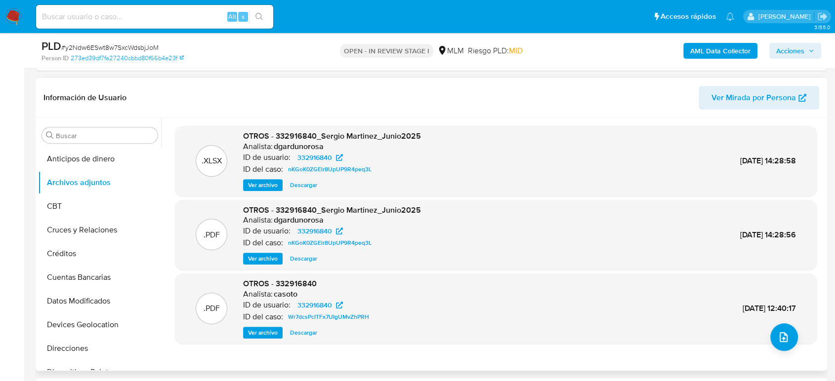
click at [249, 258] on span "Ver archivo" at bounding box center [263, 259] width 30 height 10
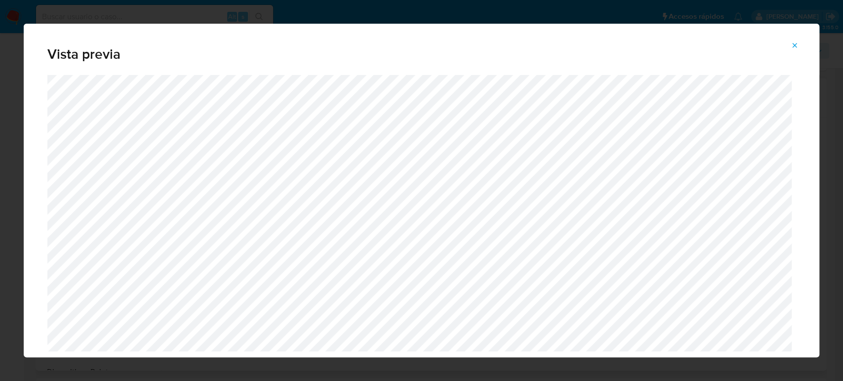
click at [797, 46] on icon "Attachment preview" at bounding box center [795, 45] width 8 height 8
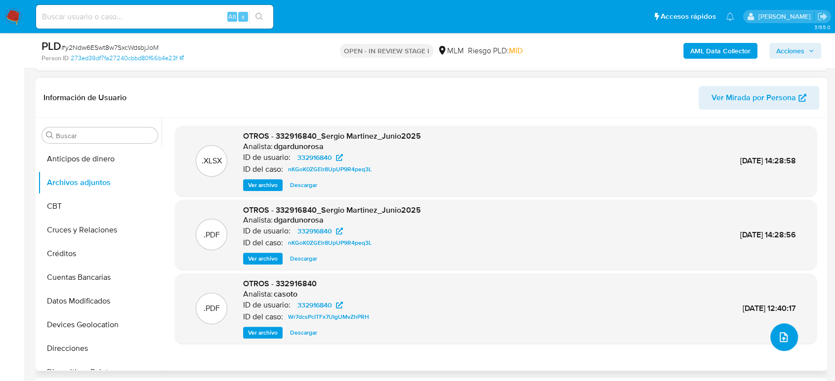
click at [779, 334] on icon "upload-file" at bounding box center [783, 337] width 12 height 12
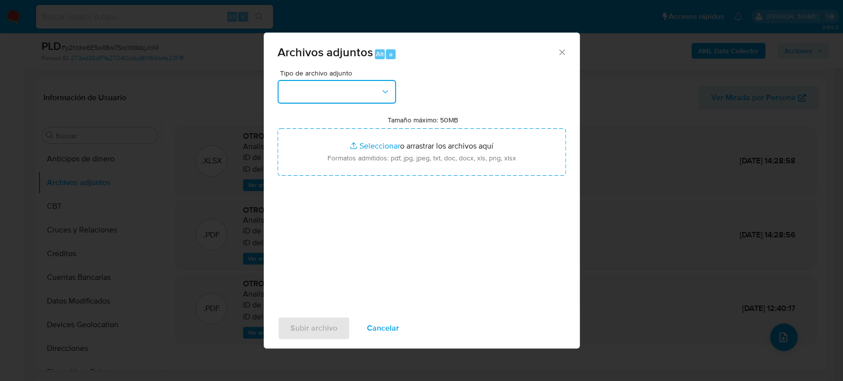
click at [382, 91] on icon "button" at bounding box center [385, 92] width 10 height 10
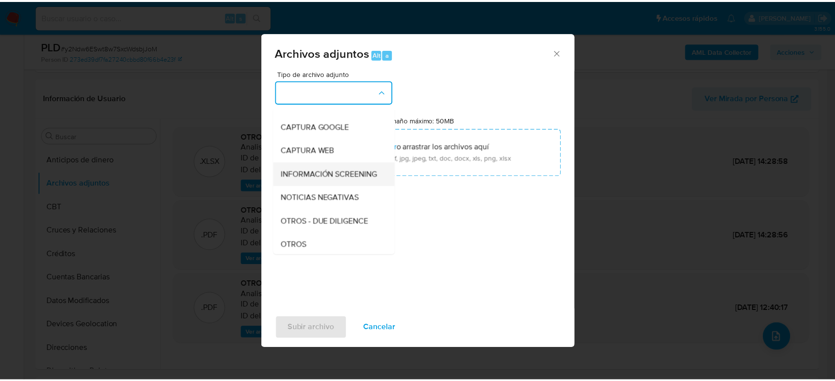
scroll to position [164, 0]
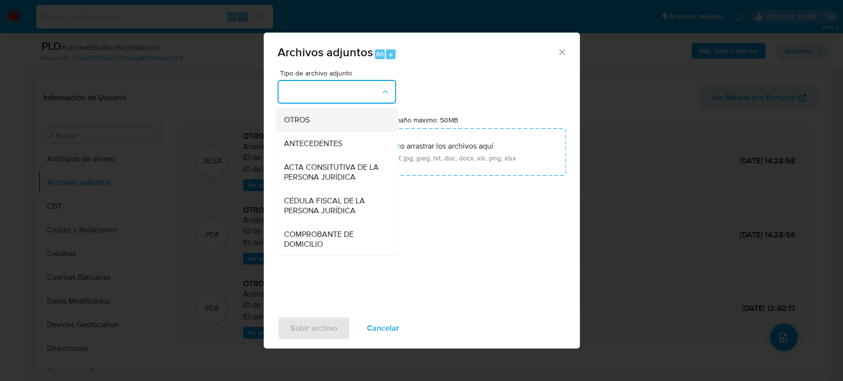
click at [307, 125] on span "OTROS" at bounding box center [297, 120] width 26 height 10
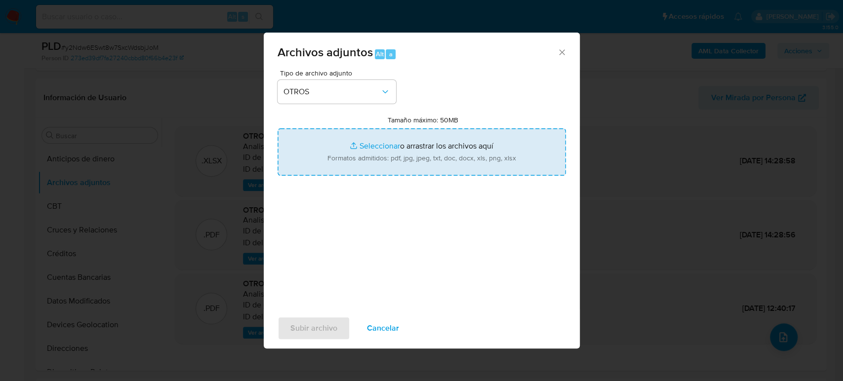
type input "C:\fakepath\332916840_Sergio Martinez_Julio2025.xlsx"
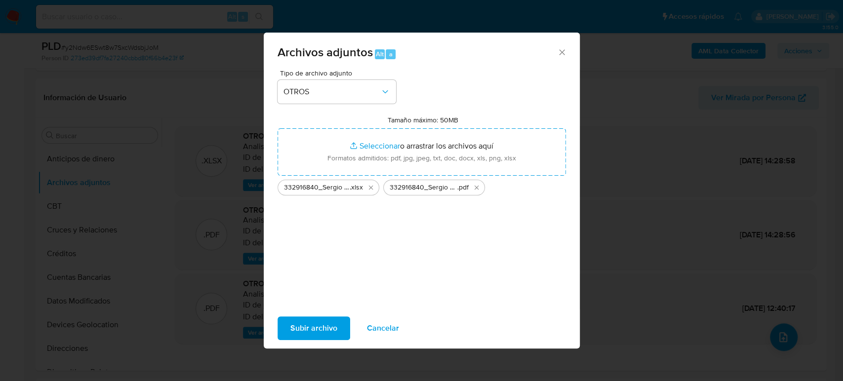
click at [330, 327] on span "Subir archivo" at bounding box center [313, 329] width 47 height 22
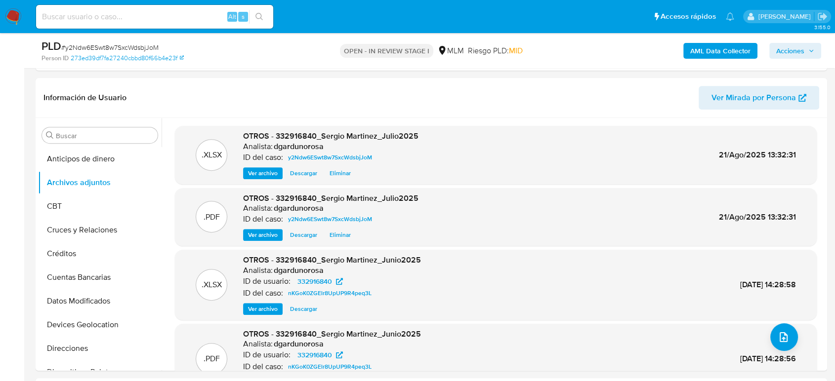
click at [806, 52] on span "Acciones" at bounding box center [795, 51] width 38 height 14
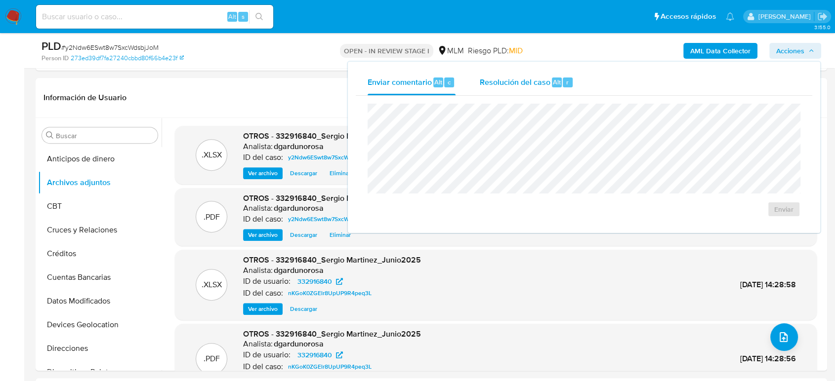
click at [521, 75] on div "Resolución del caso Alt r" at bounding box center [526, 83] width 94 height 26
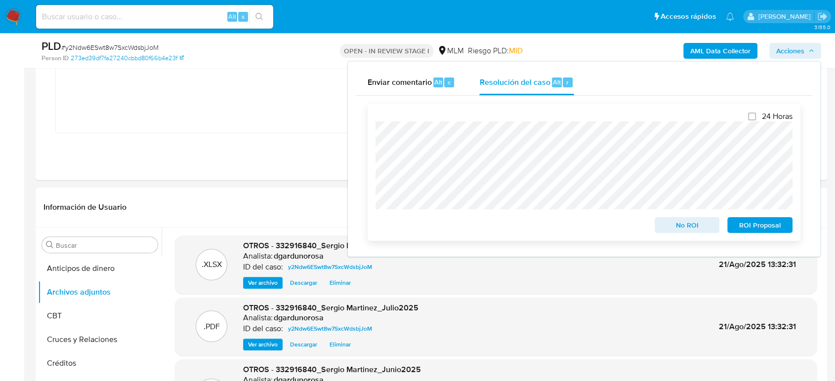
scroll to position [329, 0]
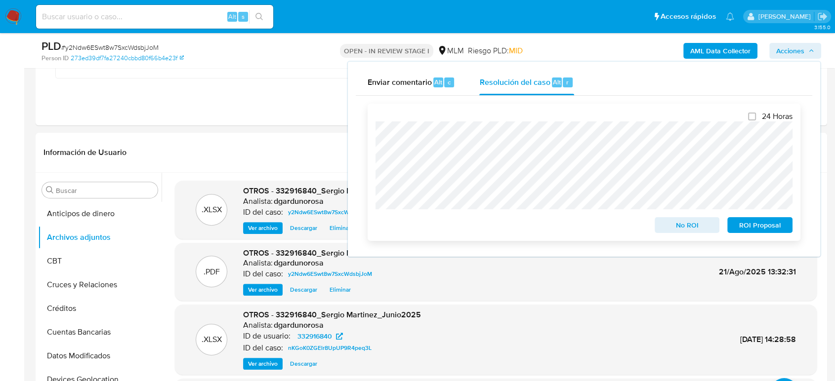
click at [682, 225] on span "No ROI" at bounding box center [686, 225] width 51 height 14
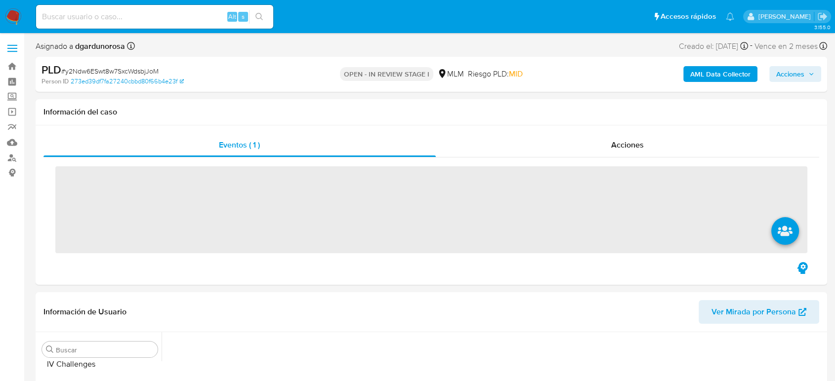
scroll to position [417, 0]
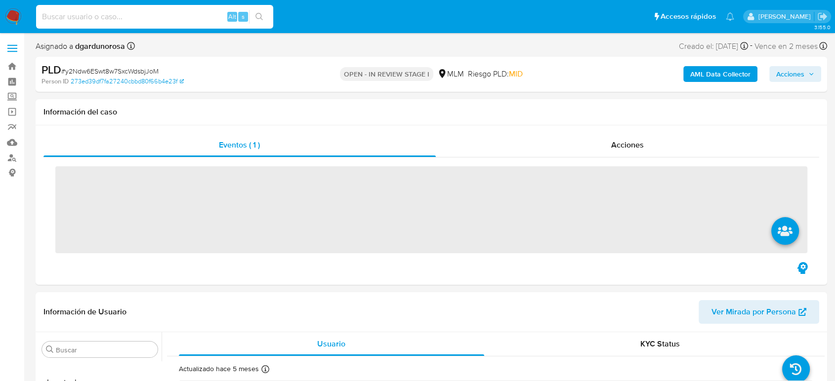
click at [154, 13] on input at bounding box center [154, 16] width 237 height 13
paste input "199419879"
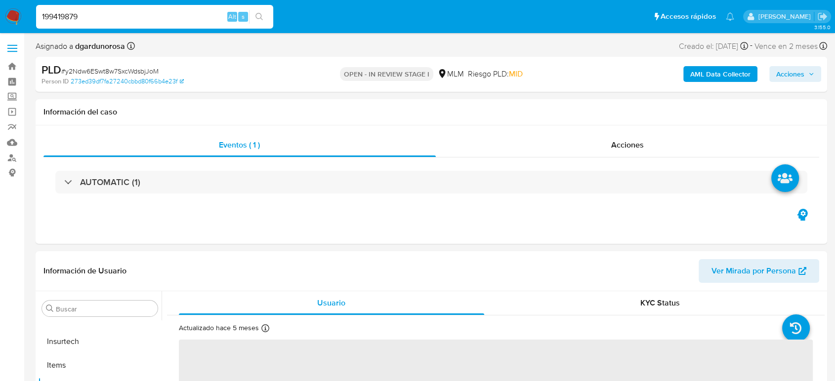
type input "199419879"
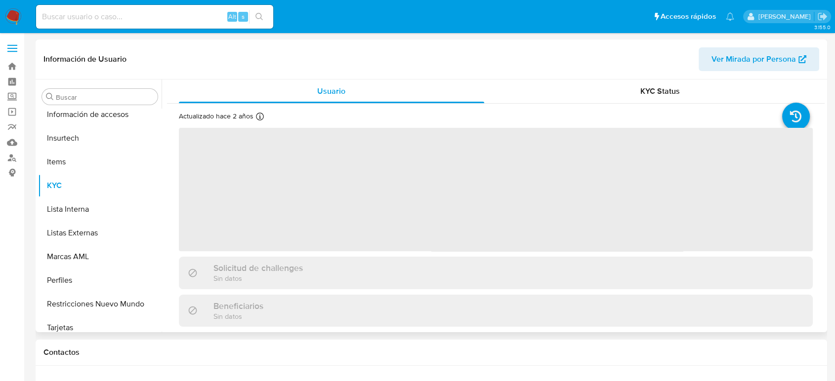
scroll to position [417, 0]
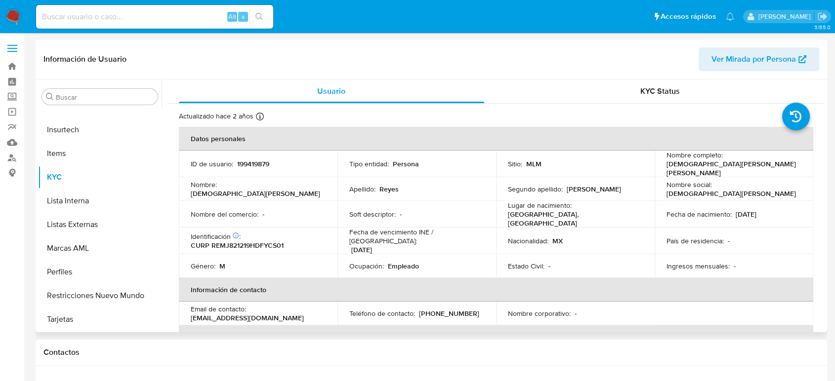
select select "10"
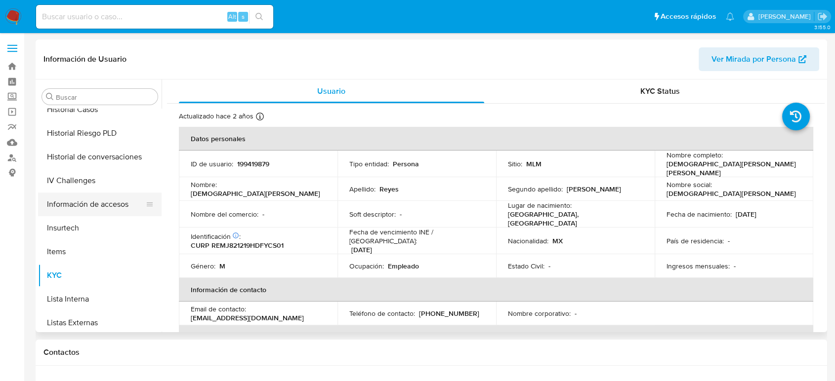
scroll to position [253, 0]
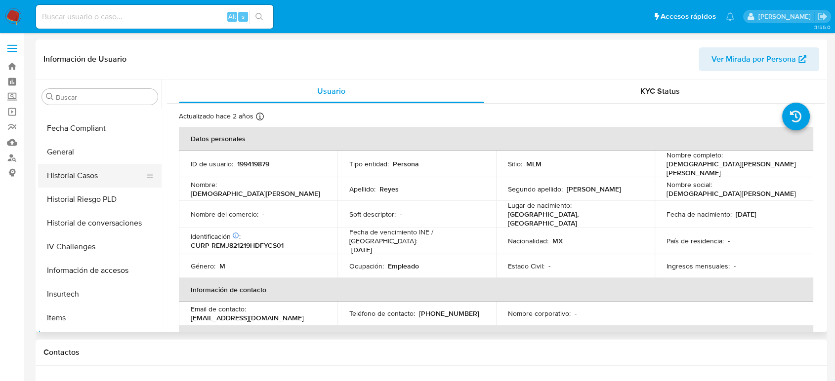
click at [109, 178] on button "Historial Casos" at bounding box center [96, 176] width 116 height 24
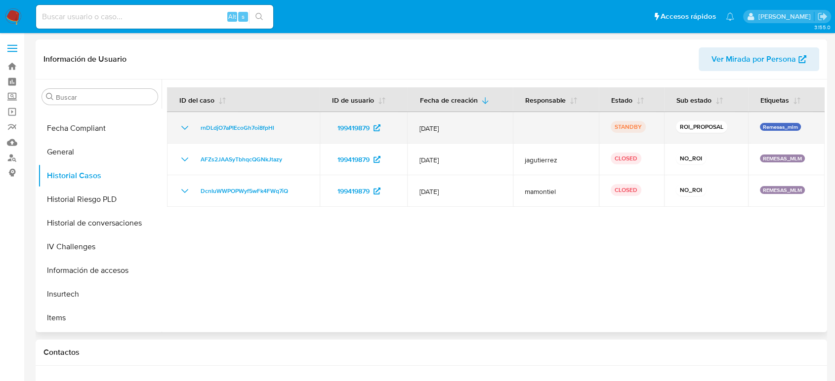
click at [180, 123] on icon "Mostrar/Ocultar" at bounding box center [185, 128] width 12 height 12
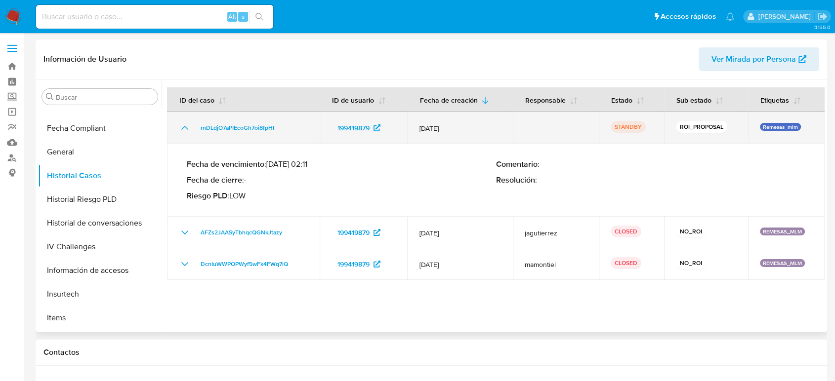
click at [181, 123] on icon "Mostrar/Ocultar" at bounding box center [185, 128] width 12 height 12
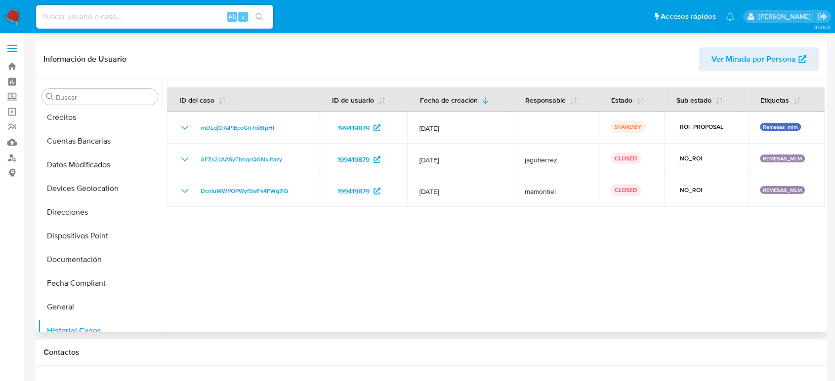
scroll to position [33, 0]
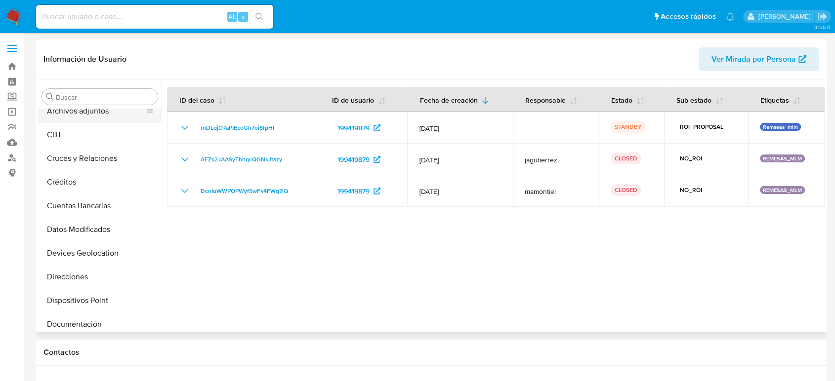
click at [88, 116] on button "Archivos adjuntos" at bounding box center [96, 111] width 116 height 24
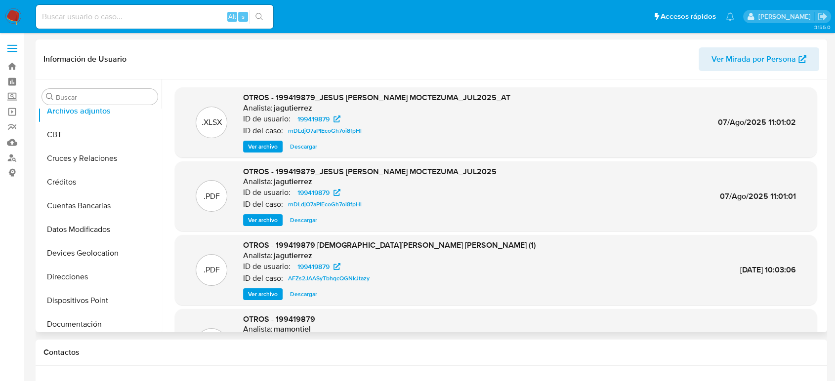
click at [268, 219] on span "Ver archivo" at bounding box center [263, 220] width 30 height 10
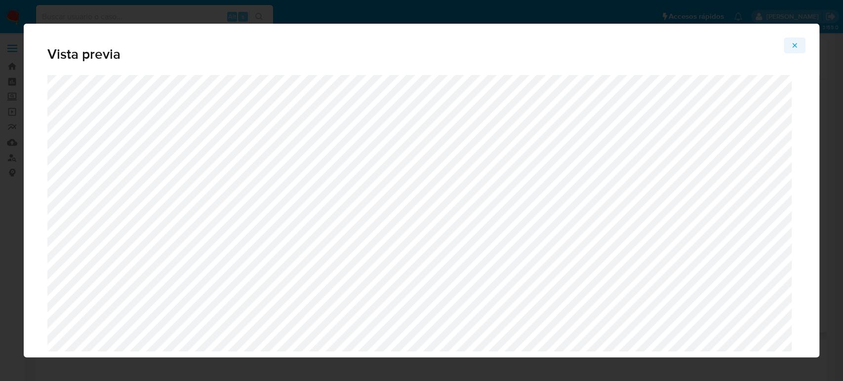
click at [795, 44] on icon "Attachment preview" at bounding box center [795, 45] width 8 height 8
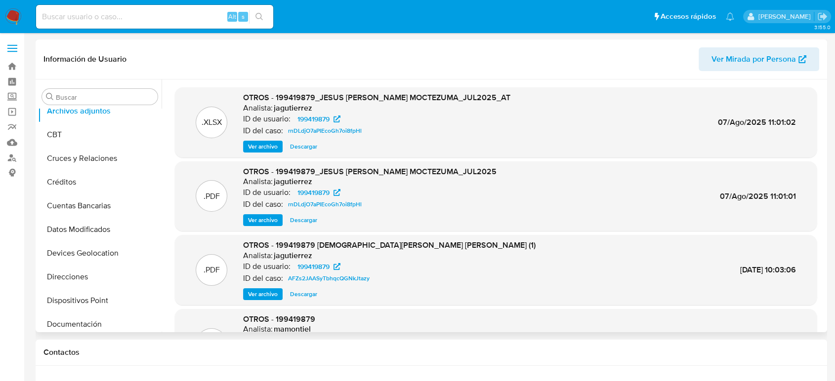
scroll to position [0, 0]
click at [272, 220] on span "Ver archivo" at bounding box center [263, 220] width 30 height 10
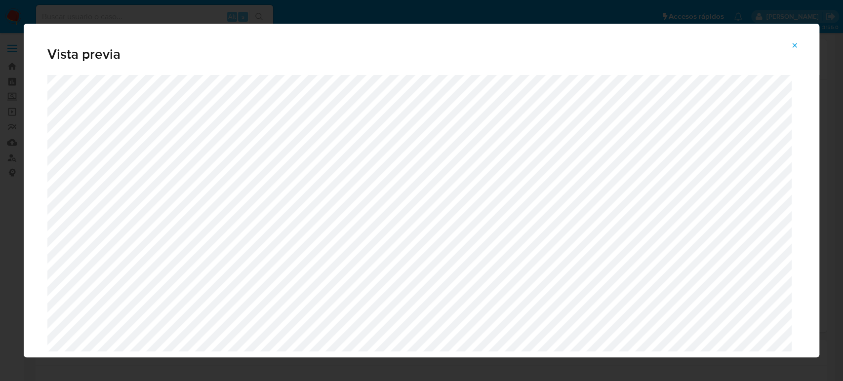
click at [796, 45] on icon "Attachment preview" at bounding box center [795, 45] width 8 height 8
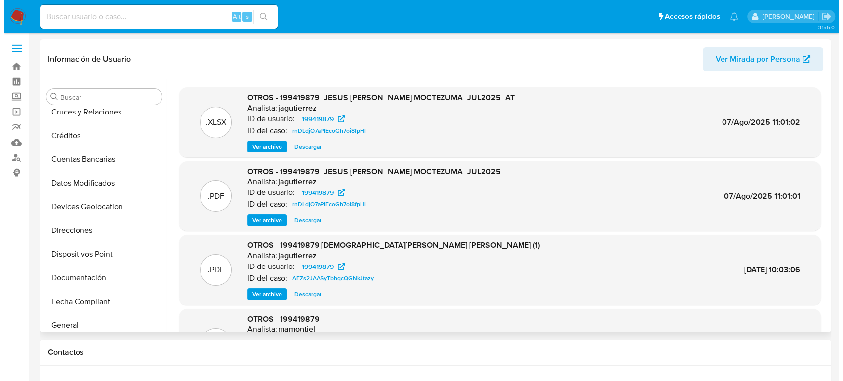
scroll to position [164, 0]
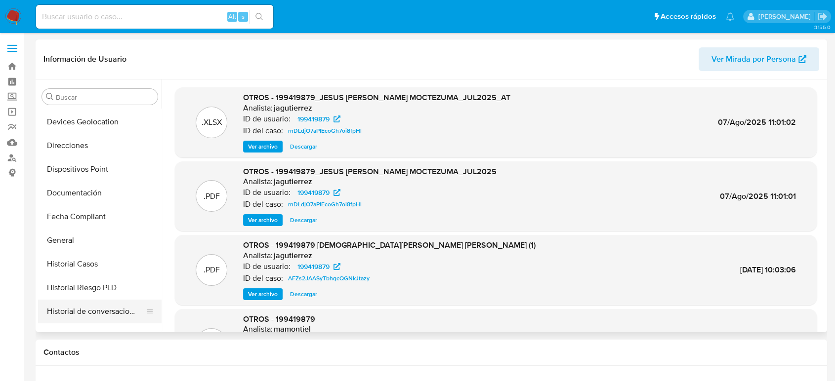
click at [99, 305] on button "Historial de conversaciones" at bounding box center [96, 312] width 116 height 24
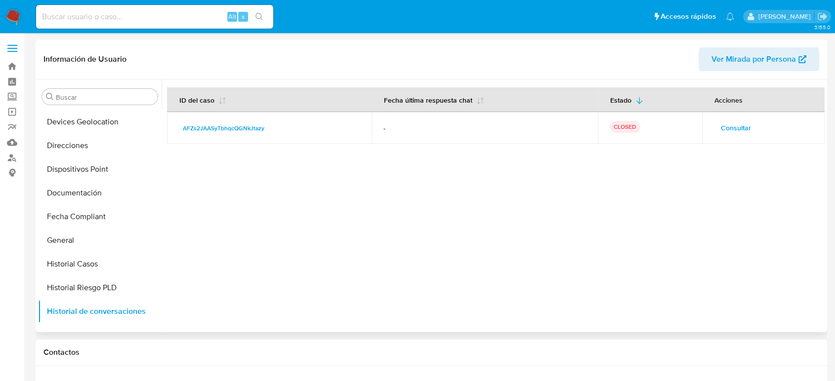
click at [739, 128] on span "Consultar" at bounding box center [736, 128] width 30 height 14
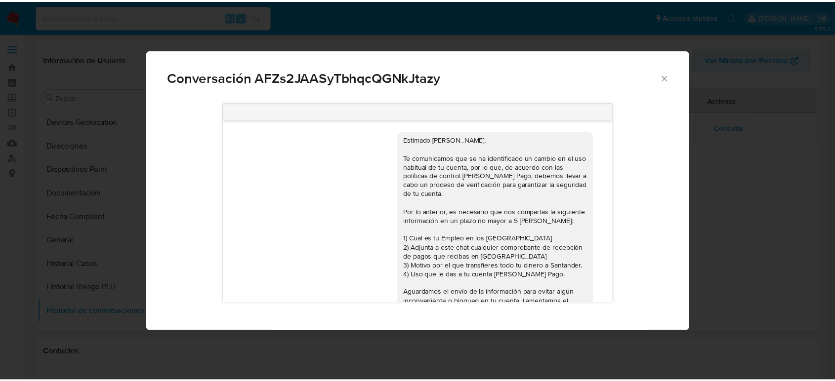
scroll to position [70, 0]
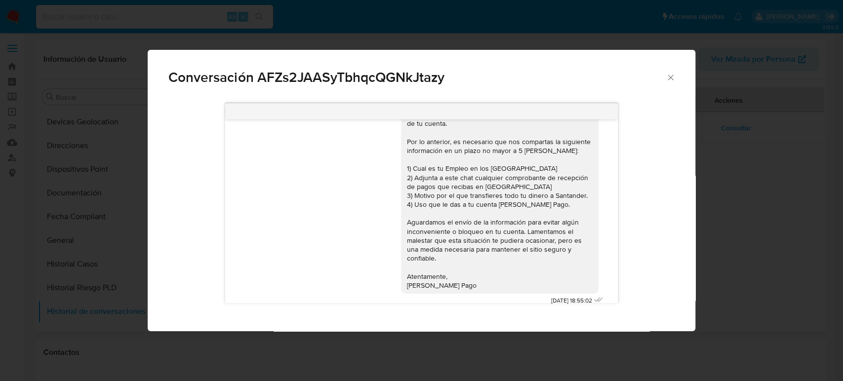
click at [667, 75] on icon "Cerrar" at bounding box center [671, 78] width 10 height 10
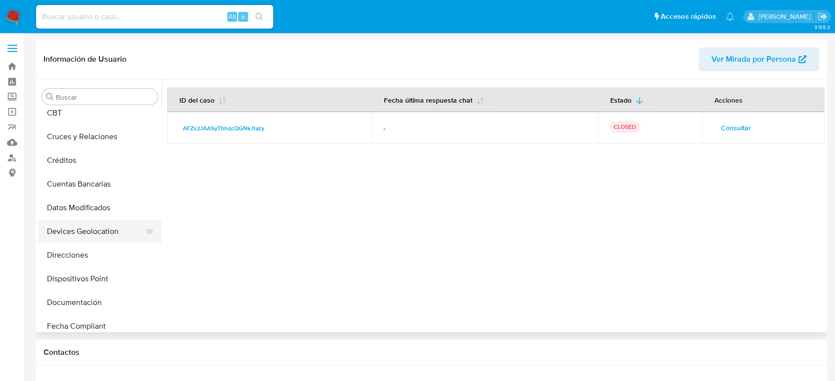
scroll to position [0, 0]
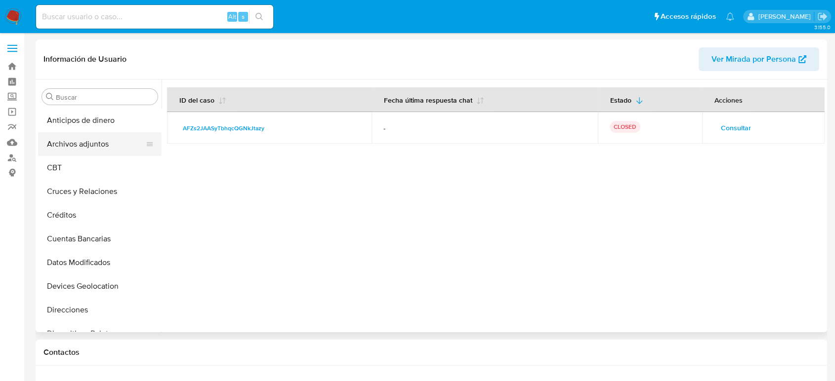
click at [87, 146] on button "Archivos adjuntos" at bounding box center [96, 144] width 116 height 24
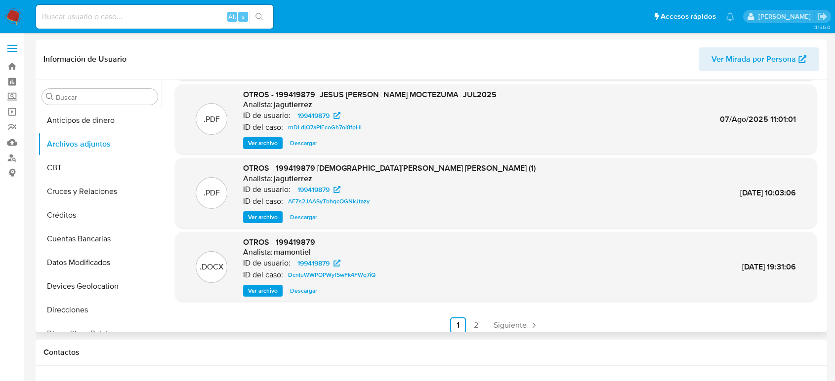
scroll to position [83, 0]
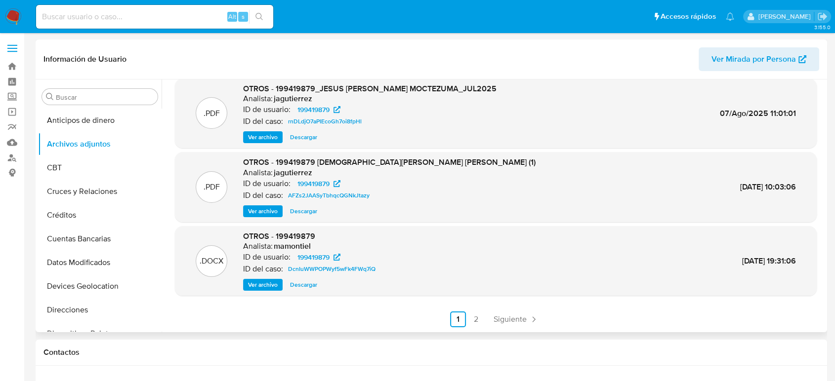
click at [269, 211] on span "Ver archivo" at bounding box center [263, 211] width 30 height 10
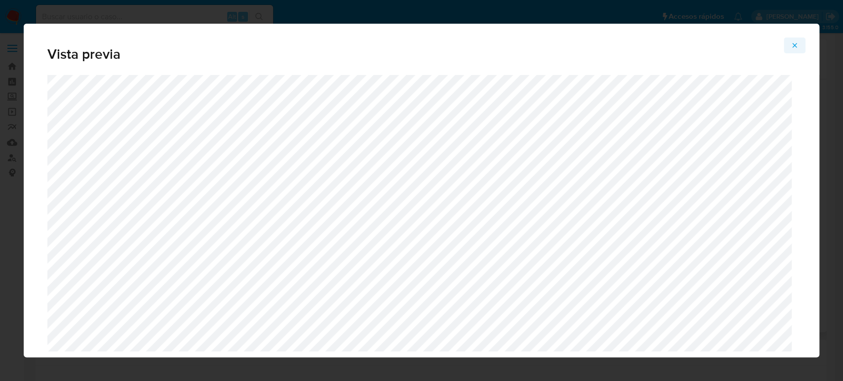
click at [793, 43] on icon "Attachment preview" at bounding box center [795, 45] width 4 height 4
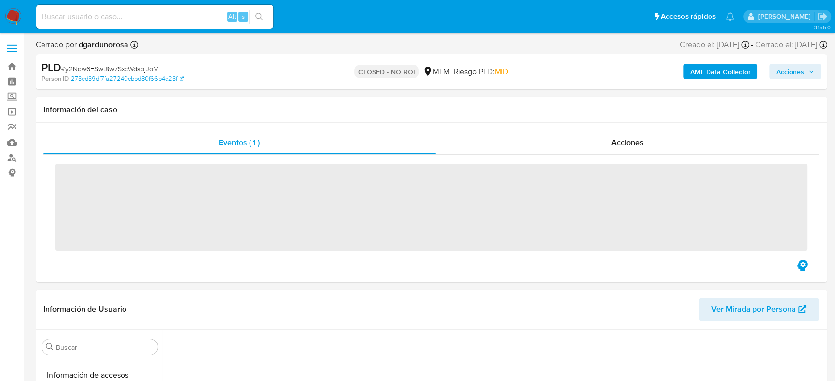
scroll to position [417, 0]
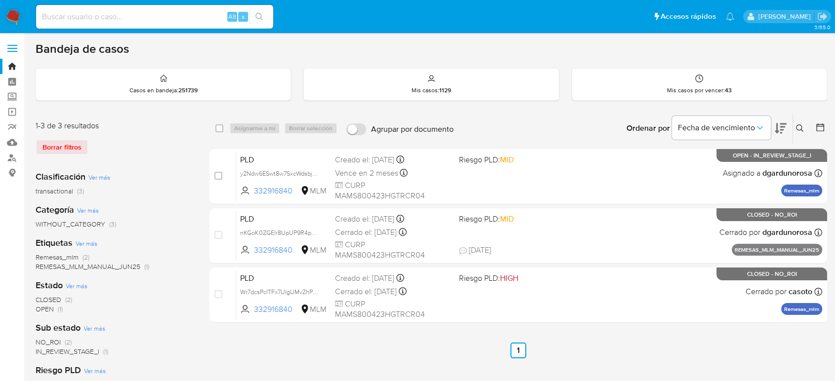
click at [799, 131] on icon at bounding box center [800, 128] width 8 height 8
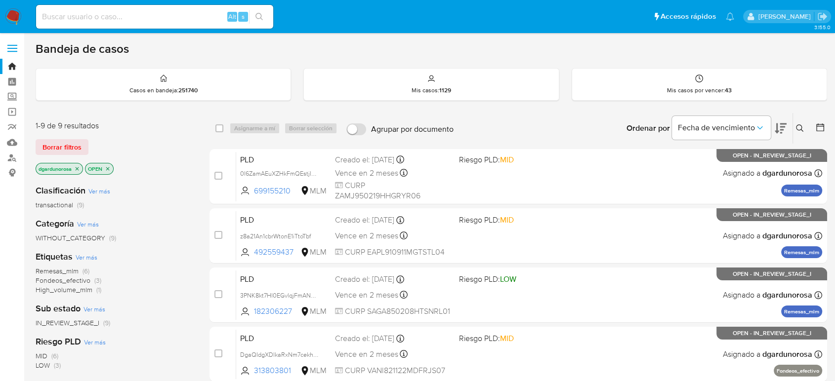
click at [802, 126] on icon at bounding box center [800, 128] width 8 height 8
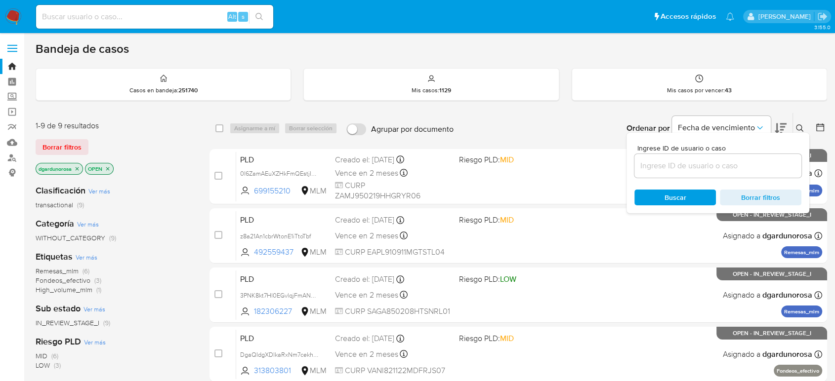
click at [701, 171] on input at bounding box center [717, 166] width 167 height 13
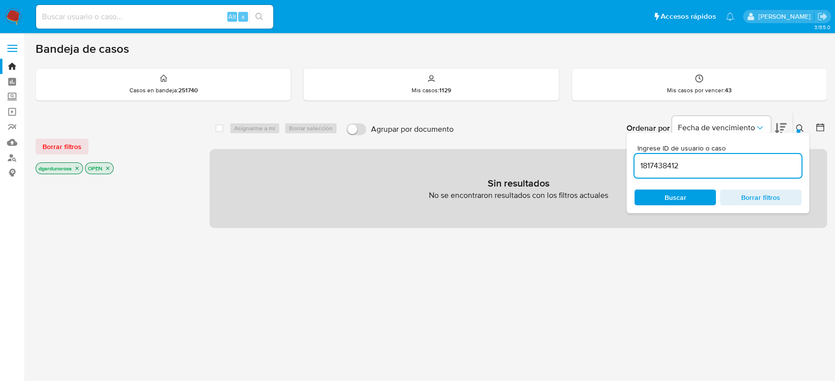
click at [692, 168] on input "1817438412" at bounding box center [717, 166] width 167 height 13
type input "1817438412"
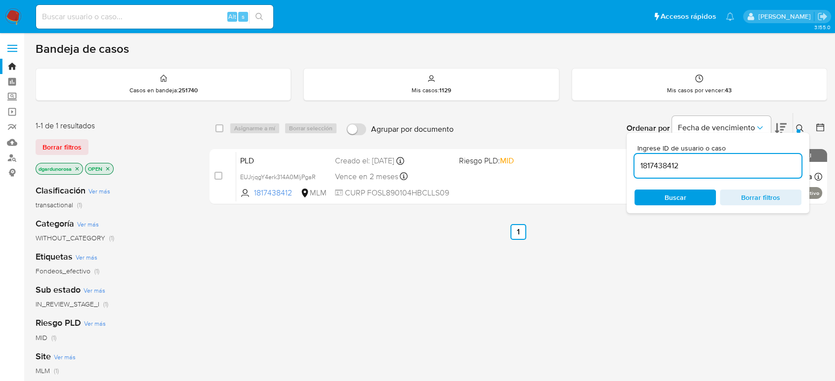
click at [798, 129] on div at bounding box center [798, 131] width 4 height 4
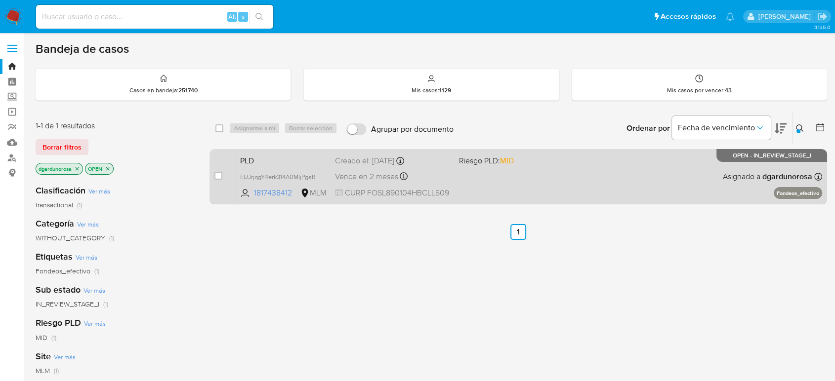
click at [732, 181] on span "Asignado a dgardunorosa" at bounding box center [767, 176] width 89 height 11
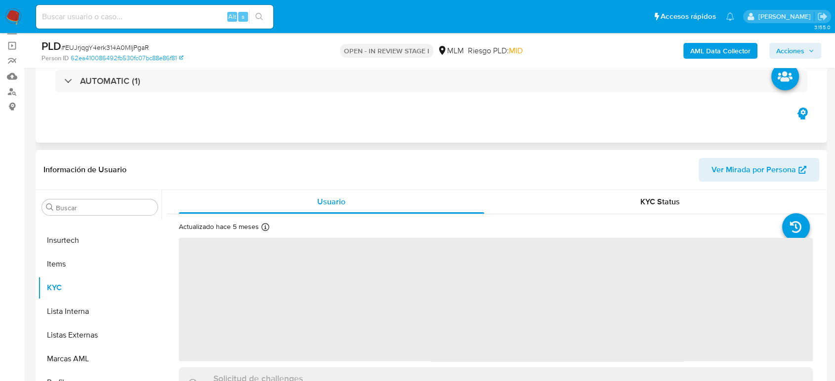
scroll to position [110, 0]
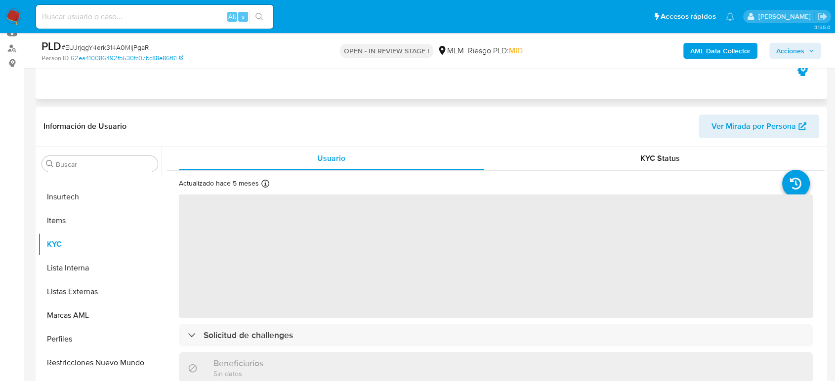
select select "10"
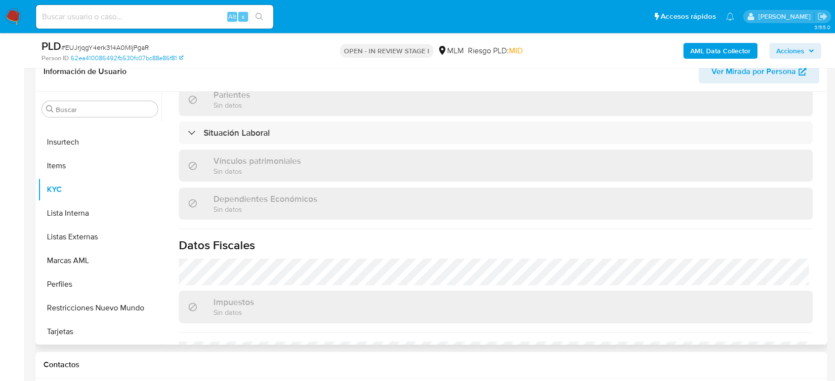
scroll to position [611, 0]
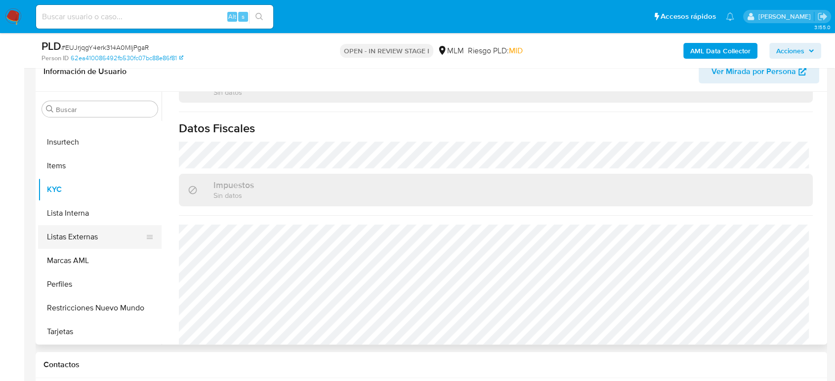
click at [92, 245] on button "Listas Externas" at bounding box center [96, 237] width 116 height 24
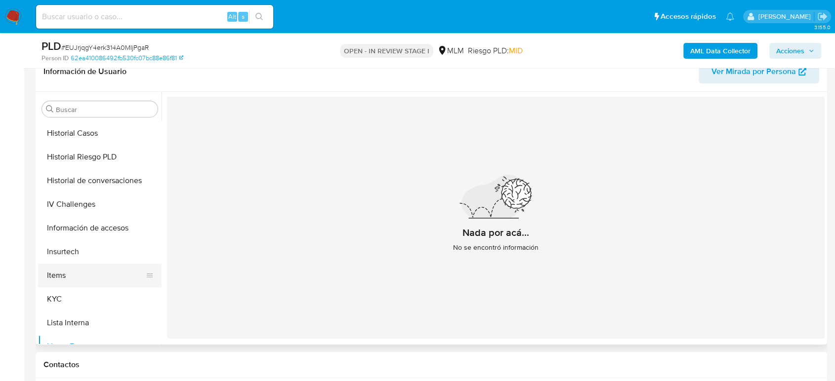
scroll to position [198, 0]
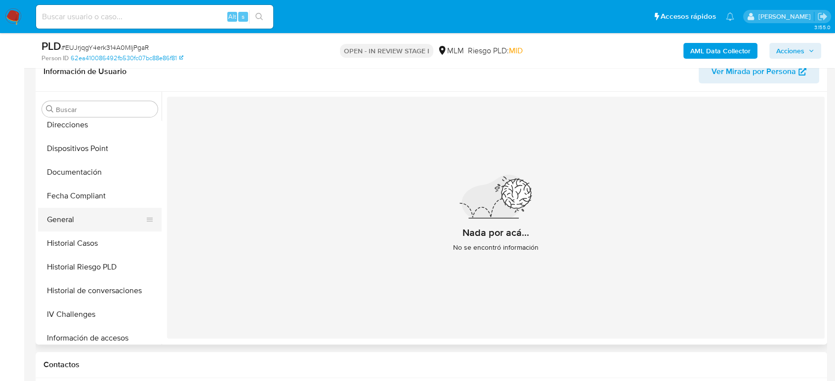
drag, startPoint x: 84, startPoint y: 214, endPoint x: 84, endPoint y: 219, distance: 5.4
click at [84, 216] on button "General" at bounding box center [96, 220] width 116 height 24
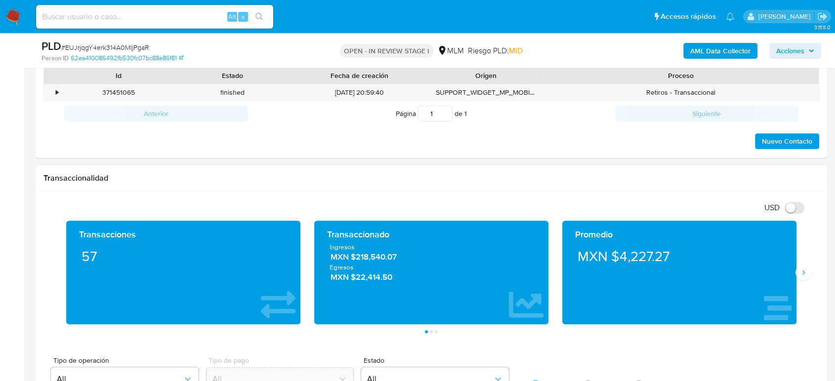
scroll to position [549, 0]
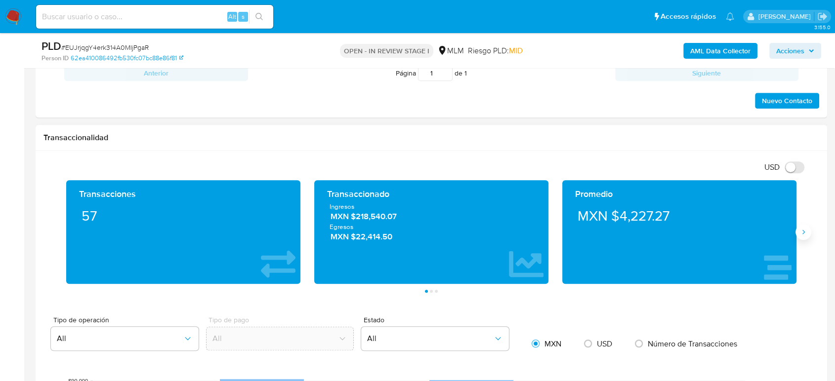
click at [798, 232] on button "Siguiente" at bounding box center [803, 232] width 16 height 16
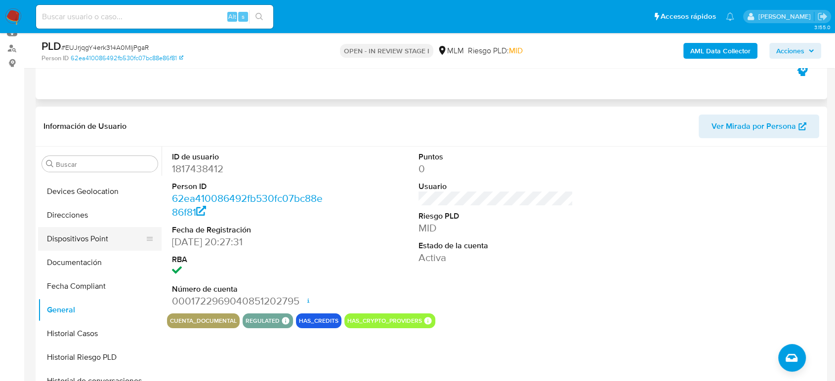
scroll to position [143, 0]
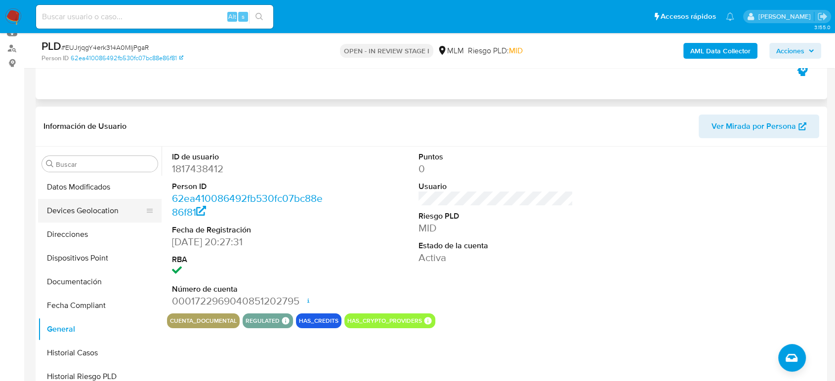
click at [93, 211] on button "Devices Geolocation" at bounding box center [96, 211] width 116 height 24
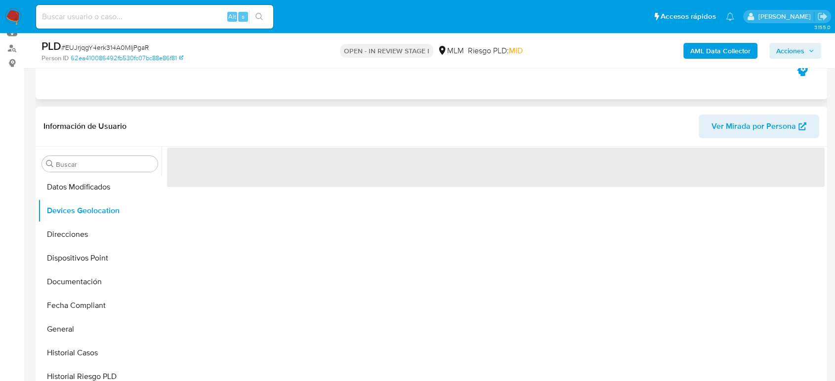
scroll to position [164, 0]
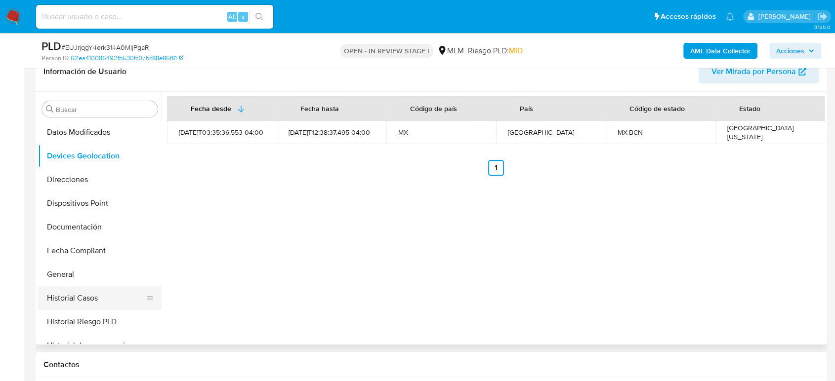
click at [99, 293] on button "Historial Casos" at bounding box center [96, 298] width 116 height 24
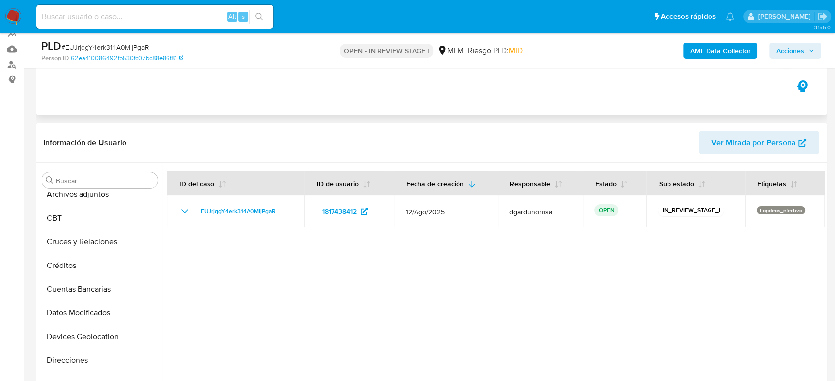
scroll to position [0, 0]
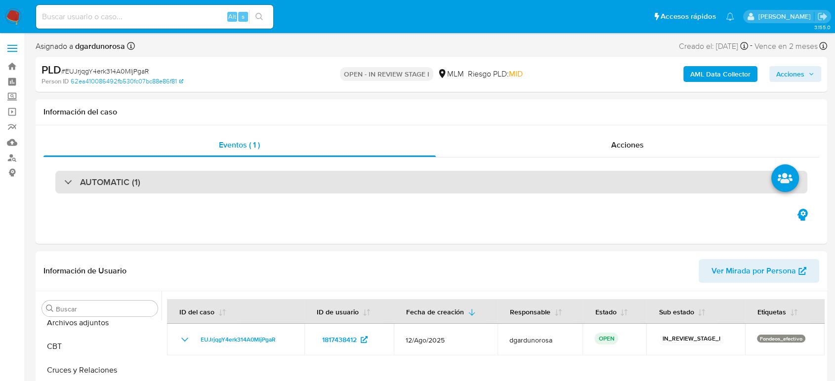
click at [199, 186] on div "AUTOMATIC (1)" at bounding box center [431, 182] width 752 height 23
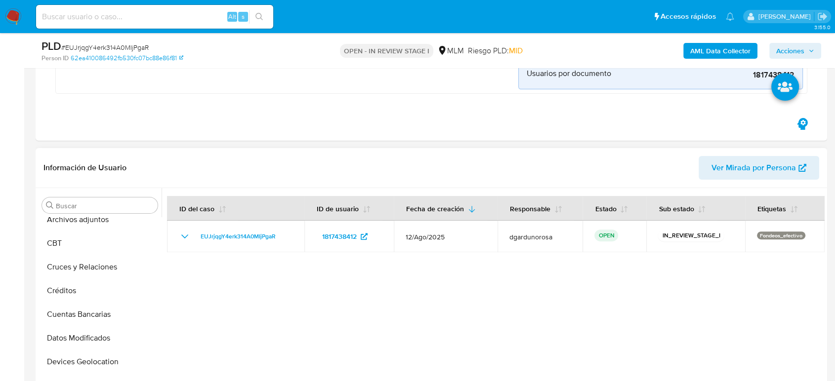
scroll to position [274, 0]
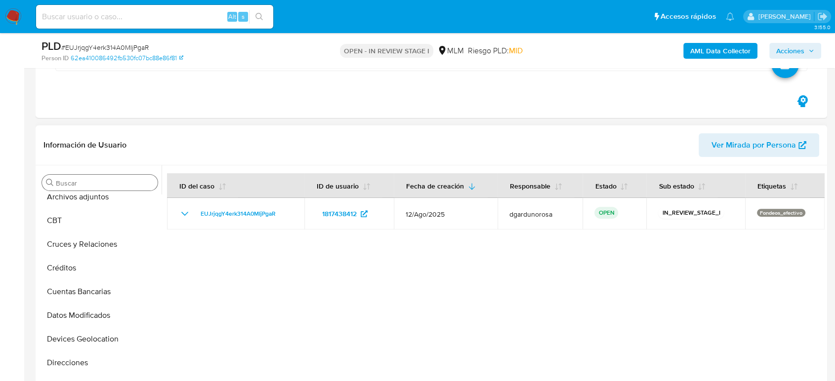
click at [103, 180] on input "Buscar" at bounding box center [105, 183] width 98 height 9
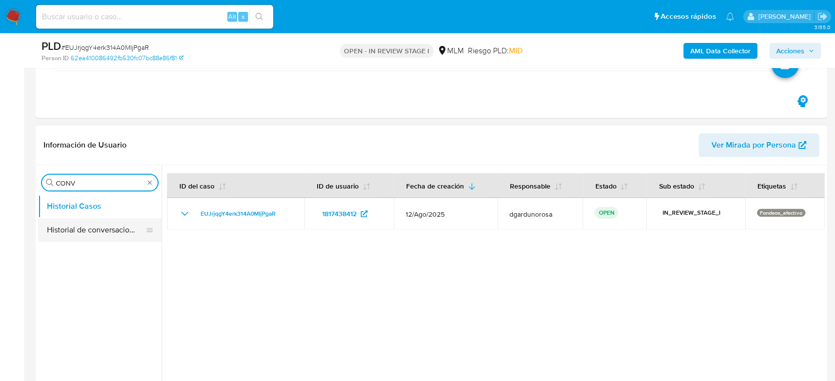
type input "CONV"
click at [106, 224] on button "Historial de conversaciones" at bounding box center [96, 230] width 116 height 24
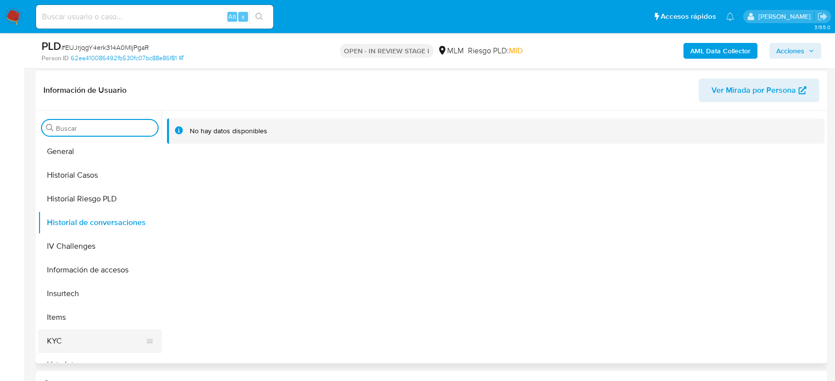
scroll to position [384, 0]
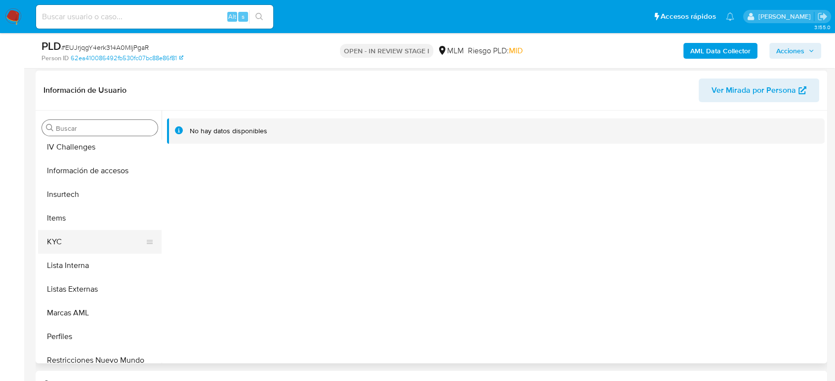
click at [90, 249] on button "KYC" at bounding box center [96, 242] width 116 height 24
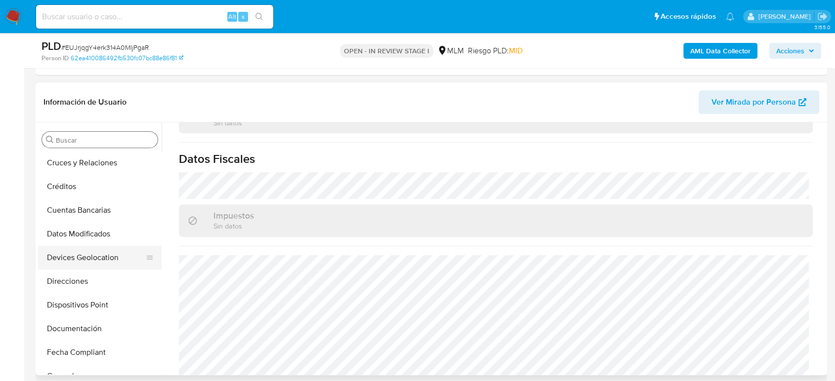
scroll to position [55, 0]
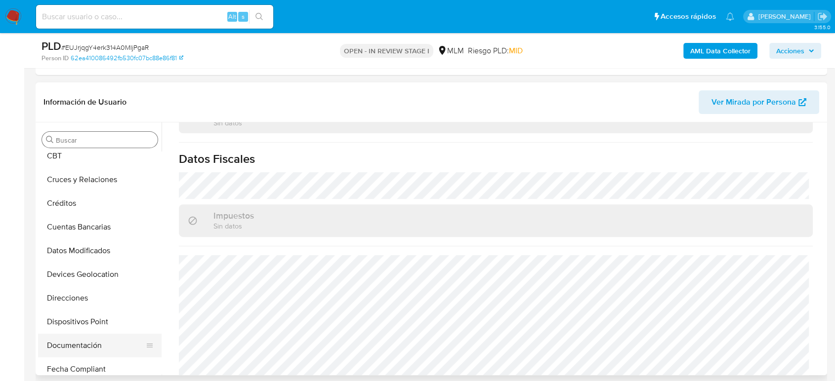
click at [84, 339] on button "Documentación" at bounding box center [96, 346] width 116 height 24
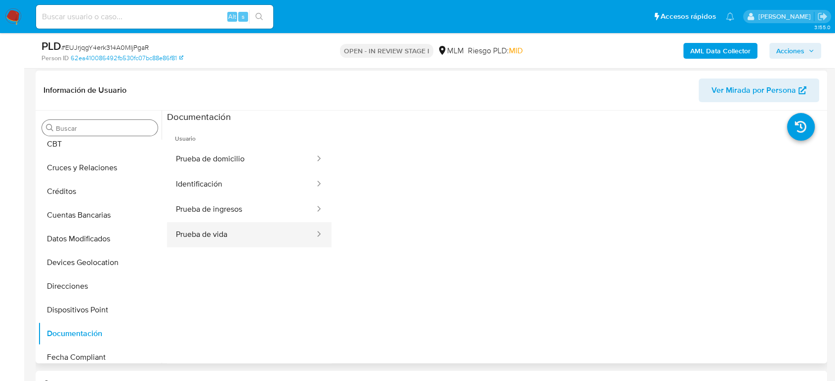
click at [237, 222] on button "Prueba de vida" at bounding box center [241, 234] width 149 height 25
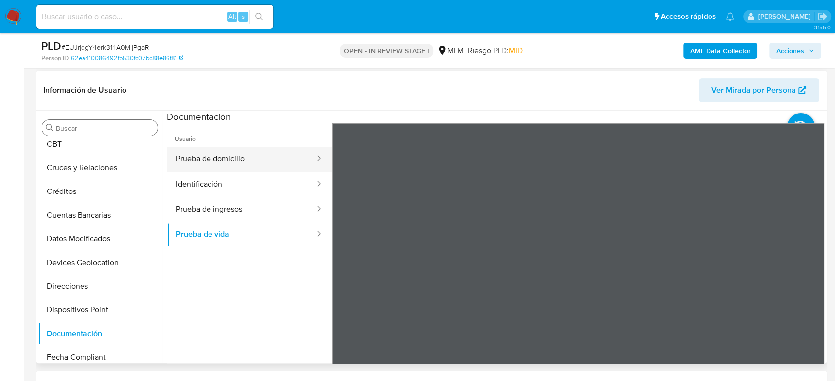
click at [267, 157] on button "Prueba de domicilio" at bounding box center [241, 159] width 149 height 25
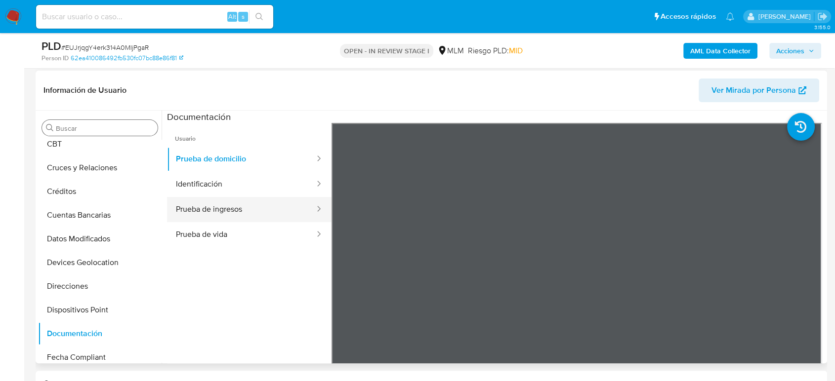
click at [291, 212] on button "Prueba de ingresos" at bounding box center [241, 209] width 149 height 25
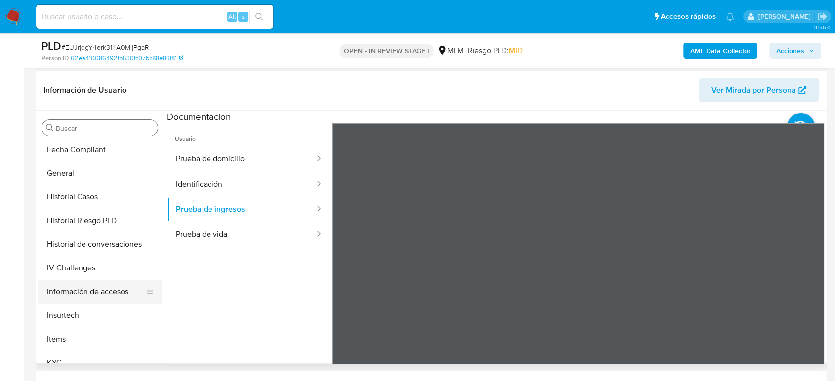
scroll to position [274, 0]
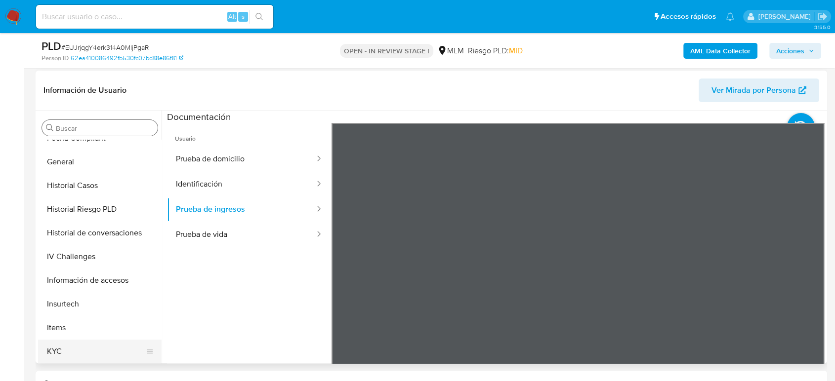
click at [89, 342] on button "KYC" at bounding box center [96, 352] width 116 height 24
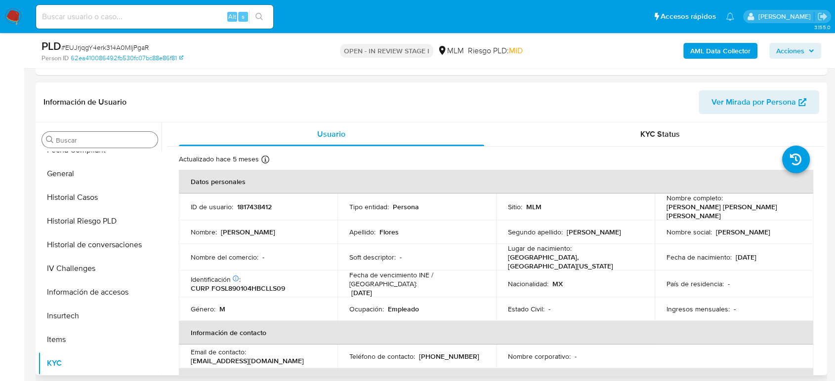
click at [447, 352] on p "[PHONE_NUMBER]" at bounding box center [449, 356] width 60 height 9
copy p "2100686"
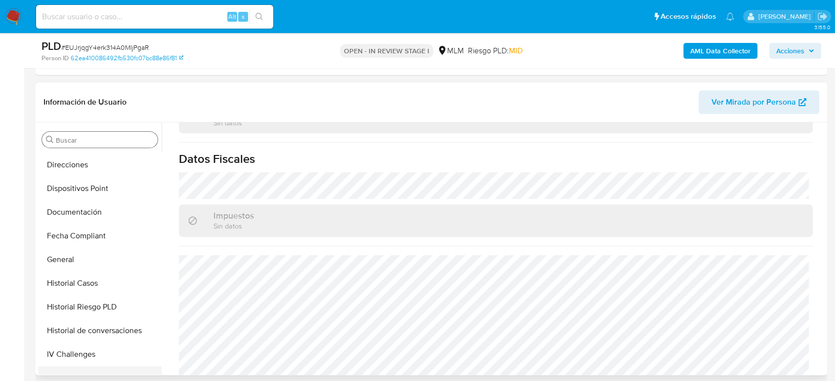
scroll to position [164, 0]
click at [92, 197] on button "Direcciones" at bounding box center [96, 189] width 116 height 24
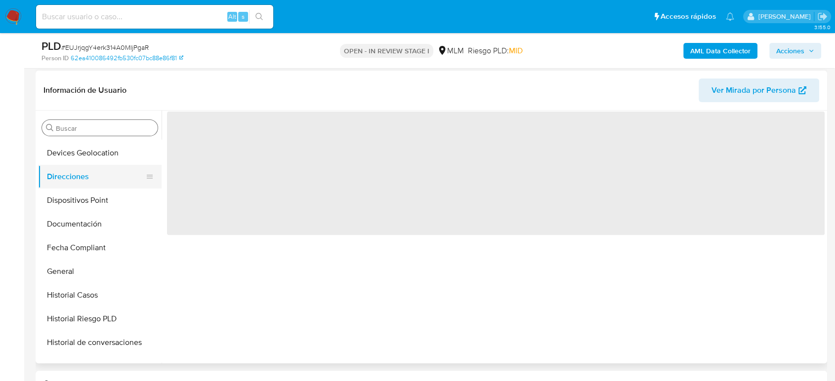
scroll to position [0, 0]
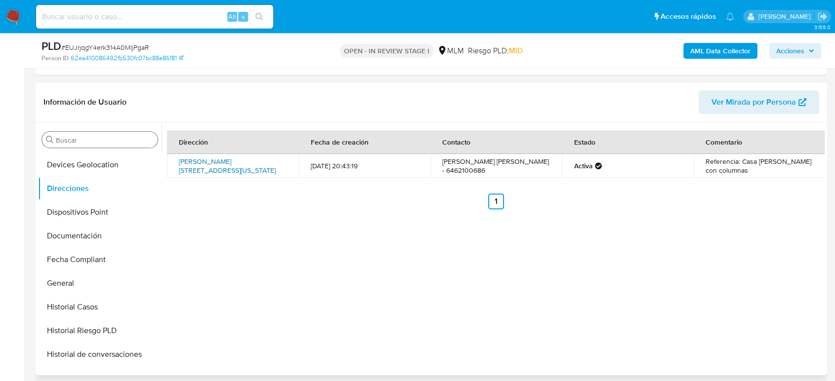
click at [236, 165] on link "[PERSON_NAME][STREET_ADDRESS][US_STATE]" at bounding box center [227, 166] width 97 height 19
click at [84, 293] on button "General" at bounding box center [96, 284] width 116 height 24
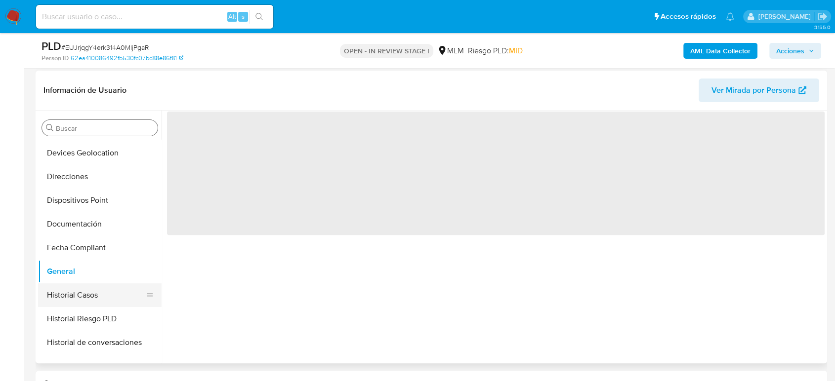
click at [81, 297] on button "Historial Casos" at bounding box center [96, 296] width 116 height 24
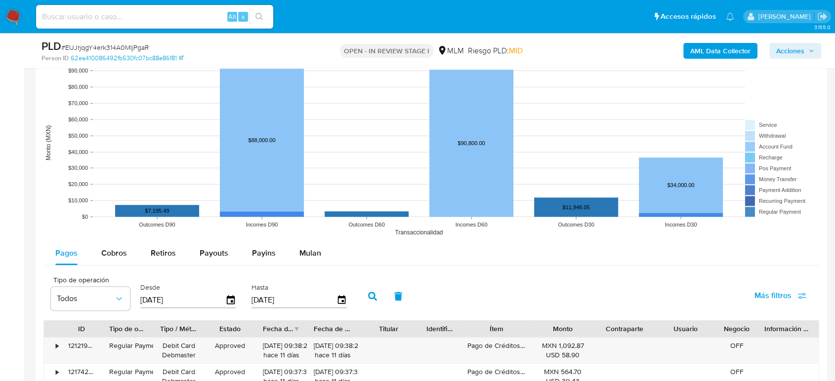
scroll to position [1207, 0]
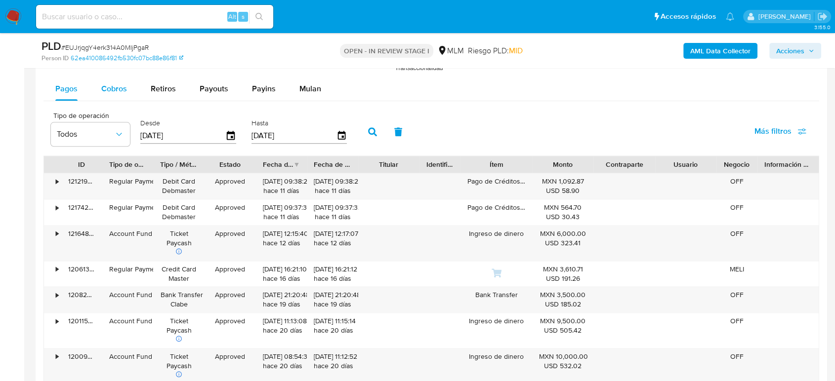
click at [124, 90] on span "Cobros" at bounding box center [114, 88] width 26 height 11
select select "10"
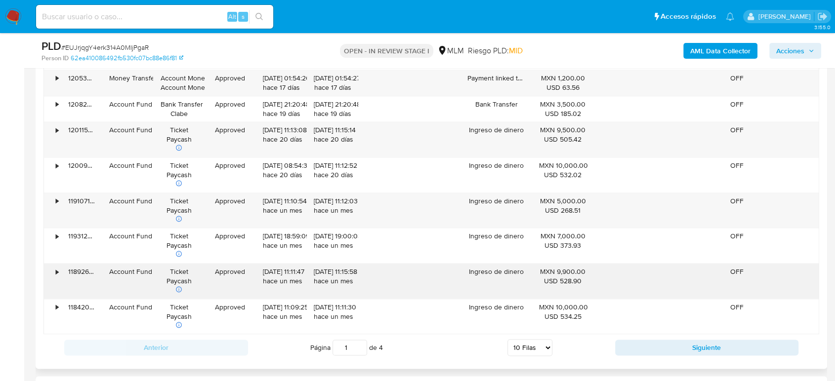
scroll to position [1372, 0]
click at [59, 134] on div "•" at bounding box center [52, 139] width 17 height 35
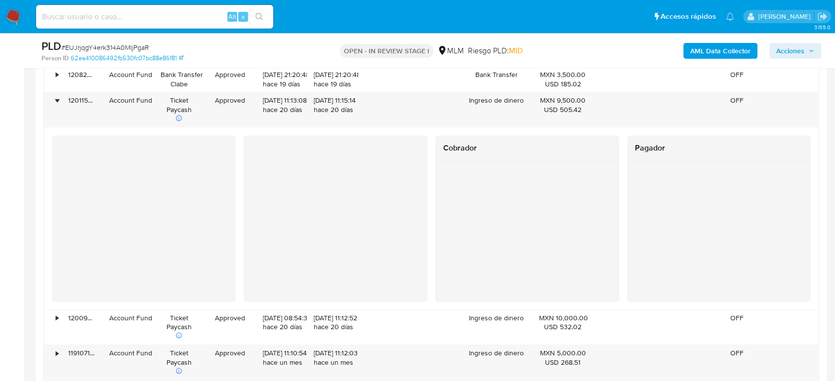
scroll to position [1426, 0]
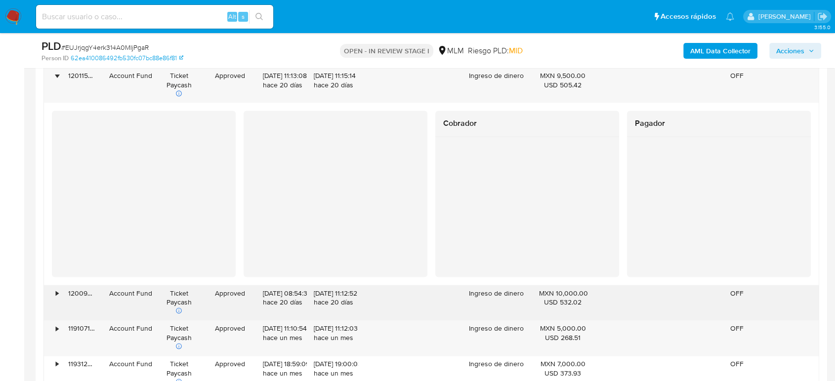
click at [59, 294] on div "•" at bounding box center [52, 302] width 17 height 35
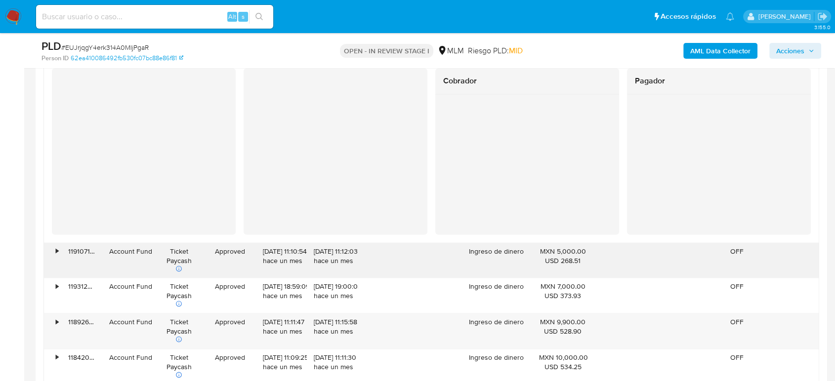
scroll to position [1701, 0]
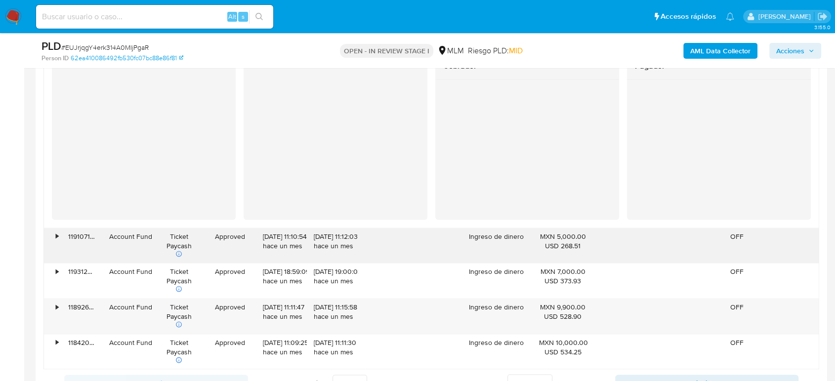
click at [56, 233] on div "•" at bounding box center [57, 236] width 2 height 9
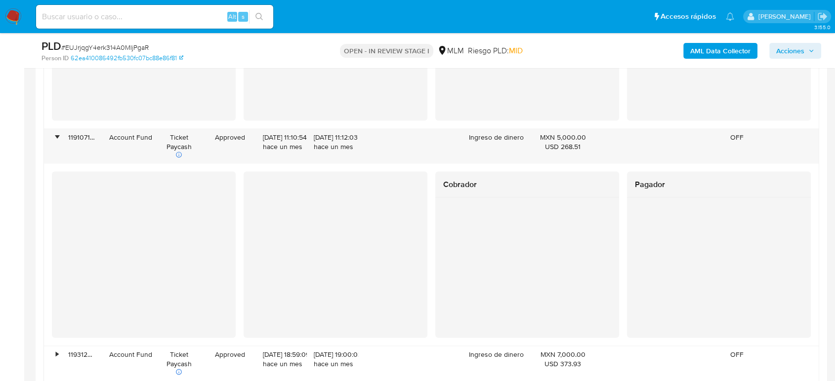
scroll to position [1920, 0]
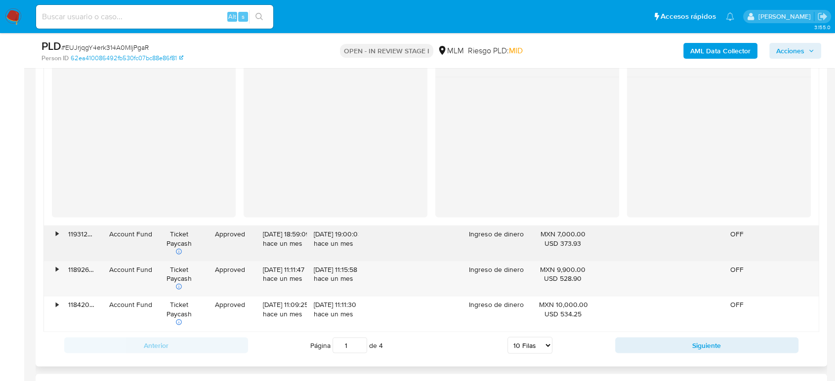
click at [58, 238] on div "•" at bounding box center [57, 234] width 2 height 9
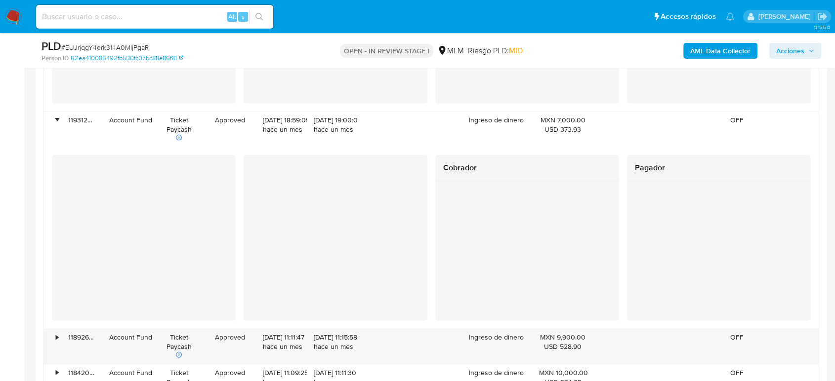
scroll to position [2140, 0]
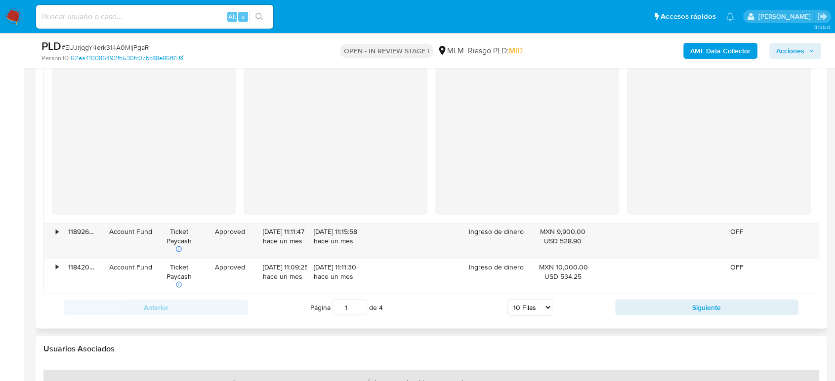
drag, startPoint x: 57, startPoint y: 228, endPoint x: 119, endPoint y: 213, distance: 63.1
click at [58, 229] on div "•" at bounding box center [57, 231] width 2 height 9
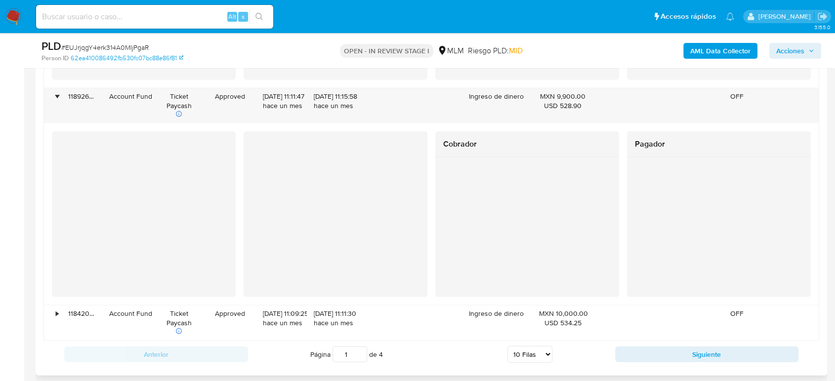
scroll to position [2359, 0]
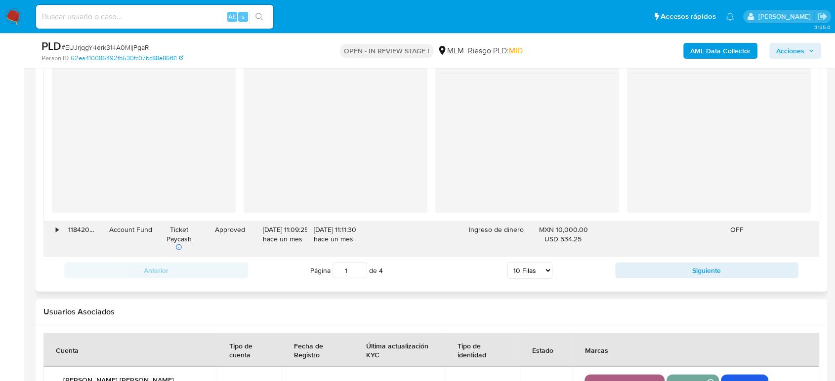
click at [59, 226] on div "•" at bounding box center [52, 239] width 17 height 35
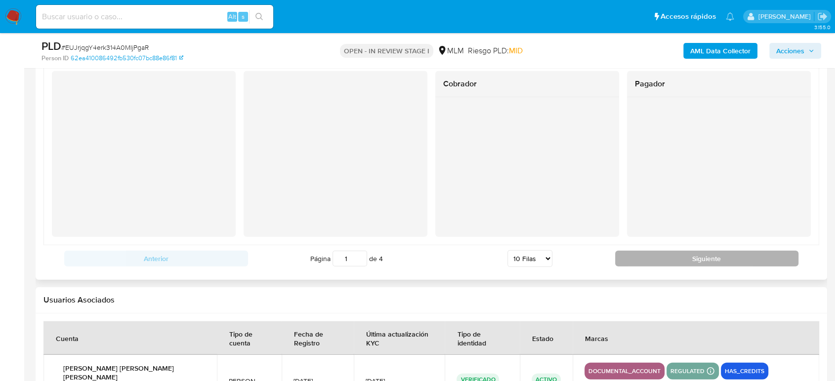
click at [669, 263] on button "Siguiente" at bounding box center [707, 259] width 184 height 16
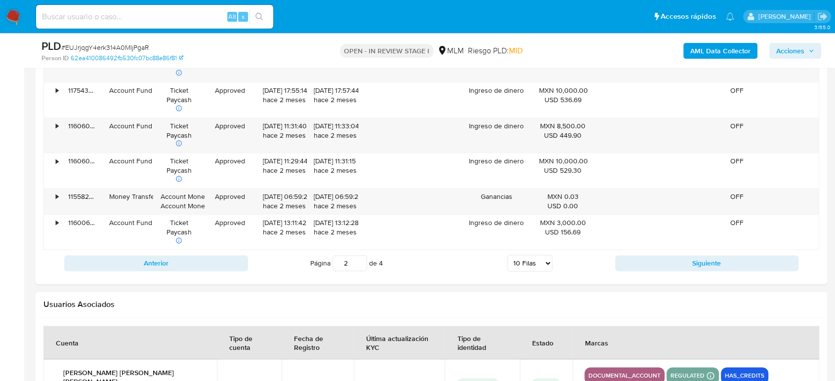
scroll to position [1516, 0]
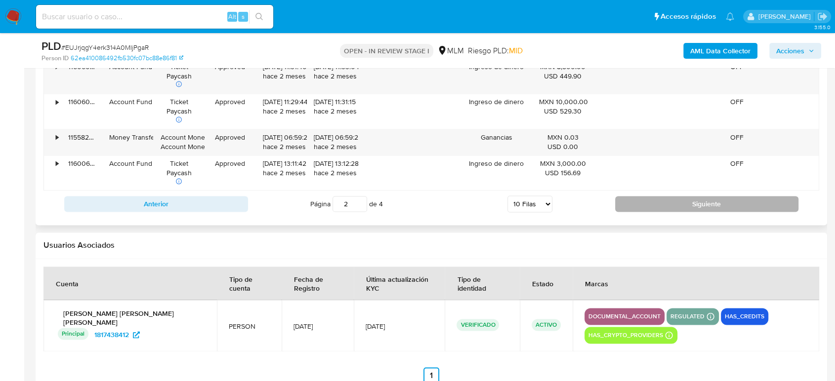
click at [667, 206] on button "Siguiente" at bounding box center [707, 204] width 184 height 16
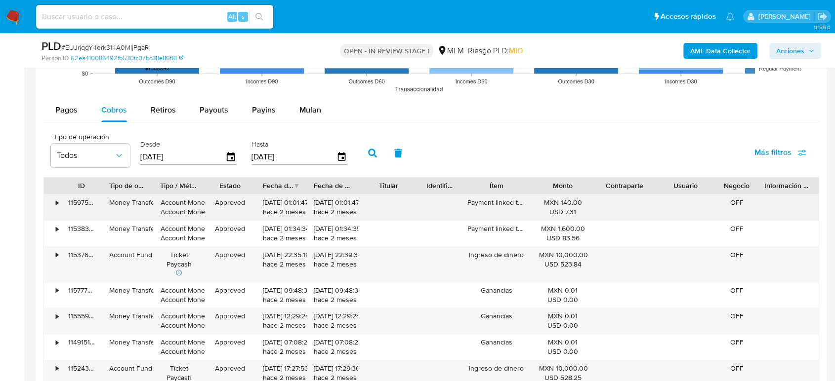
scroll to position [1406, 0]
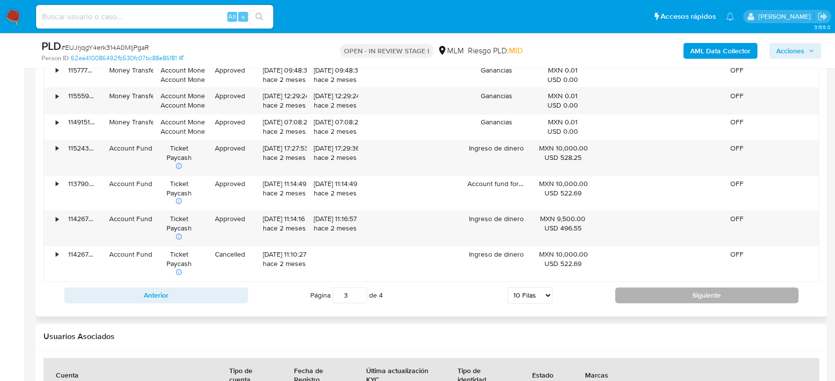
click at [674, 287] on button "Siguiente" at bounding box center [707, 295] width 184 height 16
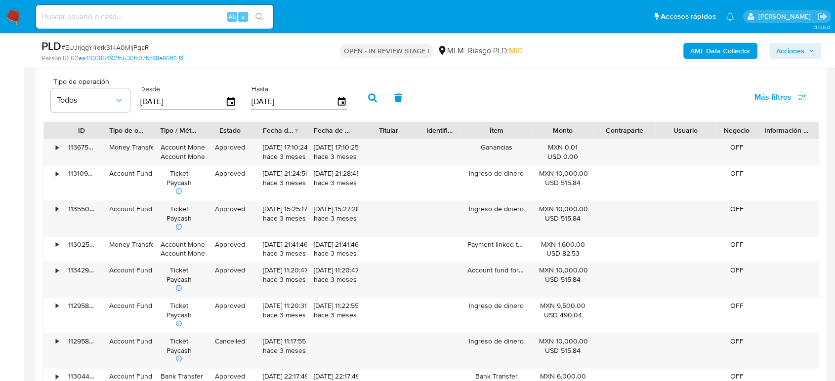
scroll to position [1351, 0]
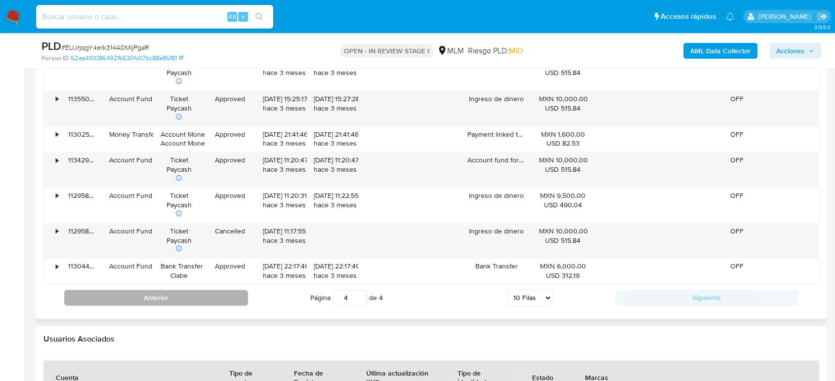
click at [233, 297] on button "Anterior" at bounding box center [156, 298] width 184 height 16
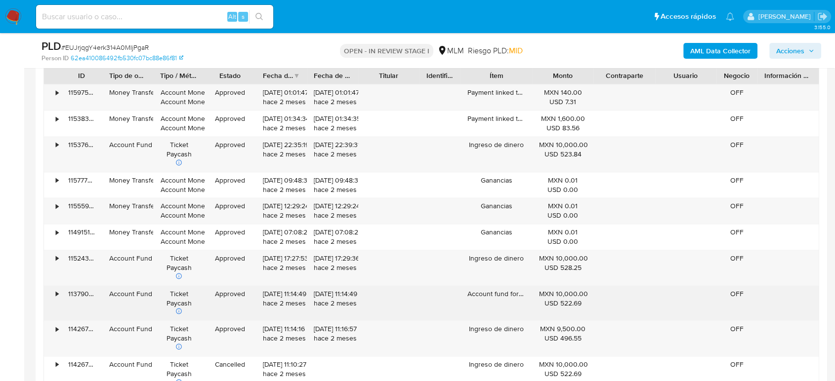
scroll to position [1406, 0]
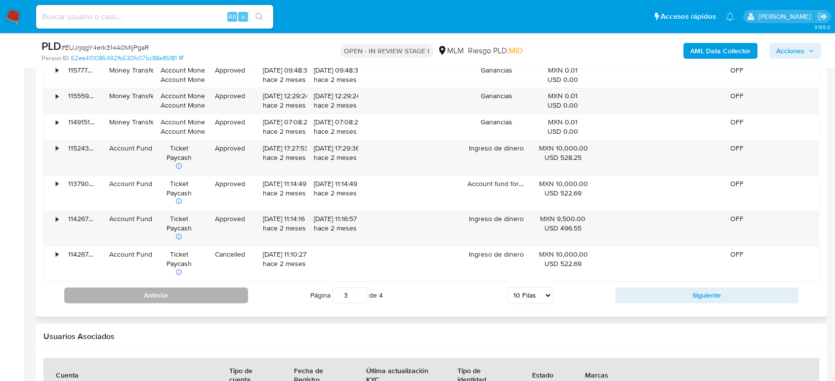
click at [213, 299] on button "Anterior" at bounding box center [156, 295] width 184 height 16
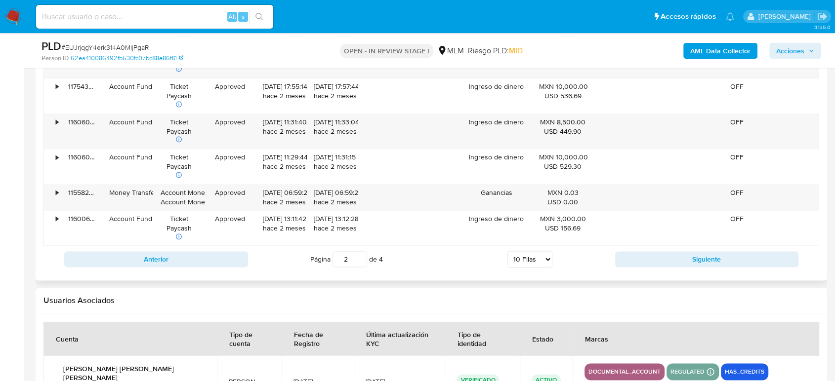
scroll to position [1461, 0]
click at [234, 262] on button "Anterior" at bounding box center [156, 259] width 184 height 16
type input "1"
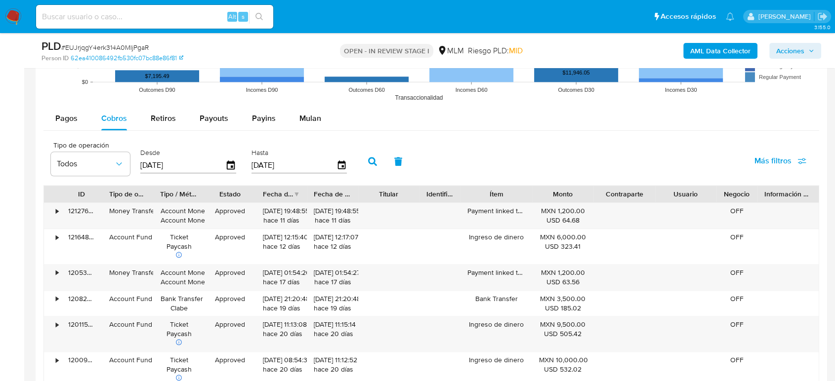
scroll to position [1077, 0]
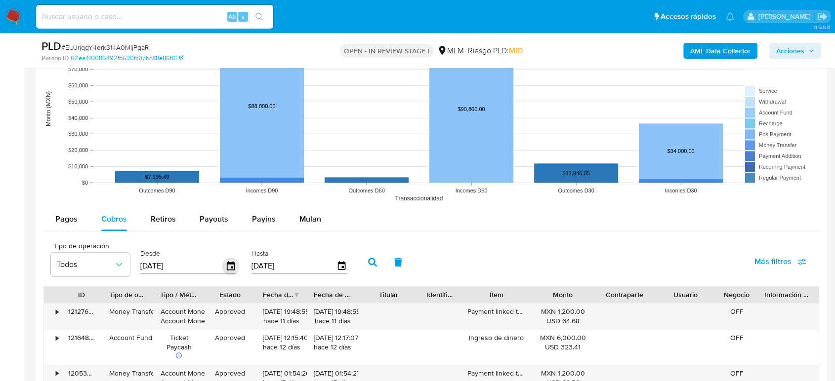
click at [230, 266] on icon "button" at bounding box center [230, 266] width 17 height 17
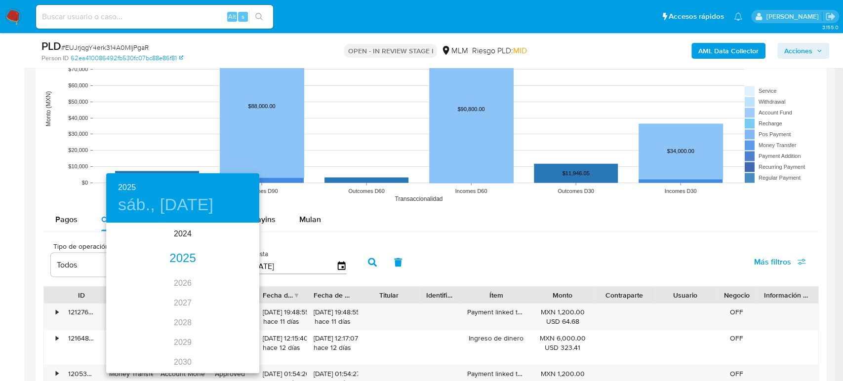
click at [182, 255] on div "2025" at bounding box center [182, 259] width 153 height 20
click at [229, 244] on div "mar." at bounding box center [233, 242] width 51 height 37
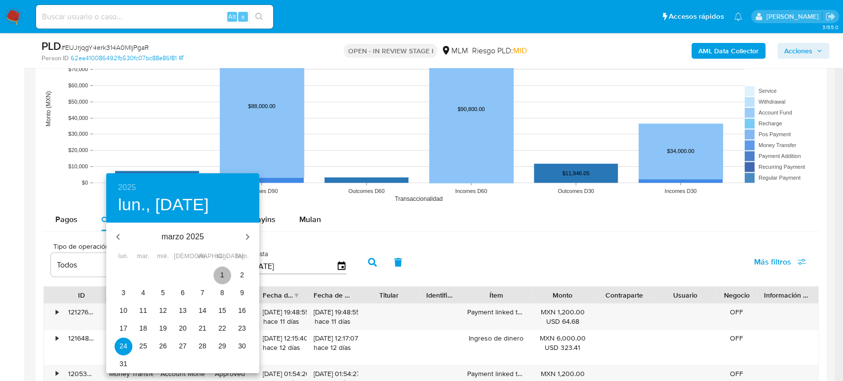
click at [225, 270] on button "1" at bounding box center [222, 276] width 18 height 18
type input "[DATE]"
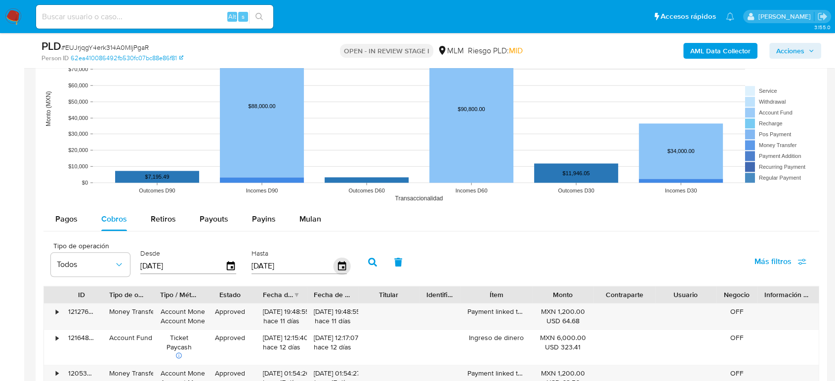
click at [346, 268] on icon "button" at bounding box center [341, 266] width 17 height 17
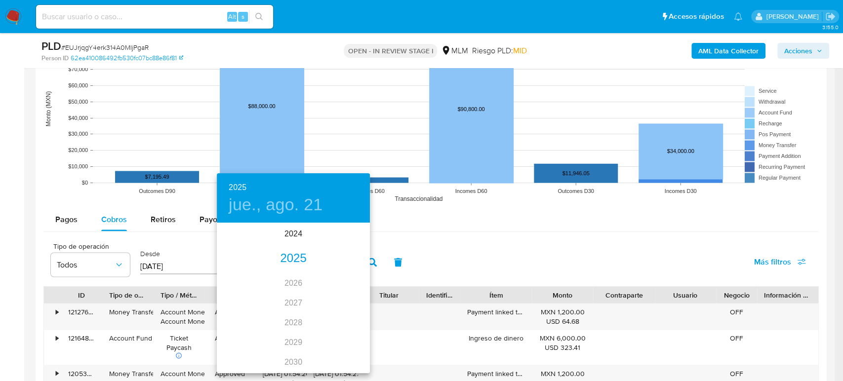
click at [290, 264] on div "2025" at bounding box center [293, 259] width 153 height 20
click at [342, 282] on div "jun." at bounding box center [344, 279] width 51 height 37
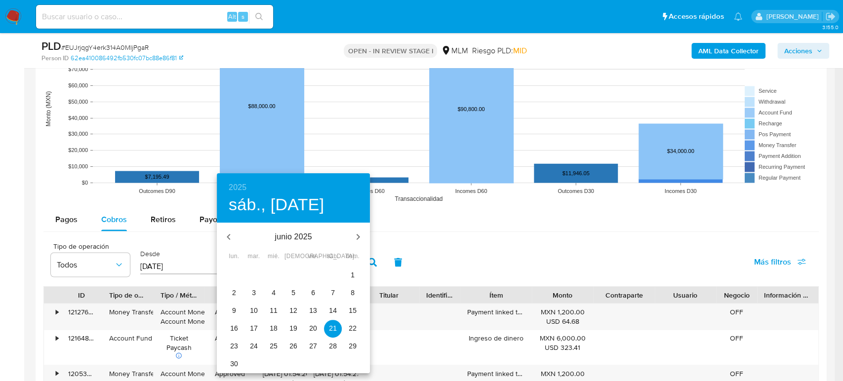
click at [354, 273] on p "1" at bounding box center [353, 275] width 4 height 10
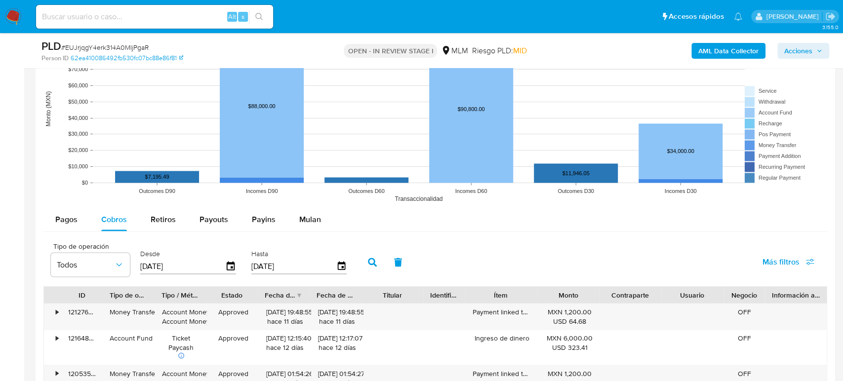
type input "[DATE]"
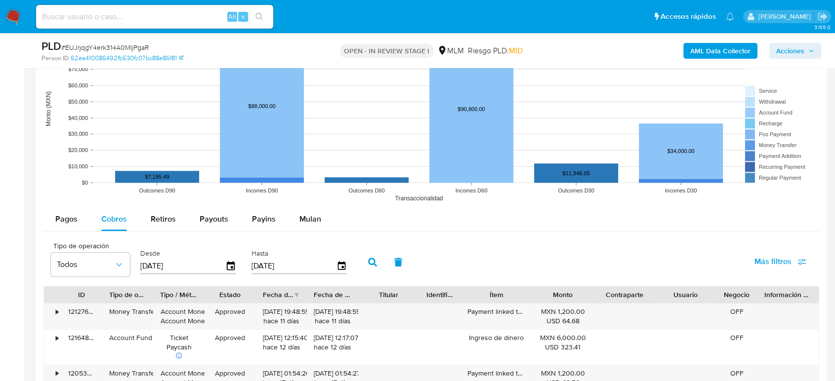
click at [365, 262] on button "button" at bounding box center [373, 262] width 26 height 24
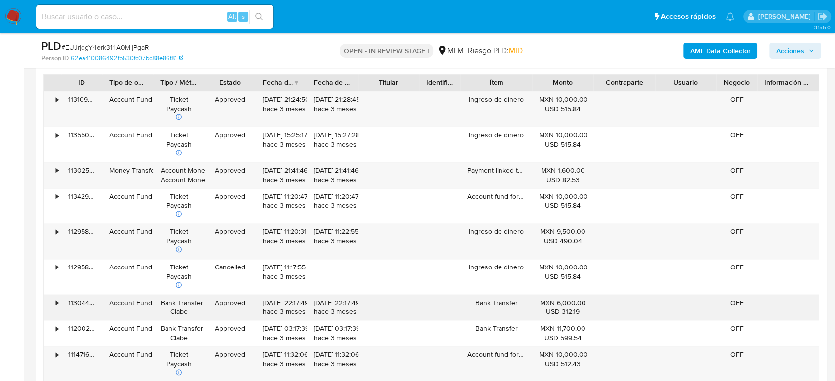
scroll to position [1351, 0]
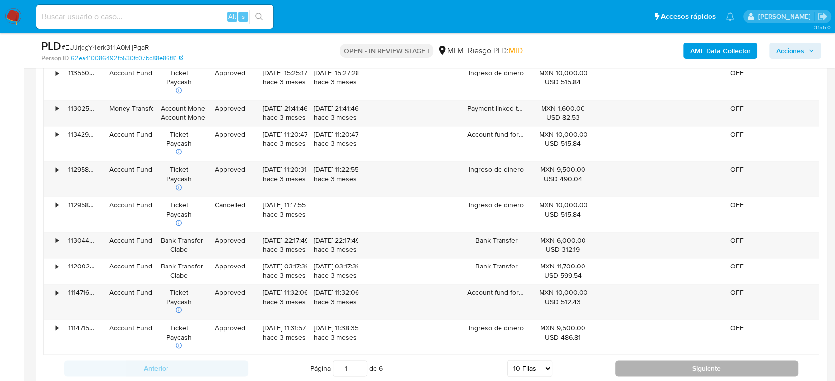
click at [661, 366] on button "Siguiente" at bounding box center [707, 369] width 184 height 16
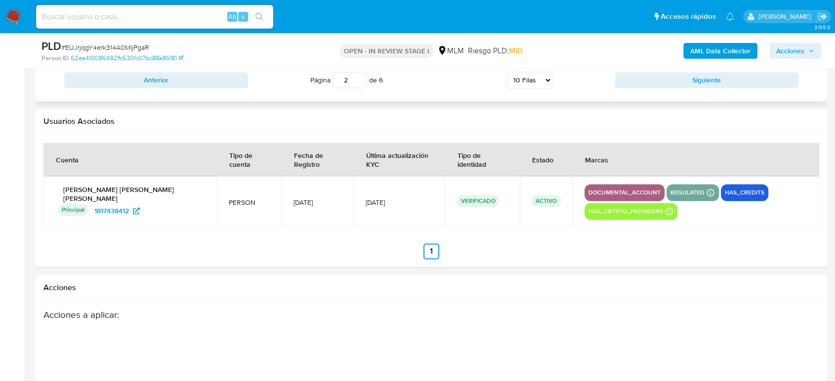
scroll to position [1516, 0]
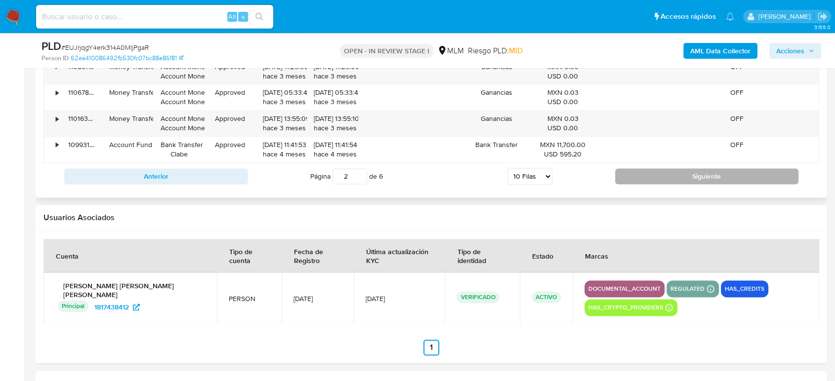
click at [655, 168] on button "Siguiente" at bounding box center [707, 176] width 184 height 16
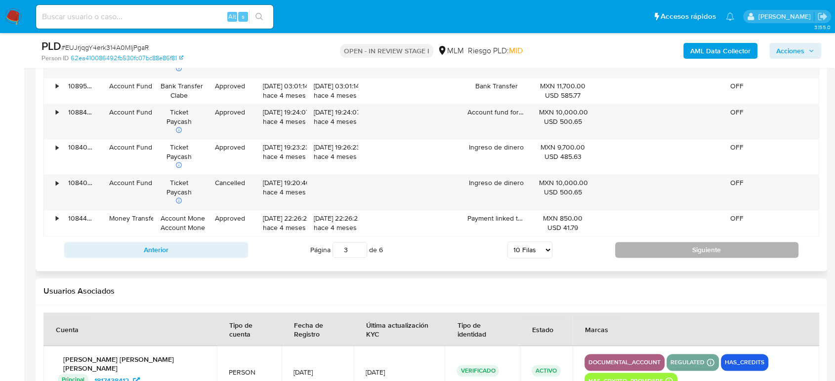
click at [634, 245] on button "Siguiente" at bounding box center [707, 250] width 184 height 16
type input "4"
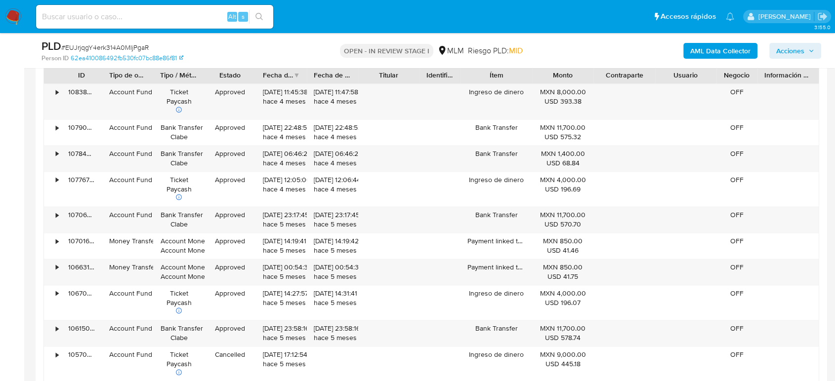
scroll to position [1296, 0]
